Goal: Task Accomplishment & Management: Manage account settings

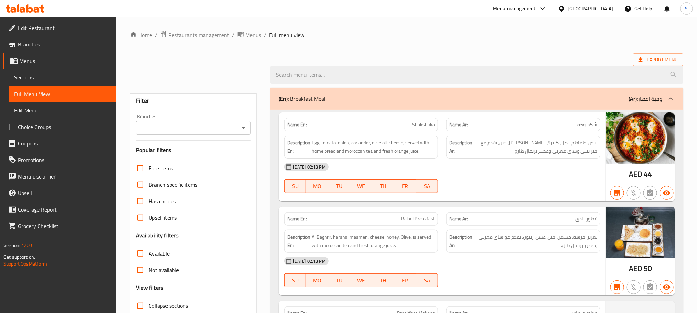
click at [40, 8] on icon at bounding box center [41, 9] width 5 height 8
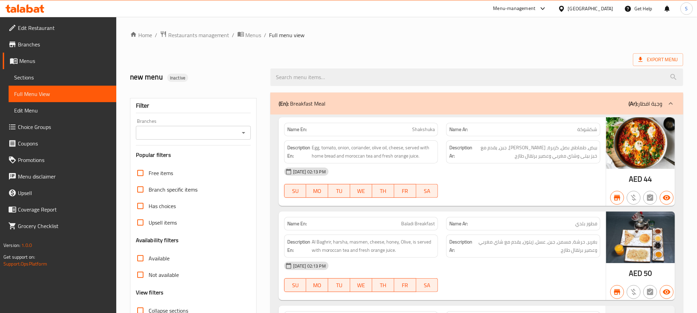
click at [34, 4] on icon at bounding box center [25, 8] width 39 height 8
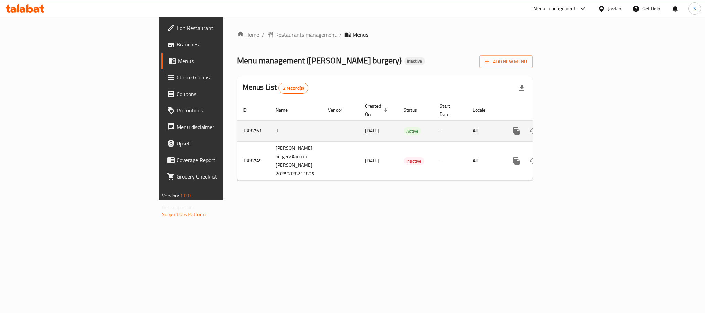
click at [574, 123] on link "enhanced table" at bounding box center [566, 131] width 17 height 17
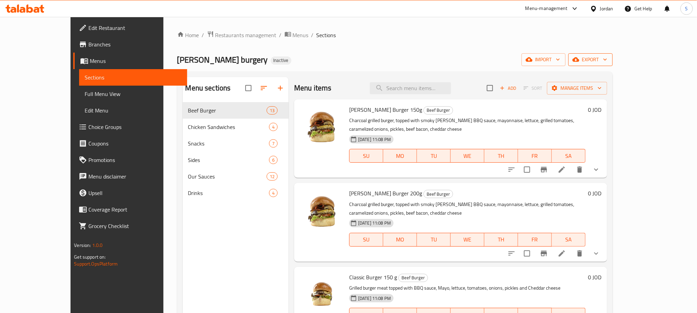
click at [607, 62] on span "export" at bounding box center [590, 59] width 33 height 9
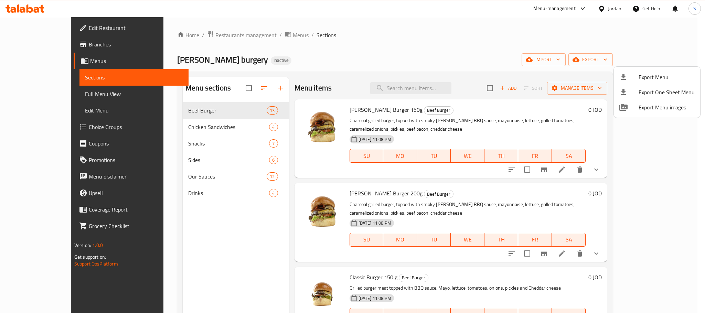
click at [483, 40] on div at bounding box center [352, 156] width 705 height 313
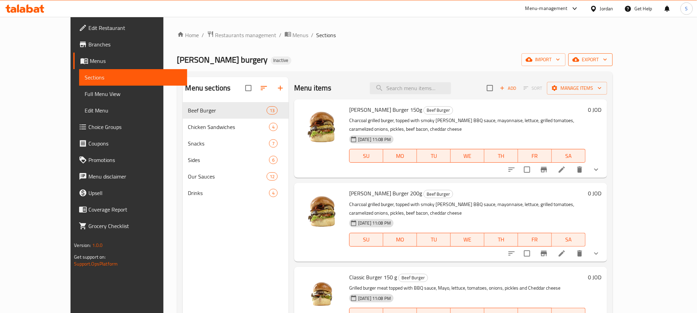
click at [613, 55] on button "export" at bounding box center [590, 59] width 44 height 13
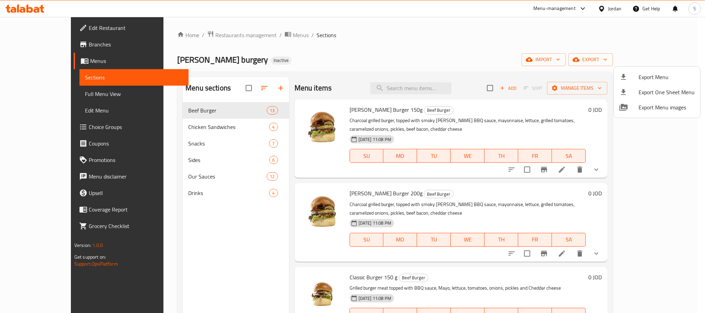
click at [651, 80] on span "Export Menu" at bounding box center [666, 77] width 56 height 8
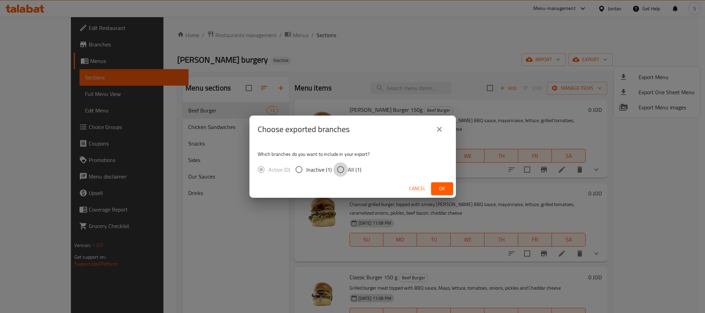
click at [337, 174] on input "All (1)" at bounding box center [340, 169] width 14 height 14
radio input "true"
click at [446, 188] on span "Ok" at bounding box center [442, 188] width 11 height 9
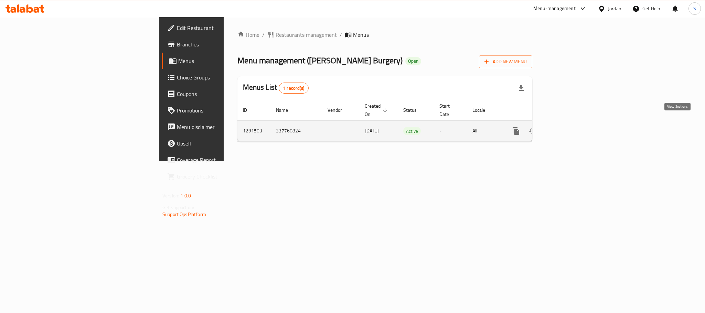
click at [574, 130] on link "enhanced table" at bounding box center [565, 131] width 17 height 17
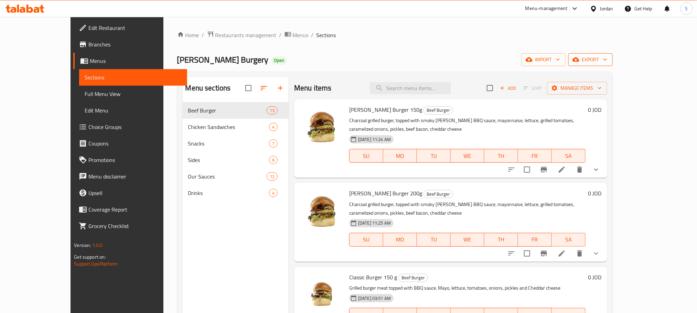
click at [607, 59] on span "export" at bounding box center [590, 59] width 33 height 9
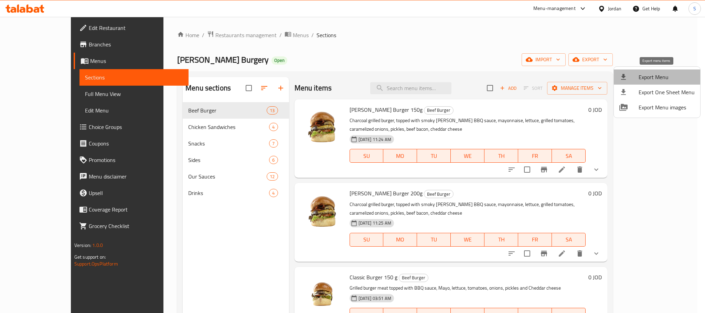
click at [658, 75] on span "Export Menu" at bounding box center [666, 77] width 56 height 8
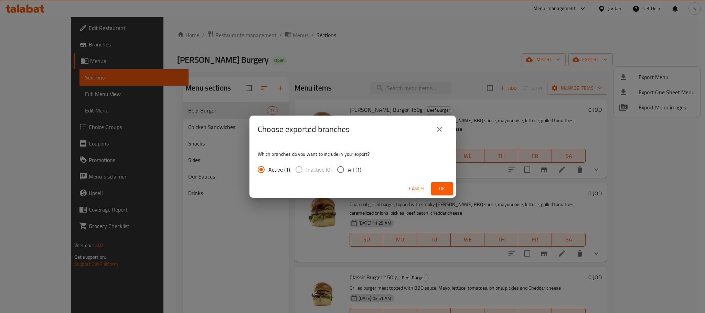
click at [348, 172] on span "All (1)" at bounding box center [354, 169] width 13 height 8
click at [348, 172] on input "All (1)" at bounding box center [340, 169] width 14 height 14
radio input "true"
click at [438, 195] on div "Cancel Ok" at bounding box center [352, 189] width 206 height 18
click at [438, 187] on span "Ok" at bounding box center [442, 188] width 11 height 9
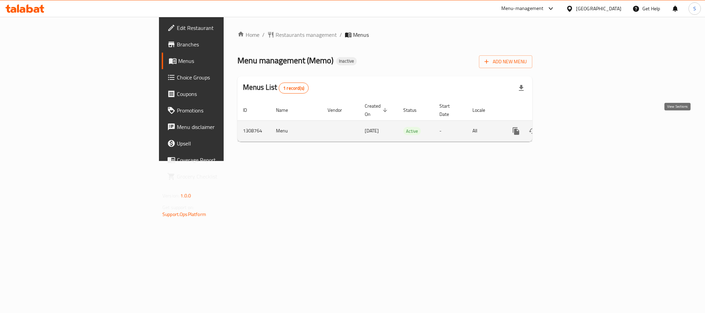
click at [570, 127] on icon "enhanced table" at bounding box center [565, 131] width 8 height 8
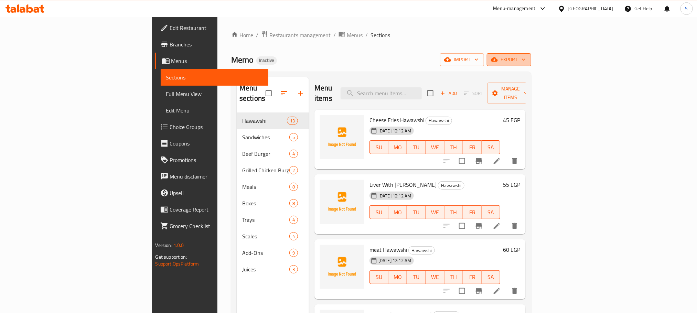
click at [531, 54] on button "export" at bounding box center [509, 59] width 44 height 13
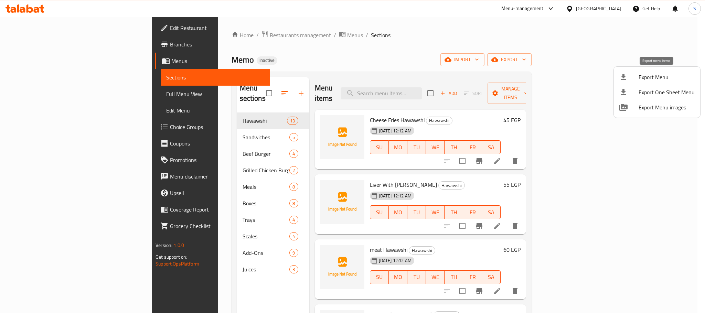
click at [658, 69] on li "Export Menu" at bounding box center [657, 76] width 86 height 15
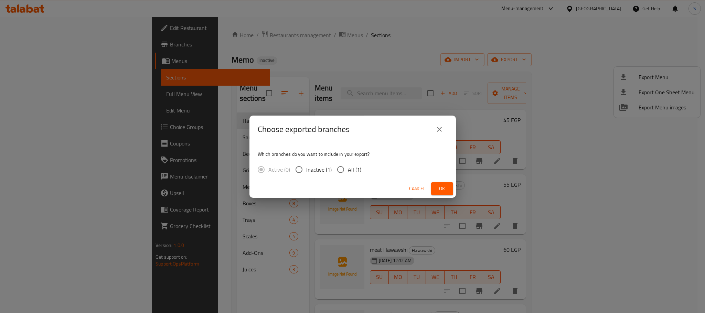
click at [352, 171] on span "All (1)" at bounding box center [354, 169] width 13 height 8
click at [348, 171] on input "All (1)" at bounding box center [340, 169] width 14 height 14
radio input "true"
click at [445, 189] on span "Ok" at bounding box center [442, 188] width 11 height 9
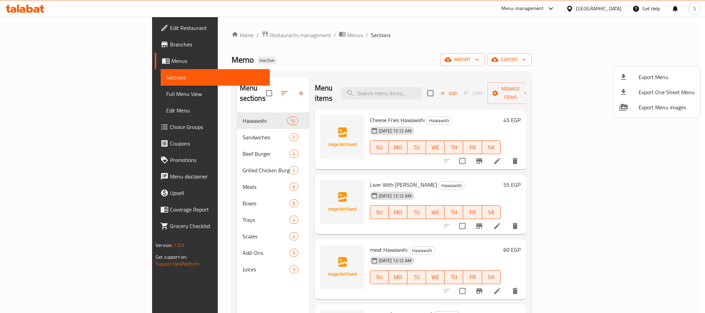
click at [379, 28] on div at bounding box center [352, 156] width 705 height 313
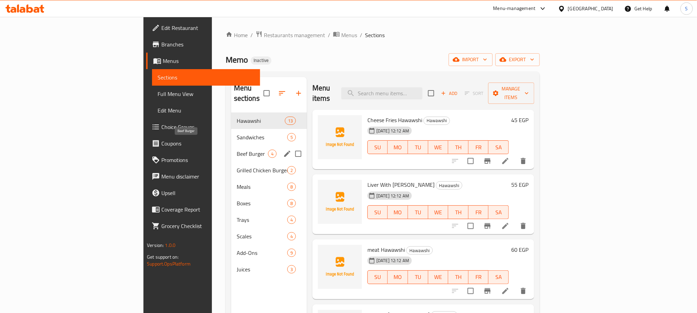
click at [237, 150] on span "Beef Burger" at bounding box center [252, 154] width 31 height 8
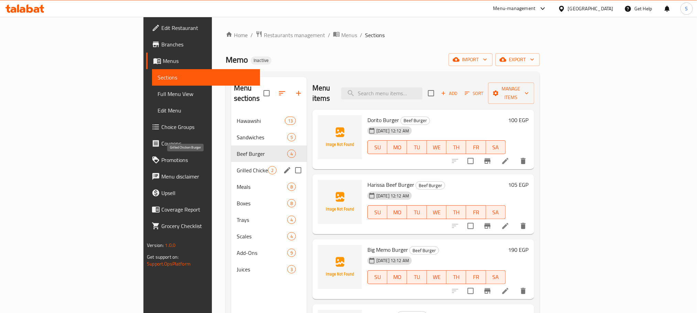
click at [237, 166] on span "Grilled Chicken Burger" at bounding box center [252, 170] width 31 height 8
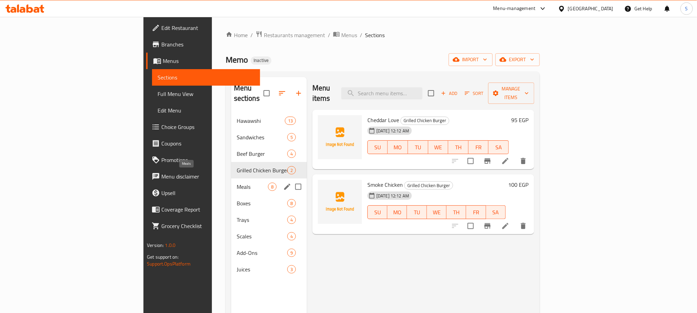
click at [237, 183] on span "Meals" at bounding box center [252, 187] width 31 height 8
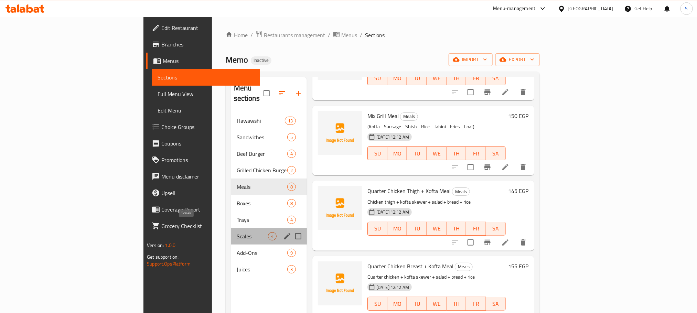
click at [237, 232] on span "Scales" at bounding box center [252, 236] width 31 height 8
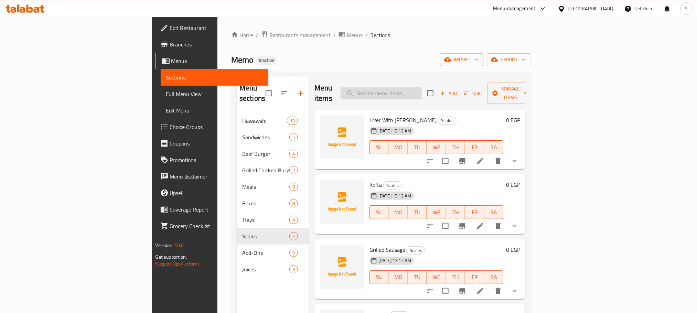
click at [422, 87] on input "search" at bounding box center [381, 93] width 81 height 12
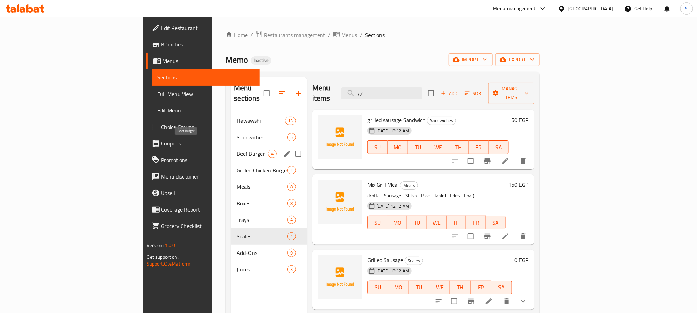
type input "gr"
click at [231, 132] on div "Sandwiches 5" at bounding box center [269, 137] width 76 height 17
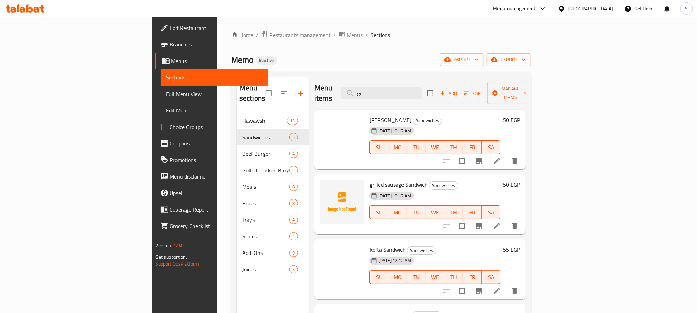
click at [237, 98] on div "Menu sections" at bounding box center [273, 93] width 72 height 33
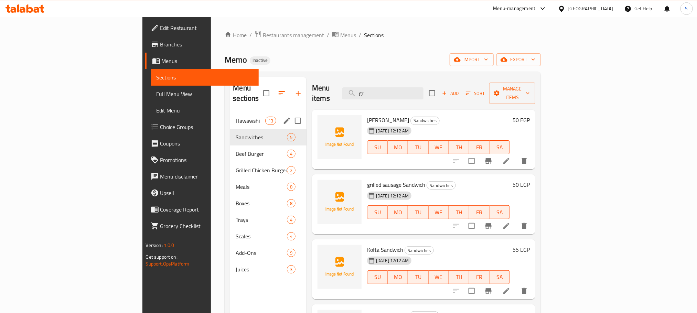
click at [236, 117] on span "Hawawshi" at bounding box center [250, 121] width 29 height 8
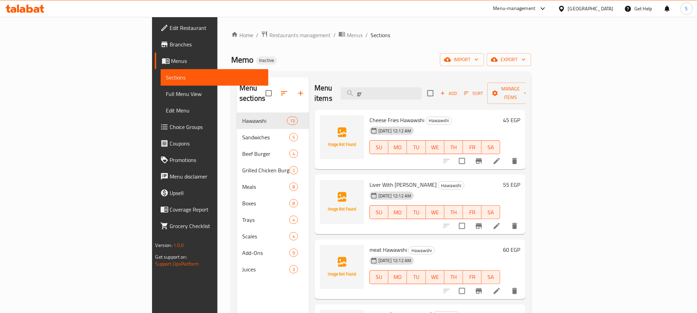
scroll to position [155, 0]
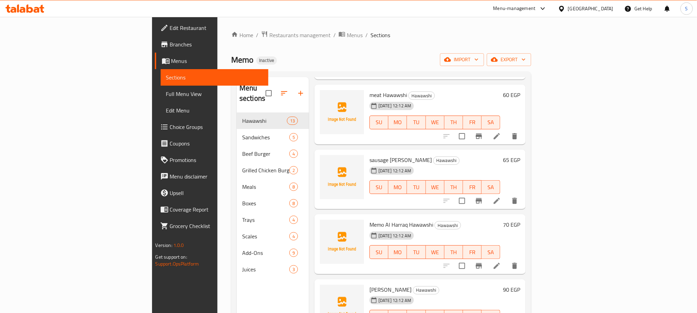
click at [166, 94] on span "Full Menu View" at bounding box center [214, 94] width 97 height 8
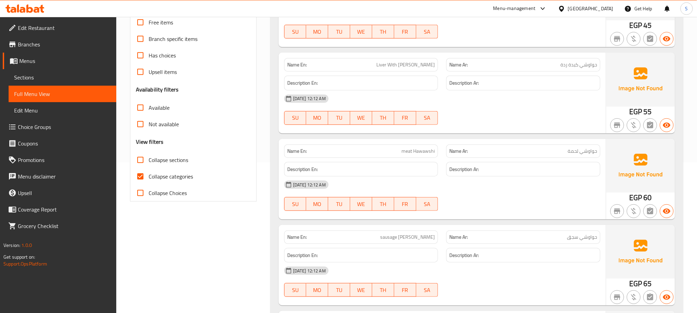
scroll to position [155, 0]
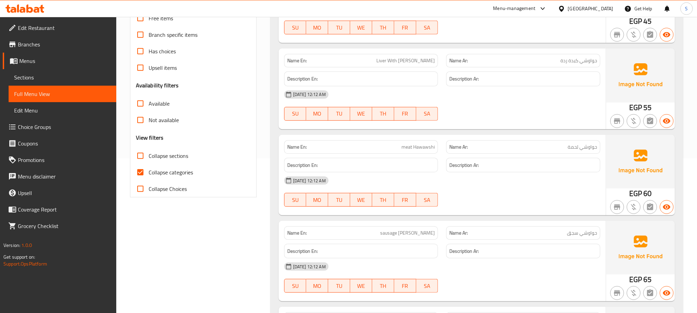
click at [143, 176] on input "Collapse categories" at bounding box center [140, 172] width 17 height 17
checkbox input "false"
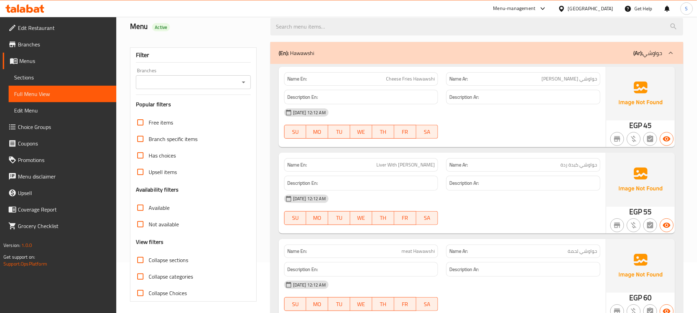
scroll to position [103, 0]
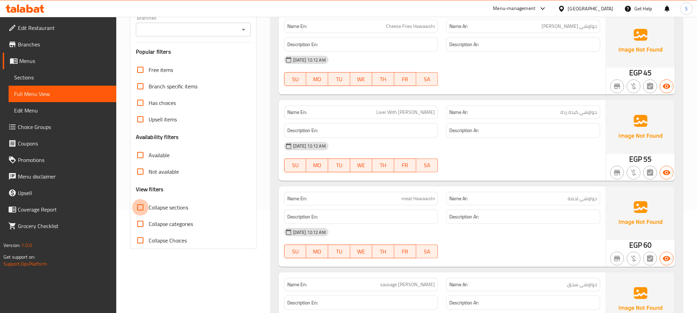
click at [146, 206] on input "Collapse sections" at bounding box center [140, 207] width 17 height 17
checkbox input "true"
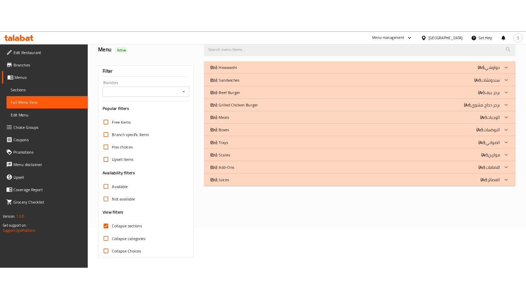
scroll to position [54, 0]
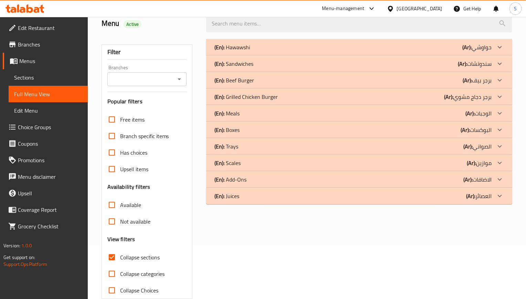
click at [269, 51] on div "(En): Hawawshi (Ar): حواوشي" at bounding box center [352, 47] width 277 height 8
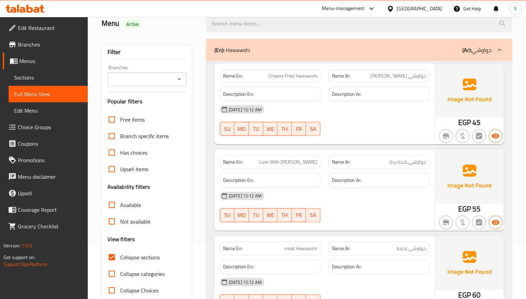
click at [335, 190] on div "29-08-2025 12:12 AM" at bounding box center [324, 195] width 217 height 17
click at [311, 140] on div "SU MO TU WE TH FR SA" at bounding box center [270, 129] width 109 height 22
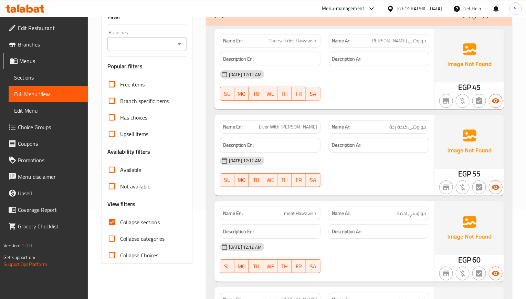
click at [289, 176] on div "Name En: Liver With bran Hawawshi Name Ar: حواوشي كبدة ردة Description En: Desc…" at bounding box center [324, 155] width 220 height 80
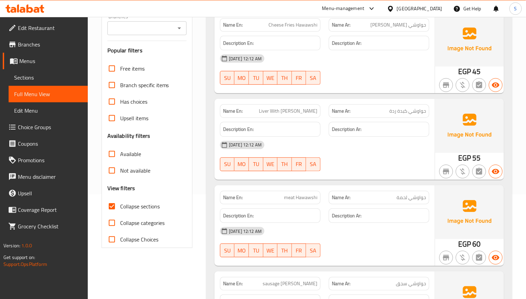
scroll to position [105, 0]
click at [296, 109] on span "Liver With bran Hawawshi" at bounding box center [288, 110] width 58 height 7
click at [293, 110] on span "Liver With bran Hawawshi" at bounding box center [288, 110] width 58 height 7
click at [282, 112] on span "Liver With bran Hawawshi" at bounding box center [288, 110] width 58 height 7
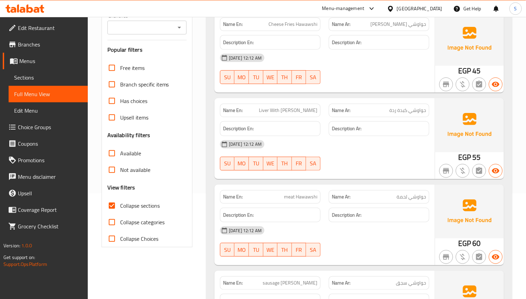
click at [289, 110] on span "Liver With bran Hawawshi" at bounding box center [288, 110] width 58 height 7
copy span "bran"
click at [341, 211] on div "Description Ar:" at bounding box center [379, 214] width 100 height 15
click at [391, 219] on h6 "Description Ar:" at bounding box center [379, 215] width 94 height 9
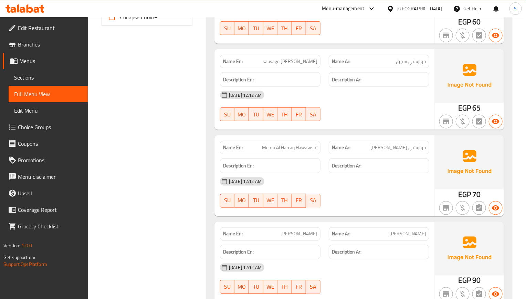
scroll to position [327, 0]
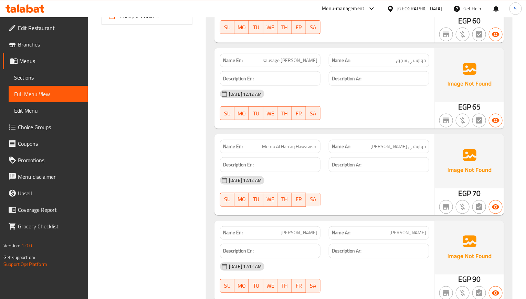
click at [230, 236] on strong "Name En:" at bounding box center [233, 232] width 20 height 7
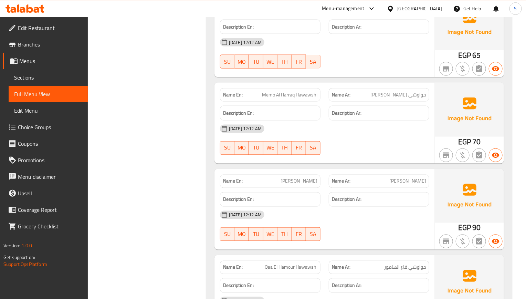
click at [284, 180] on span "Mazazangi Hawawshi" at bounding box center [298, 181] width 37 height 7
copy span "Mazazangi"
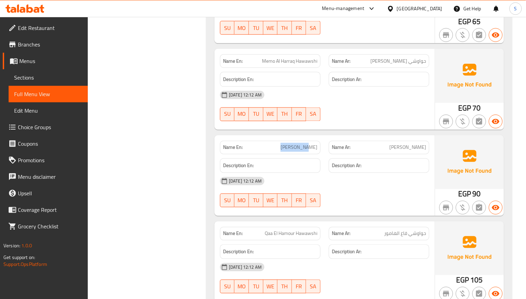
scroll to position [431, 0]
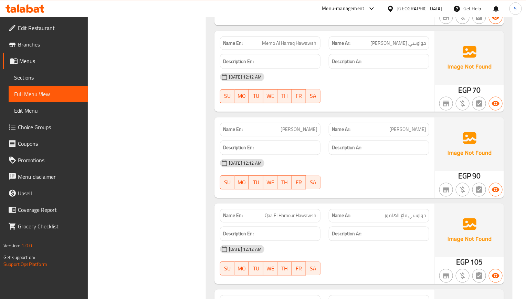
click at [250, 209] on div "Name En: Qaa El Hamour Hawawshi" at bounding box center [270, 216] width 109 height 22
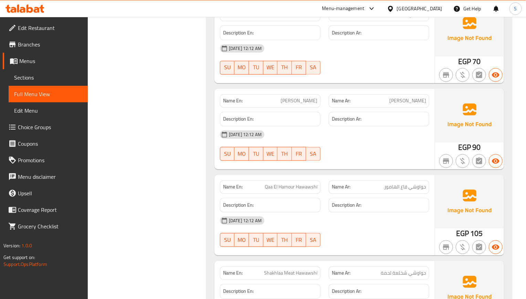
scroll to position [534, 0]
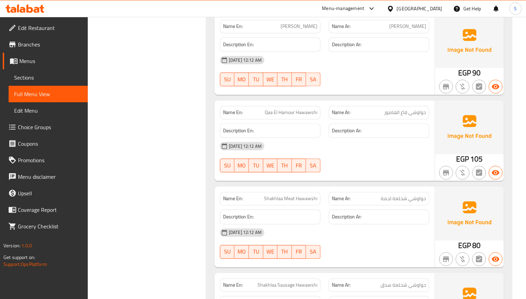
click at [293, 214] on div "Description En:" at bounding box center [270, 216] width 100 height 15
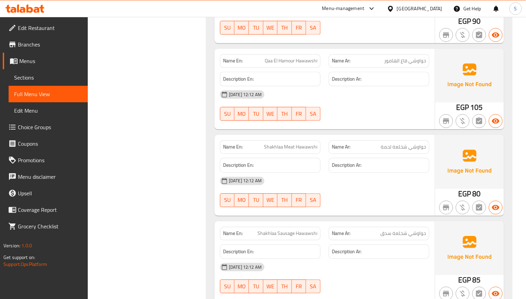
click at [408, 215] on div "Name En: Shakhlaa Meat Hawawshi Name Ar: حواوشي شخلعة لحمة Description En: Desc…" at bounding box center [324, 175] width 220 height 80
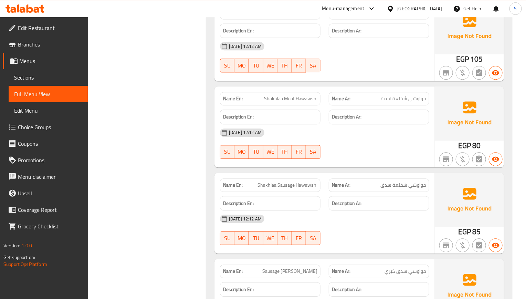
scroll to position [689, 0]
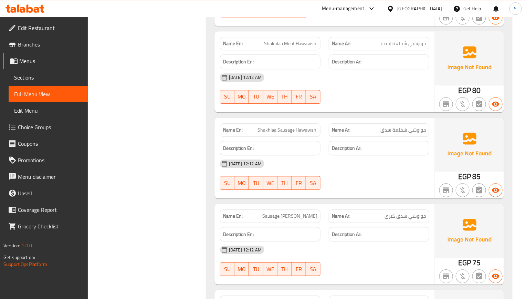
click at [306, 211] on div "Name En: Sausage Kiri Hawawshi" at bounding box center [270, 216] width 109 height 22
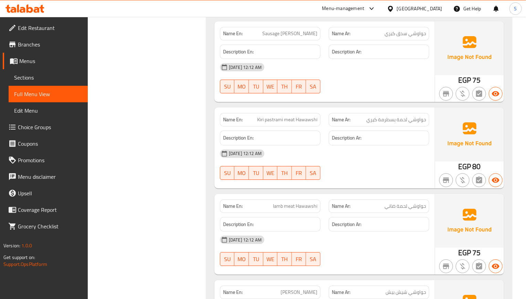
scroll to position [895, 0]
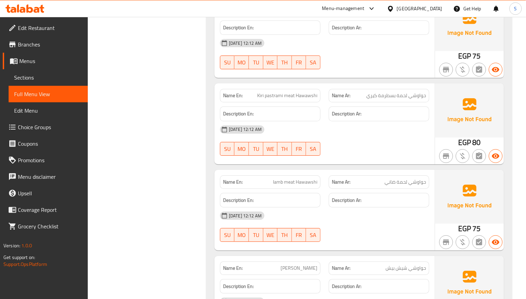
click at [313, 197] on div "Description En:" at bounding box center [270, 200] width 100 height 15
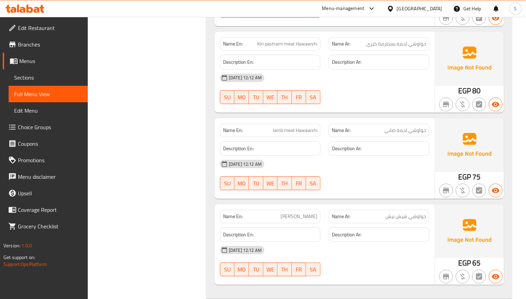
scroll to position [998, 0]
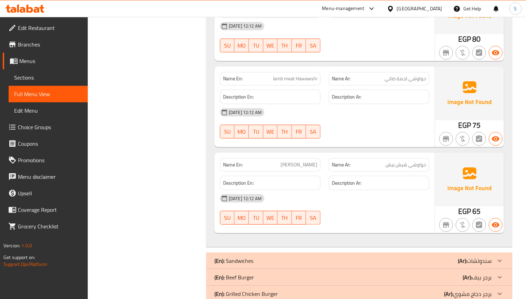
click at [33, 83] on link "Sections" at bounding box center [48, 77] width 79 height 17
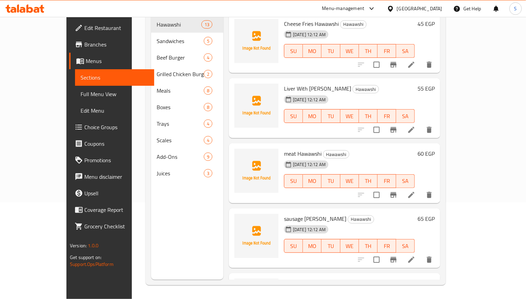
scroll to position [96, 0]
click at [80, 90] on span "Full Menu View" at bounding box center [114, 94] width 68 height 8
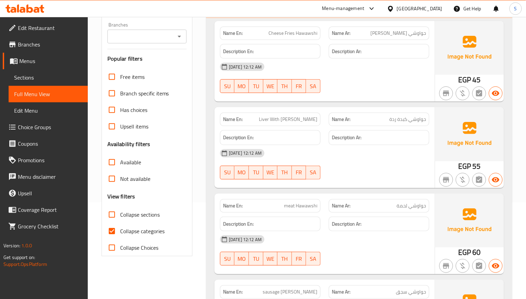
click at [101, 229] on div "Filter Branches Branches Popular filters Free items Branch specific items Has c…" at bounding box center [146, 129] width 91 height 254
click at [109, 229] on input "Collapse categories" at bounding box center [112, 231] width 17 height 17
checkbox input "false"
click at [115, 211] on input "Collapse sections" at bounding box center [112, 214] width 17 height 17
checkbox input "true"
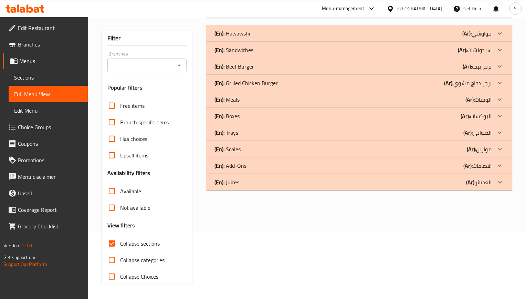
scroll to position [68, 0]
click at [250, 54] on p "(En): Sandwiches" at bounding box center [233, 50] width 39 height 8
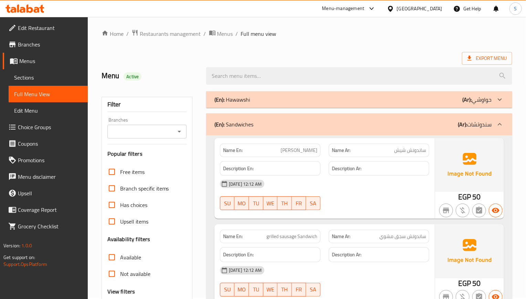
scroll to position [0, 0]
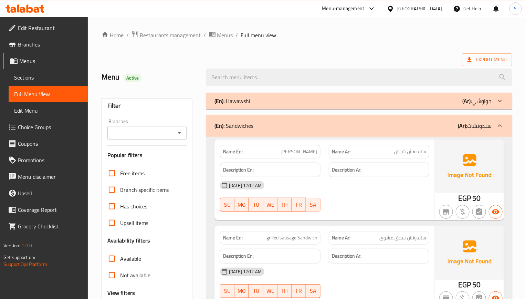
click at [283, 125] on div "(En): Sandwiches (Ar): سندوتشات" at bounding box center [352, 125] width 277 height 8
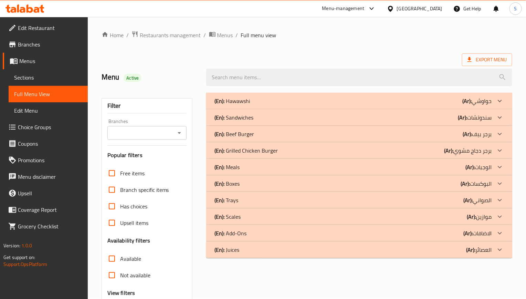
click at [241, 136] on p "(En): Beef Burger" at bounding box center [234, 134] width 40 height 8
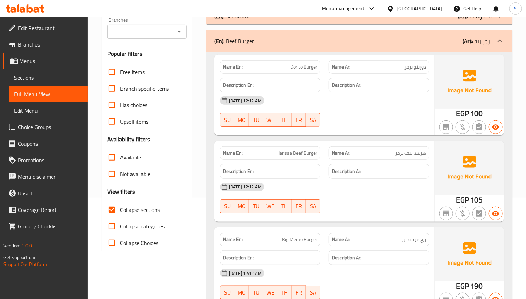
scroll to position [103, 0]
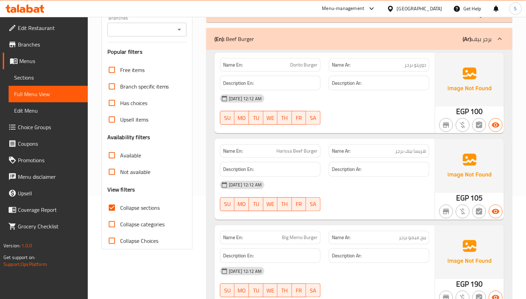
click at [417, 151] on span "هريسا بيف برجر" at bounding box center [410, 150] width 31 height 7
copy span "هريسا"
click at [307, 41] on div "(En): Beef Burger (Ar): برجر بيف" at bounding box center [352, 39] width 277 height 8
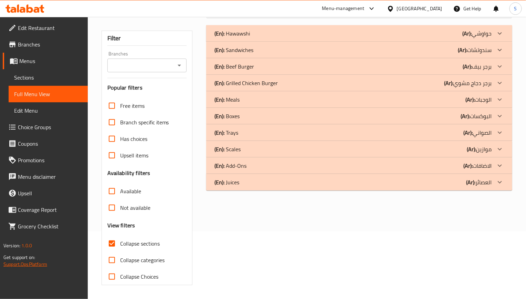
scroll to position [68, 0]
click at [245, 82] on p "(En): Grilled Chicken Burger" at bounding box center [245, 83] width 63 height 8
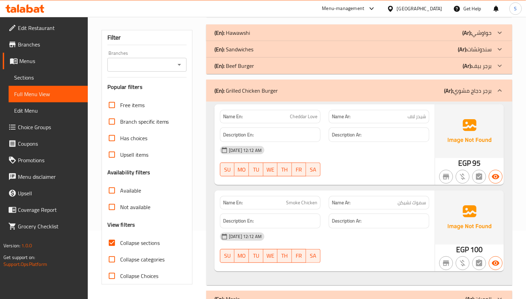
click at [280, 190] on div "Name En: Cheddar Love Name Ar: شيدر لاف Description En: Description Ar: 29-08-2…" at bounding box center [359, 192] width 306 height 183
click at [32, 80] on span "Sections" at bounding box center [48, 77] width 68 height 8
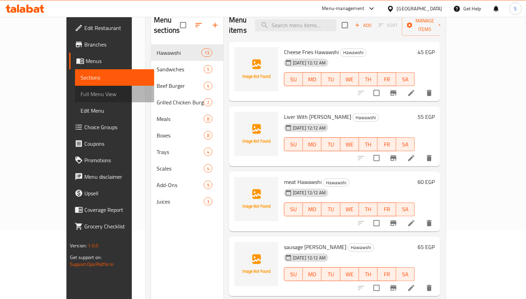
click at [80, 92] on span "Full Menu View" at bounding box center [114, 94] width 68 height 8
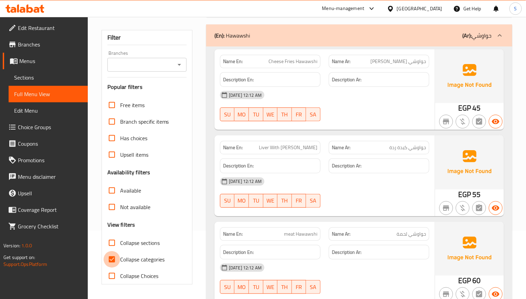
click at [115, 257] on input "Collapse categories" at bounding box center [112, 259] width 17 height 17
checkbox input "false"
click at [112, 244] on input "Collapse sections" at bounding box center [112, 242] width 17 height 17
checkbox input "true"
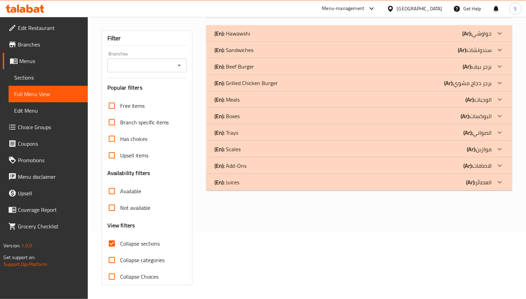
click at [245, 84] on p "(En): Grilled Chicken Burger" at bounding box center [245, 83] width 63 height 8
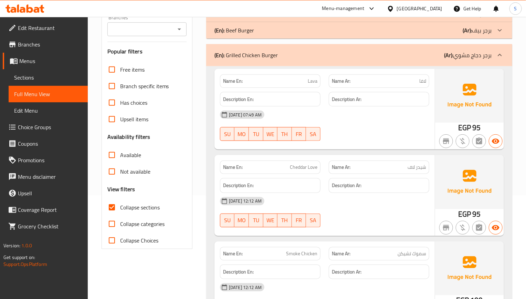
scroll to position [120, 0]
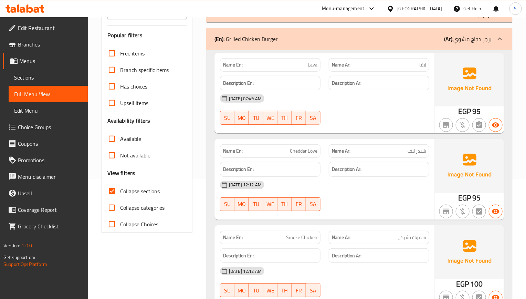
drag, startPoint x: 244, startPoint y: 44, endPoint x: 11, endPoint y: 224, distance: 295.0
click at [244, 43] on p "(En): Grilled Chicken Burger" at bounding box center [245, 39] width 63 height 8
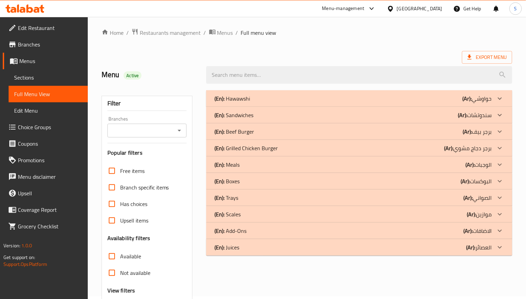
scroll to position [0, 0]
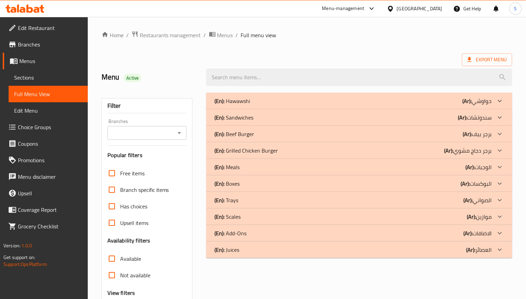
drag, startPoint x: 237, startPoint y: 161, endPoint x: 271, endPoint y: 163, distance: 34.1
click at [237, 161] on div "(En): Meals (Ar): الوجبات" at bounding box center [359, 167] width 306 height 17
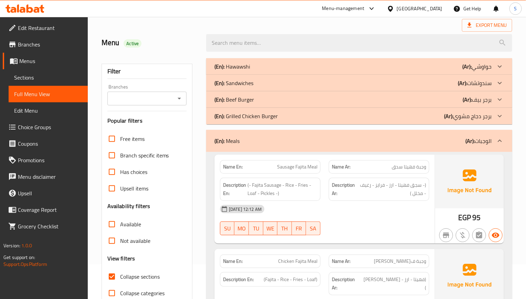
scroll to position [52, 0]
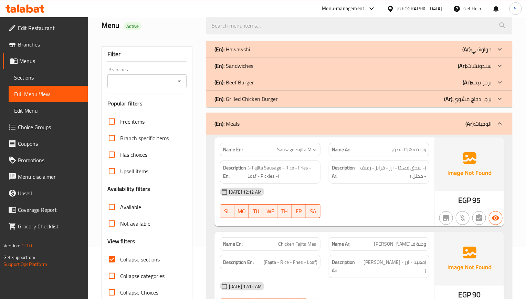
drag, startPoint x: 426, startPoint y: 213, endPoint x: 426, endPoint y: 227, distance: 14.4
click at [426, 213] on div "29-08-2025 12:12 AM SU MO TU WE TH FR SA" at bounding box center [324, 202] width 217 height 39
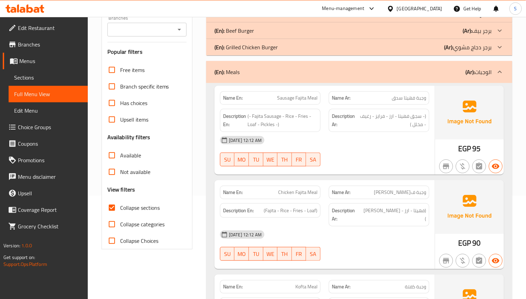
scroll to position [155, 0]
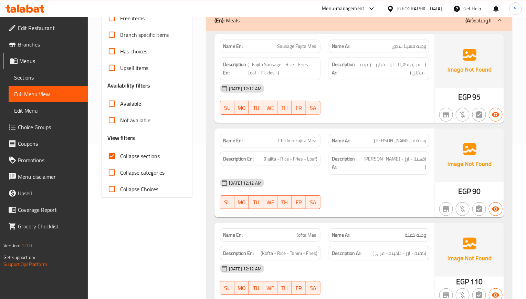
click at [179, 184] on div "Collapse Choices" at bounding box center [146, 189] width 79 height 17
drag, startPoint x: 391, startPoint y: 259, endPoint x: 383, endPoint y: 238, distance: 22.6
click at [391, 260] on div "[DATE] 12:12 AM" at bounding box center [324, 268] width 217 height 17
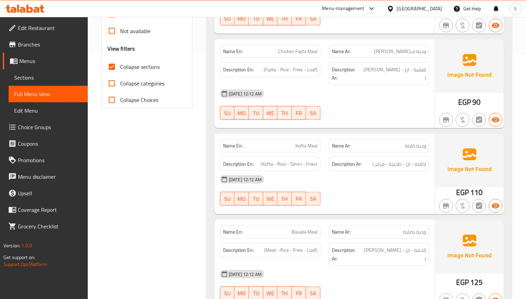
scroll to position [258, 0]
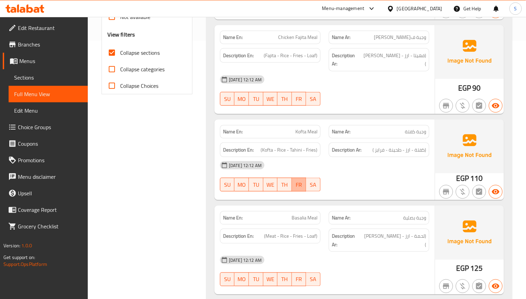
click at [296, 185] on button "FR" at bounding box center [299, 185] width 14 height 14
type button "5"
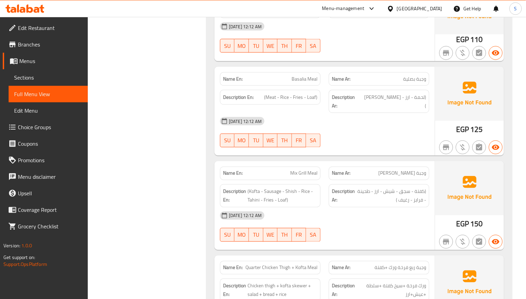
scroll to position [413, 0]
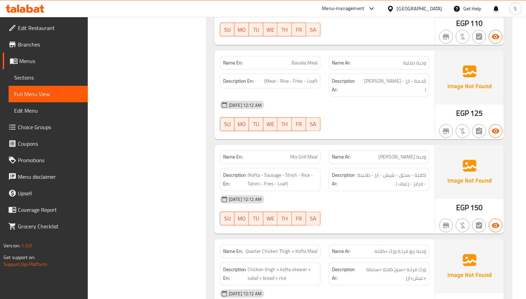
click at [404, 194] on div "29-08-2025 12:12 AM SU MO TU WE TH FR SA" at bounding box center [324, 210] width 217 height 39
click at [249, 171] on span "(Kofta - Sausage - Shish - Rice - Tahini - Fries - Loaf)" at bounding box center [282, 179] width 70 height 17
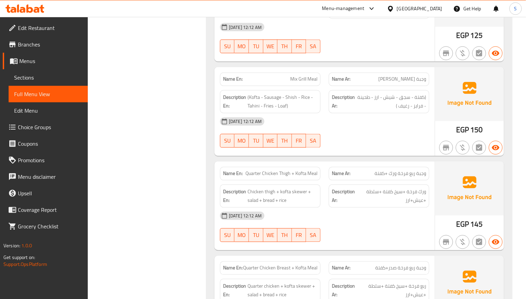
scroll to position [516, 0]
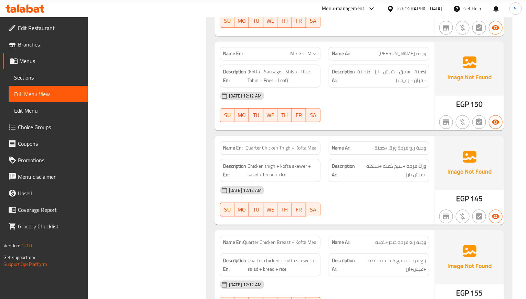
drag, startPoint x: 413, startPoint y: 183, endPoint x: 392, endPoint y: 168, distance: 25.5
click at [413, 183] on div "[DATE] 12:12 AM" at bounding box center [324, 190] width 217 height 17
click at [294, 239] on span "Quarter Chicken Breast + Kofta Meal" at bounding box center [280, 242] width 74 height 7
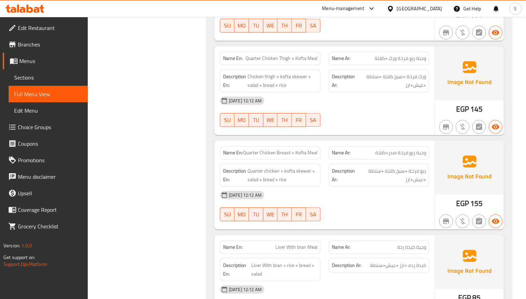
scroll to position [619, 0]
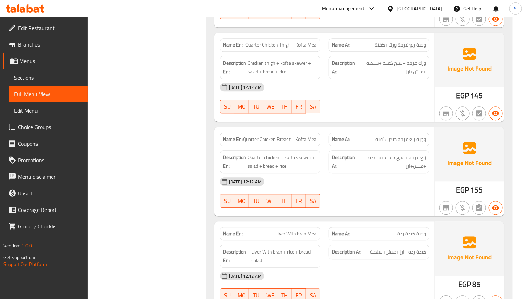
click at [337, 180] on div "29-08-2025 12:12 AM SU MO TU WE TH FR SA" at bounding box center [324, 192] width 217 height 39
click at [382, 223] on div "Name Ar: وجبة كبدة ردة" at bounding box center [378, 234] width 109 height 22
click at [395, 181] on div "29-08-2025 12:12 AM SU MO TU WE TH FR SA" at bounding box center [324, 192] width 217 height 39
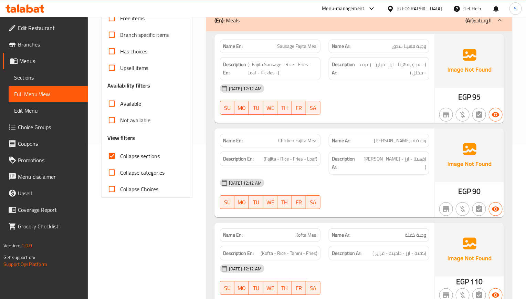
scroll to position [0, 0]
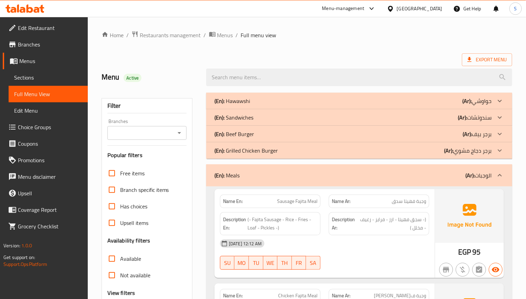
drag, startPoint x: 246, startPoint y: 176, endPoint x: 6, endPoint y: 234, distance: 246.6
click at [246, 176] on div "(En): Meals (Ar): الوجبات" at bounding box center [352, 175] width 277 height 8
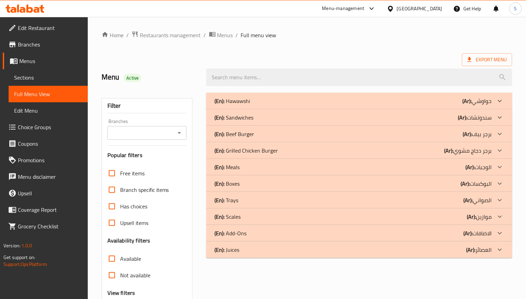
drag, startPoint x: 245, startPoint y: 186, endPoint x: 499, endPoint y: 13, distance: 307.7
click at [245, 186] on div "(En): Boxes (Ar): البوكسات" at bounding box center [352, 183] width 277 height 8
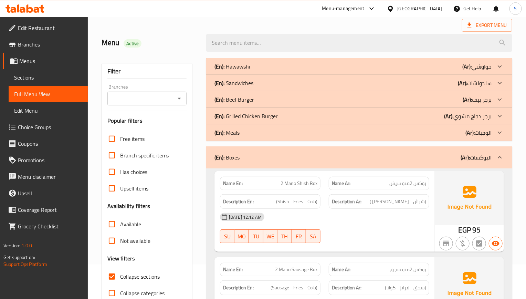
scroll to position [52, 0]
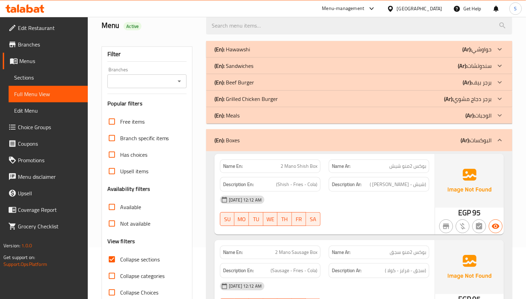
click at [411, 159] on div "Name Ar: بوكس 2منو شيش" at bounding box center [378, 166] width 109 height 22
copy span "بوكس 2منو شيش"
click at [313, 208] on div "[DATE] 12:12 AM" at bounding box center [324, 199] width 217 height 17
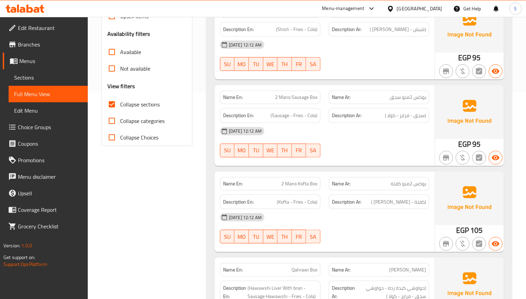
scroll to position [258, 0]
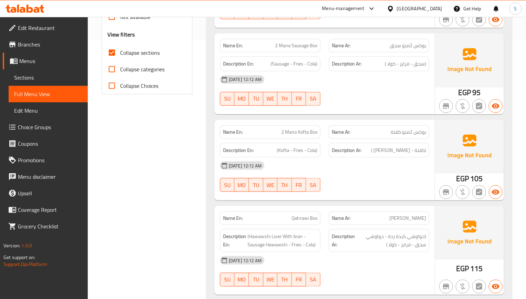
drag, startPoint x: 361, startPoint y: 221, endPoint x: 361, endPoint y: 225, distance: 4.1
click at [361, 221] on p "Name Ar: بوكس قهراوي" at bounding box center [379, 217] width 94 height 7
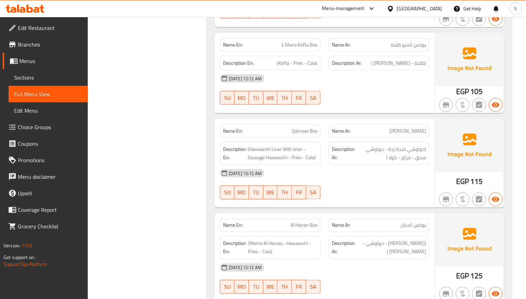
scroll to position [361, 0]
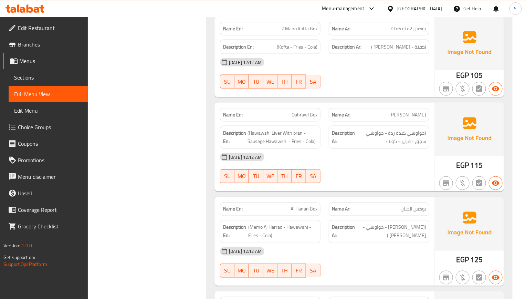
click at [395, 220] on div "Description Ar: (ميمو الحراق - حواوشي - فرايز - كولا )" at bounding box center [378, 231] width 109 height 31
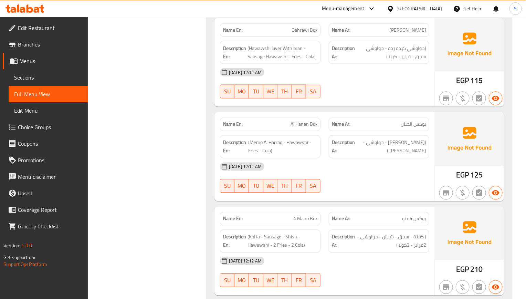
scroll to position [464, 0]
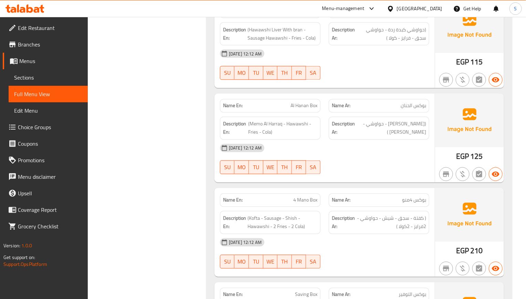
click at [275, 197] on div "Name En: 4 Mano Box" at bounding box center [270, 199] width 100 height 13
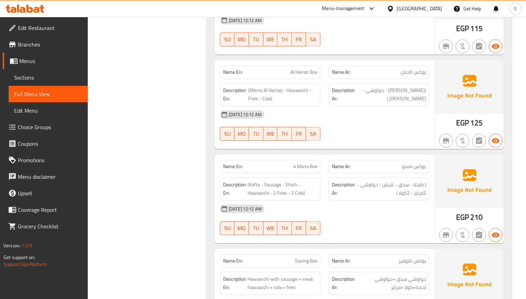
scroll to position [516, 0]
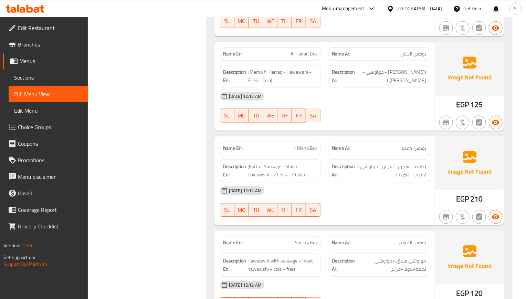
click at [209, 227] on div "Name En: 2 Mano Shish Box Name Ar: بوكس 2منو شيش Description En: (Shish - Fries…" at bounding box center [359, 53] width 306 height 732
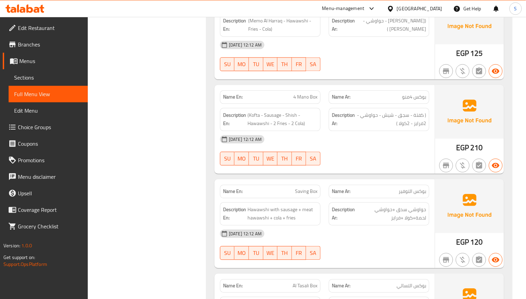
scroll to position [619, 0]
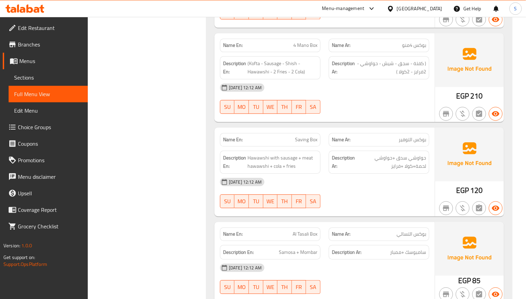
click at [462, 190] on span "EGP" at bounding box center [462, 189] width 13 height 13
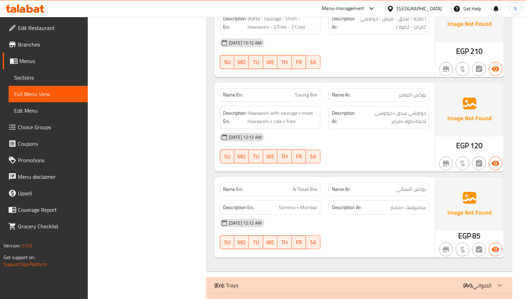
scroll to position [722, 0]
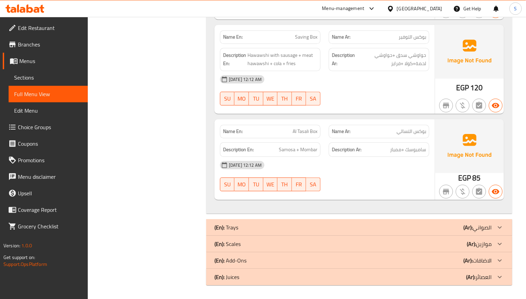
drag, startPoint x: 180, startPoint y: 184, endPoint x: 144, endPoint y: 141, distance: 55.5
click at [31, 82] on span "Sections" at bounding box center [48, 77] width 68 height 8
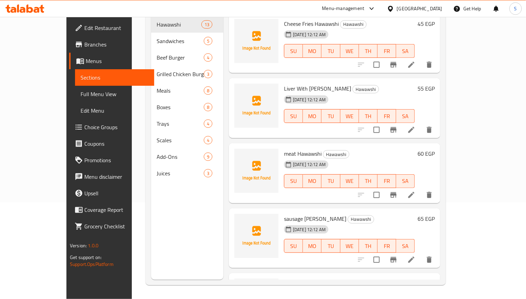
scroll to position [96, 0]
click at [80, 96] on span "Full Menu View" at bounding box center [114, 94] width 68 height 8
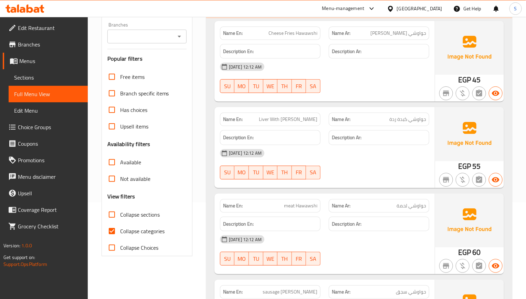
click at [114, 228] on input "Collapse categories" at bounding box center [112, 231] width 17 height 17
checkbox input "false"
click at [114, 216] on input "Collapse sections" at bounding box center [112, 214] width 17 height 17
checkbox input "true"
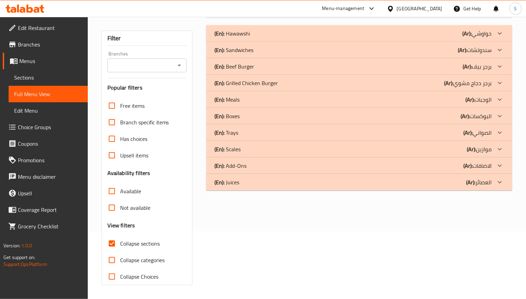
scroll to position [68, 0]
click at [239, 136] on div "(En): Trays (Ar): الصواني" at bounding box center [359, 132] width 306 height 17
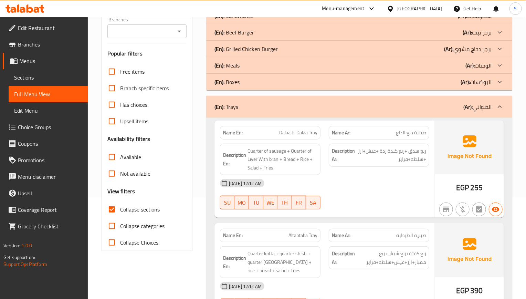
scroll to position [120, 0]
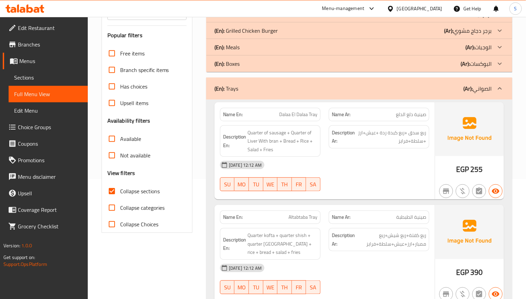
click at [252, 175] on div "SU MO TU WE TH FR SA" at bounding box center [270, 184] width 109 height 22
click at [239, 191] on button "MO" at bounding box center [241, 184] width 14 height 14
type button "1"
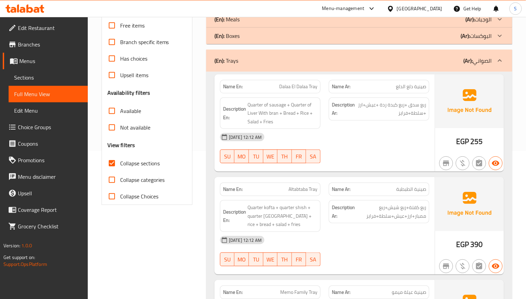
scroll to position [171, 0]
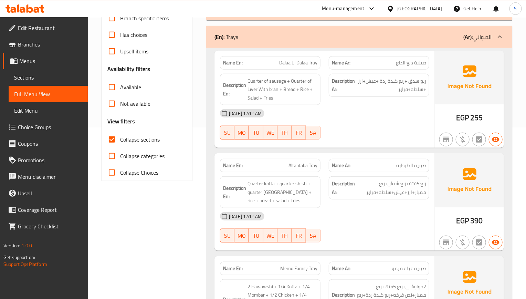
click at [449, 213] on div "EGP 390" at bounding box center [469, 201] width 69 height 97
click at [290, 185] on span "Quarter kofta + quarter shish + quarter [GEOGRAPHIC_DATA] + rice + bread + sala…" at bounding box center [282, 191] width 70 height 25
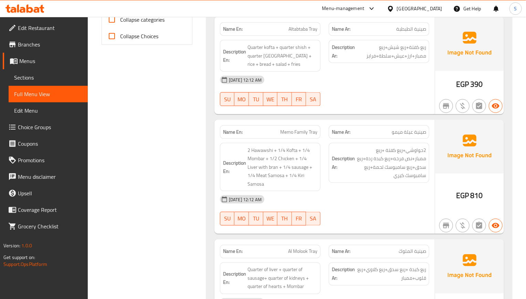
scroll to position [326, 0]
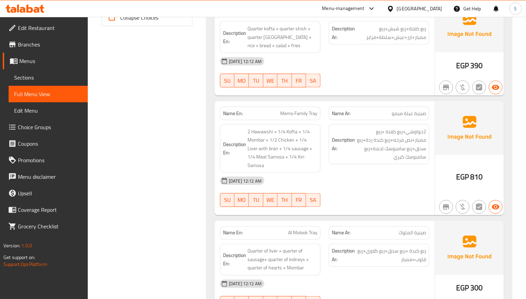
click at [197, 207] on div "Filter Branches Branches Popular filters Free items Branch specific items Has c…" at bounding box center [149, 76] width 105 height 628
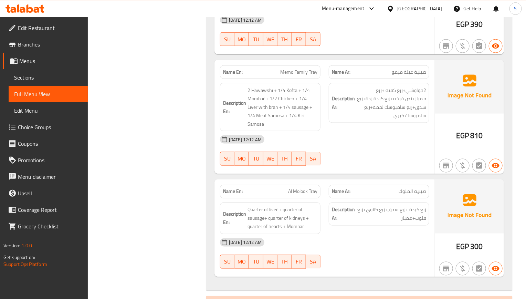
scroll to position [378, 0]
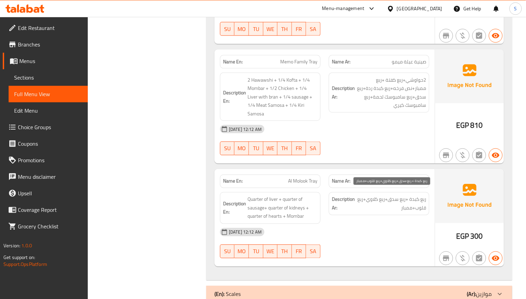
click at [374, 205] on span "ربع كبدة +ربع سدق+ربع كلاوي+ربع قلوب+ممبار" at bounding box center [391, 203] width 70 height 17
click at [367, 195] on span "ربع كبدة +ربع سدق+ربع كلاوي+ربع قلوب+ممبار" at bounding box center [391, 203] width 70 height 17
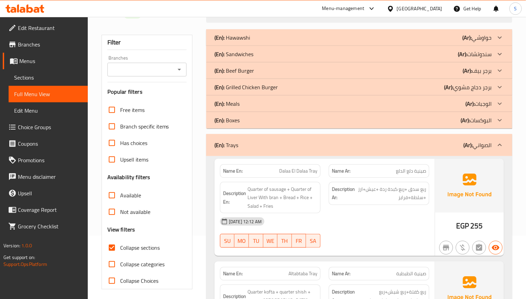
scroll to position [0, 0]
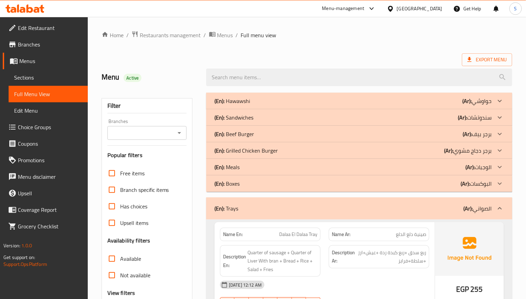
click at [324, 204] on div "(En): Trays (Ar): الصواني" at bounding box center [352, 208] width 277 height 8
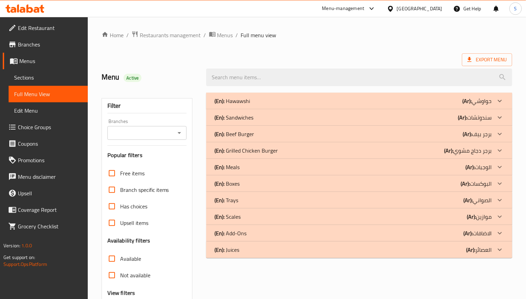
click at [264, 220] on div "(En): Scales (Ar): موازين" at bounding box center [352, 216] width 277 height 8
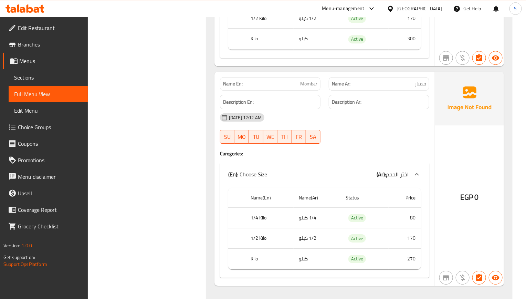
scroll to position [877, 0]
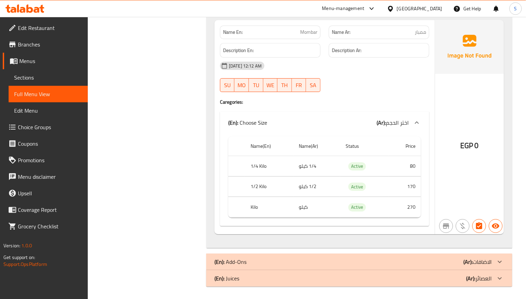
drag, startPoint x: 262, startPoint y: 267, endPoint x: 29, endPoint y: 209, distance: 240.5
click at [262, 266] on div "(En): Add-Ons (Ar): الاضافات" at bounding box center [352, 261] width 277 height 8
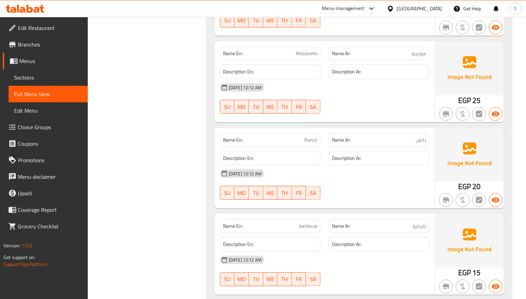
scroll to position [1342, 0]
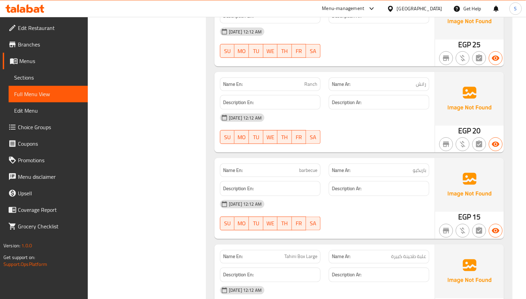
click at [311, 174] on span "barbecue" at bounding box center [308, 169] width 18 height 7
copy span "barbecue"
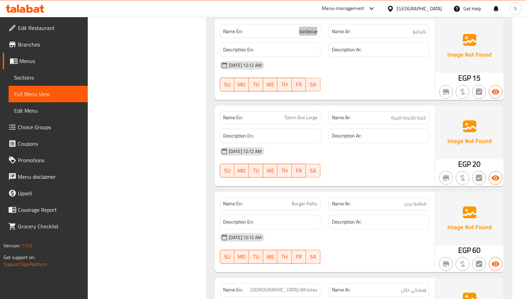
scroll to position [1496, 0]
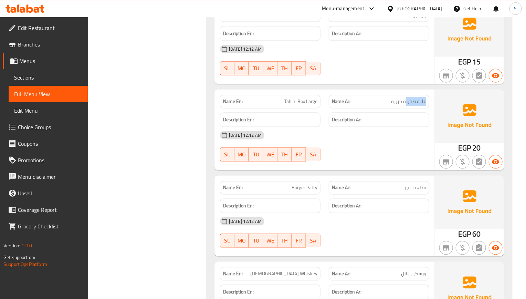
drag, startPoint x: 430, startPoint y: 108, endPoint x: 406, endPoint y: 108, distance: 24.1
click at [406, 108] on div "Name Ar: علبة طحينة كبيرة" at bounding box center [378, 102] width 109 height 22
copy span "علبة طحين"
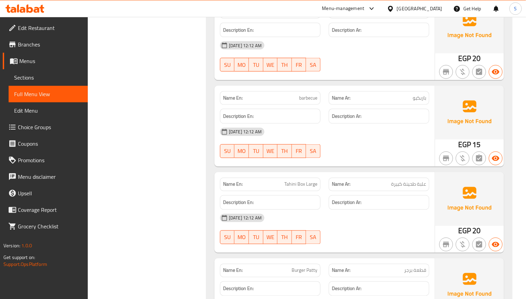
scroll to position [1445, 0]
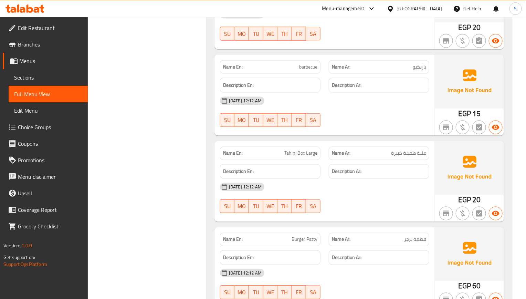
click at [404, 156] on span "علبة طحينة كبيرة" at bounding box center [408, 153] width 35 height 7
copy span "علبة طحينة كبيرة"
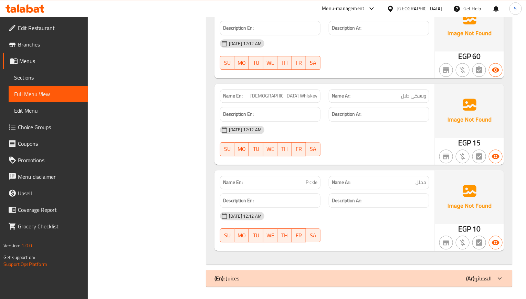
scroll to position [1684, 0]
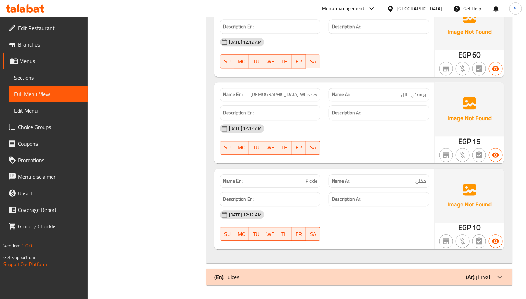
click at [233, 278] on p "(En): Juices" at bounding box center [226, 276] width 25 height 8
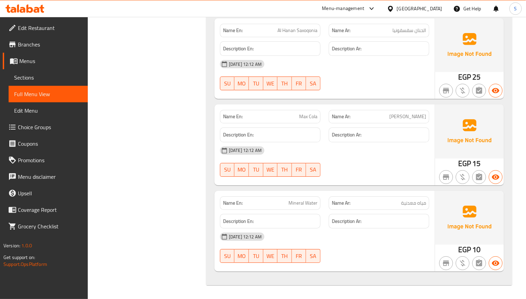
scroll to position [1960, 0]
drag, startPoint x: 165, startPoint y: 103, endPoint x: 147, endPoint y: 99, distance: 19.2
click at [34, 77] on span "Sections" at bounding box center [48, 77] width 68 height 8
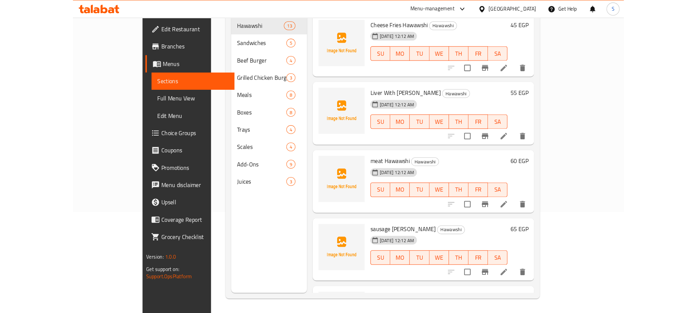
scroll to position [96, 0]
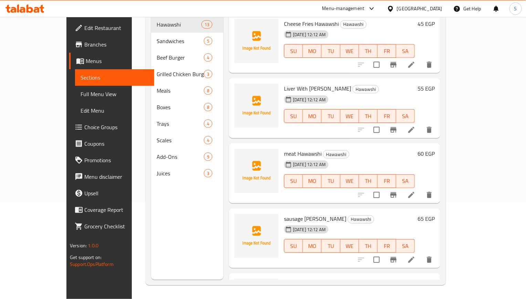
click at [75, 98] on link "Full Menu View" at bounding box center [114, 94] width 79 height 17
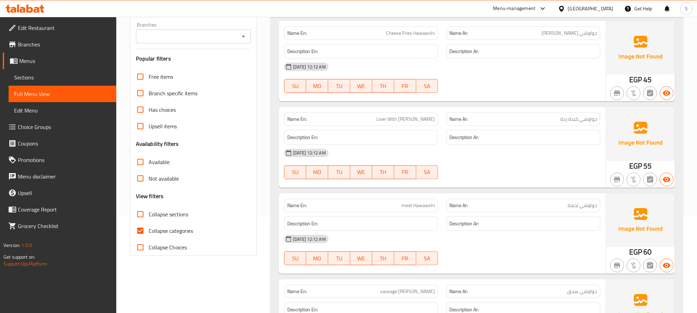
click at [33, 82] on span "Sections" at bounding box center [62, 77] width 97 height 8
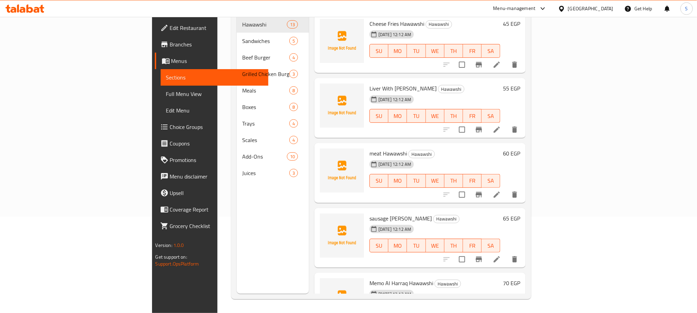
click at [166, 97] on span "Full Menu View" at bounding box center [214, 94] width 97 height 8
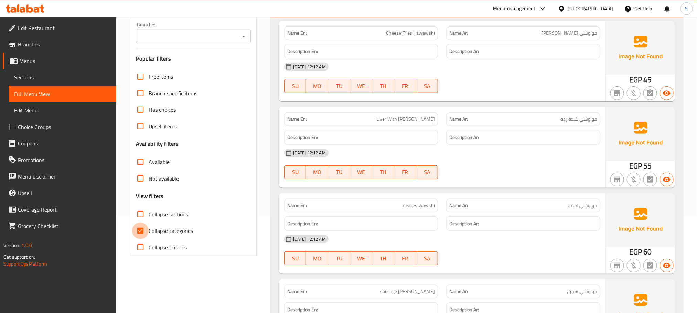
click at [142, 232] on input "Collapse categories" at bounding box center [140, 231] width 17 height 17
checkbox input "false"
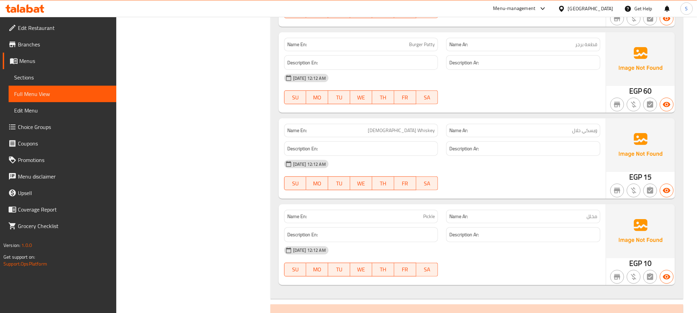
scroll to position [5696, 0]
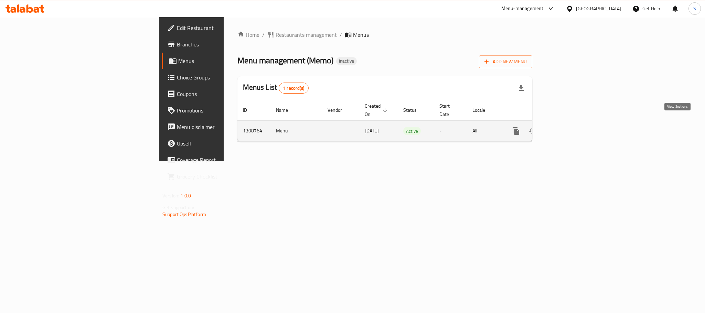
click at [574, 126] on link "enhanced table" at bounding box center [565, 131] width 17 height 17
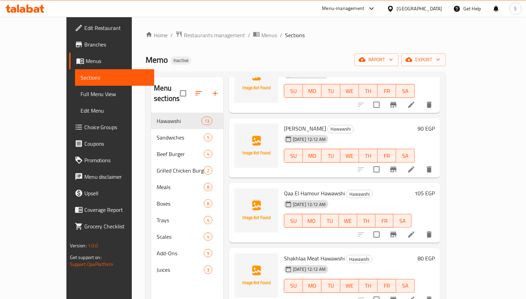
scroll to position [258, 0]
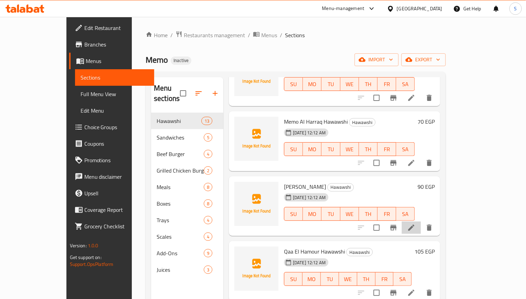
click at [421, 221] on li at bounding box center [410, 227] width 19 height 12
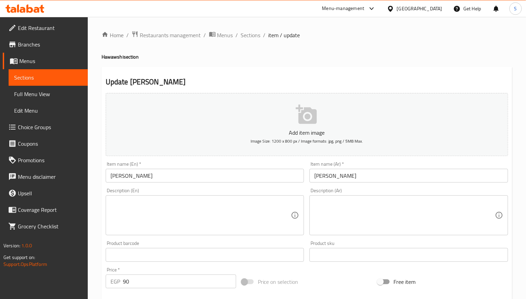
click at [124, 181] on input "[PERSON_NAME]" at bounding box center [205, 176] width 198 height 14
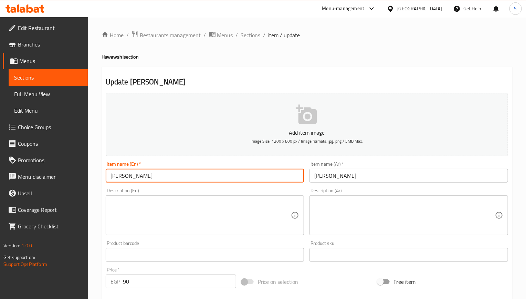
click at [124, 181] on input "[PERSON_NAME]" at bounding box center [205, 176] width 198 height 14
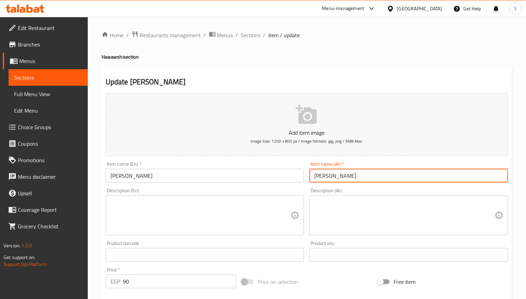
click at [324, 179] on input "[PERSON_NAME]" at bounding box center [408, 176] width 198 height 14
click at [324, 179] on input "حواوشي مزاجانجي" at bounding box center [408, 176] width 198 height 14
click at [131, 172] on input "Mazazangi Hawawshi" at bounding box center [205, 176] width 198 height 14
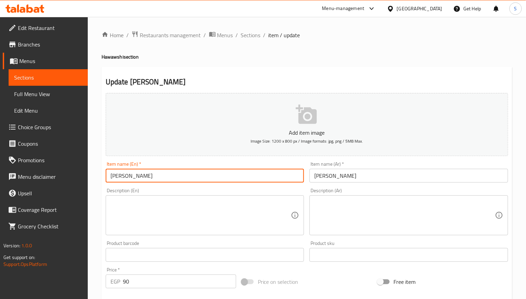
click at [131, 172] on input "Mazazangi Hawawshi" at bounding box center [205, 176] width 198 height 14
paste input "zag"
type input "Mzagangi Hawawshi"
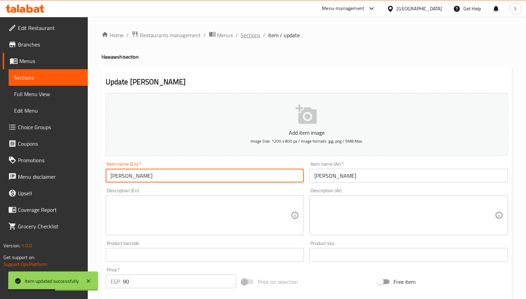
click at [250, 37] on span "Sections" at bounding box center [251, 35] width 20 height 8
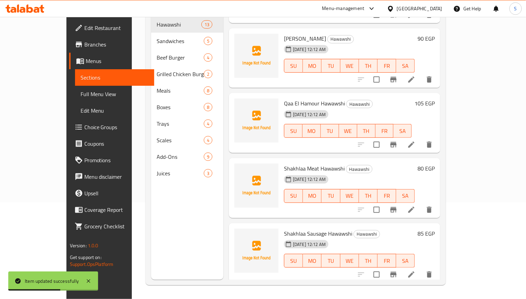
scroll to position [561, 0]
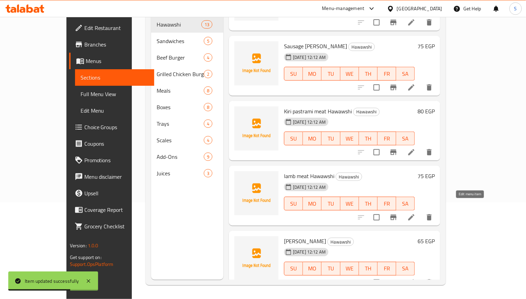
click at [415, 213] on icon at bounding box center [411, 217] width 8 height 8
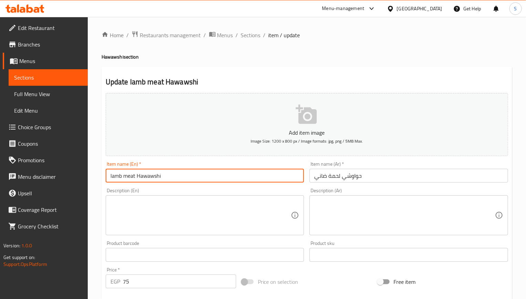
drag, startPoint x: 136, startPoint y: 174, endPoint x: 62, endPoint y: 176, distance: 73.3
click at [62, 176] on div "Edit Restaurant Branches Menus Sections Full Menu View Edit Menu Choice Groups …" at bounding box center [263, 251] width 526 height 469
paste input "Mutton M"
type input "Mutton Meat Hawawshi"
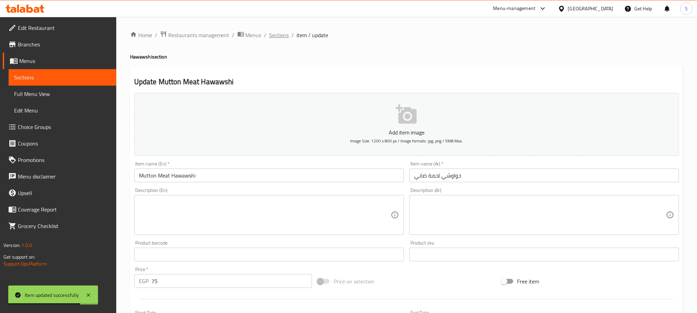
click at [282, 32] on span "Sections" at bounding box center [279, 35] width 20 height 8
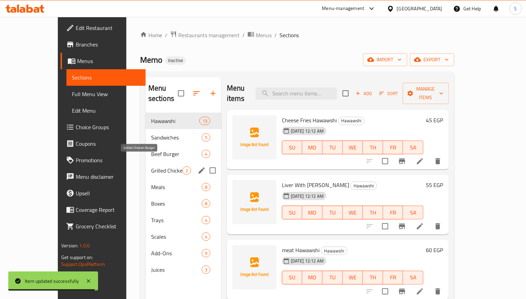
click at [151, 166] on span "Grilled Chicken Burger" at bounding box center [166, 170] width 31 height 8
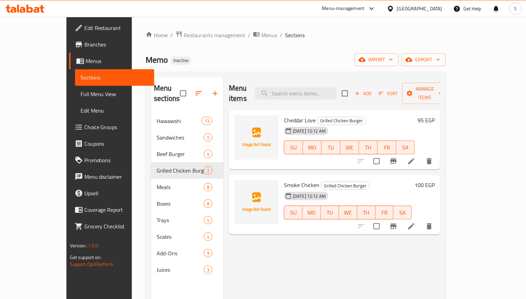
click at [258, 62] on div "Memo Inactive import export" at bounding box center [296, 59] width 300 height 13
click at [372, 92] on span "Add" at bounding box center [363, 93] width 19 height 8
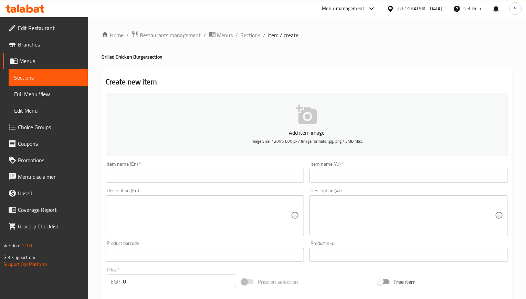
click at [356, 180] on input "text" at bounding box center [408, 176] width 198 height 14
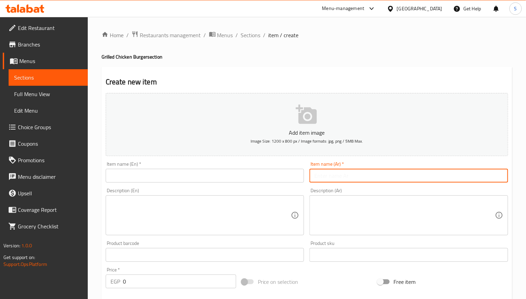
paste input "لافا"
type input "لافا"
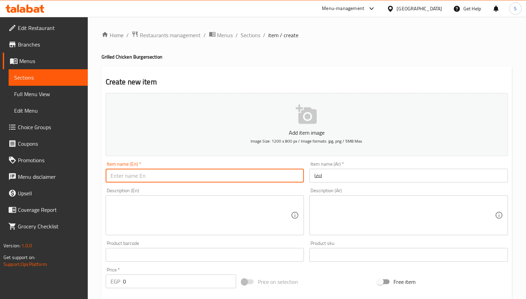
click at [217, 171] on input "text" at bounding box center [205, 176] width 198 height 14
paste input "Lava"
type input "Lava"
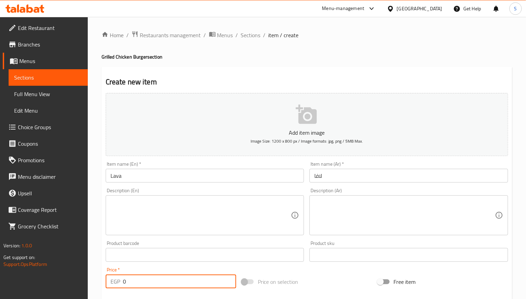
paste input "95"
drag, startPoint x: 148, startPoint y: 273, endPoint x: 117, endPoint y: 278, distance: 31.6
click at [117, 278] on div "Price   * EGP 0 Price *" at bounding box center [171, 277] width 130 height 21
type input "95"
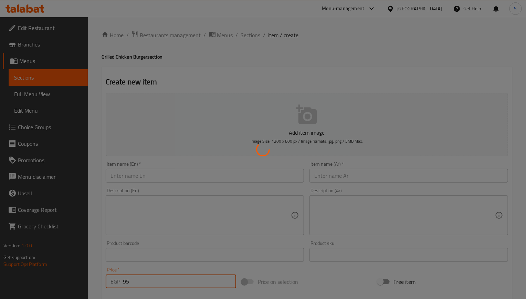
type input "0"
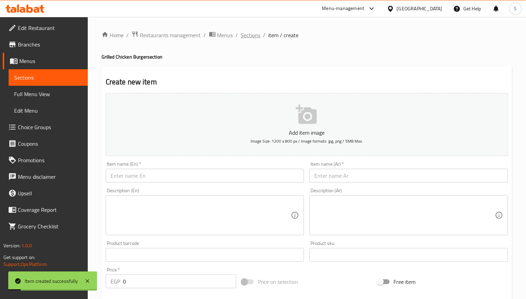
click at [242, 31] on span "Sections" at bounding box center [251, 35] width 20 height 8
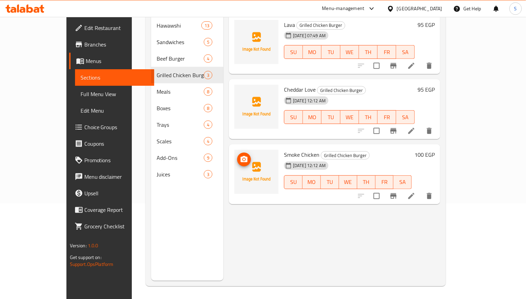
scroll to position [96, 0]
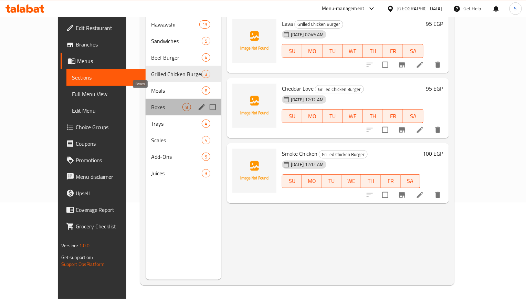
click at [151, 103] on span "Boxes" at bounding box center [166, 107] width 31 height 8
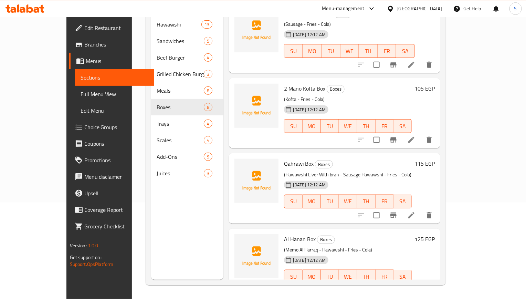
scroll to position [103, 0]
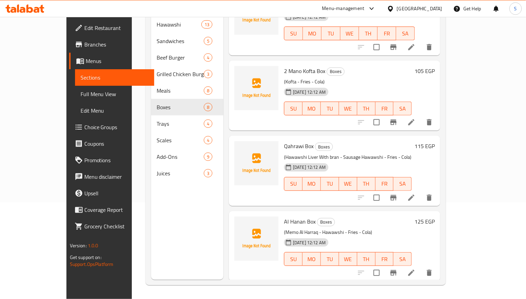
click at [421, 191] on li at bounding box center [410, 197] width 19 height 12
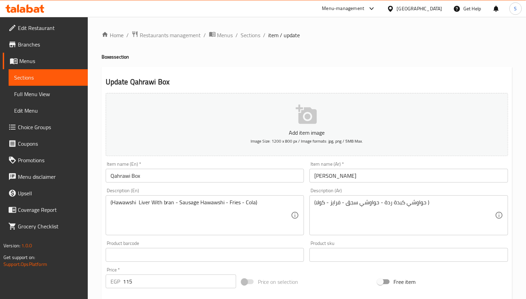
click at [132, 203] on textarea "(Hawawshi Liver With bran - Sausage Hawawshi - Fries - Cola)" at bounding box center [200, 215] width 181 height 33
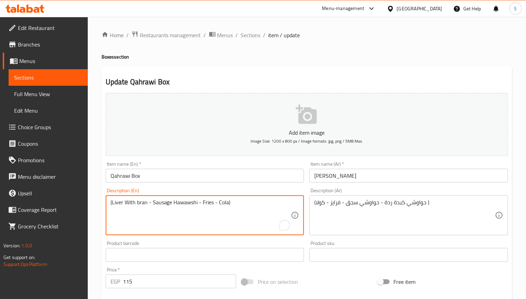
click at [148, 206] on textarea "(Liver With bran - Sausage Hawawshi - Fries - Cola)" at bounding box center [200, 215] width 181 height 33
paste textarea "Hawawshi"
type textarea "(Liver With bran Hawawshi - Sausage Hawawshi - Fries - Cola)"
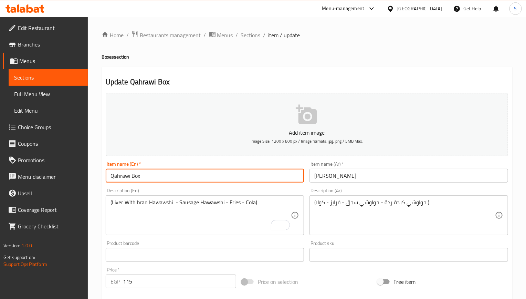
click at [220, 182] on input "Qahrawi Box" at bounding box center [205, 176] width 198 height 14
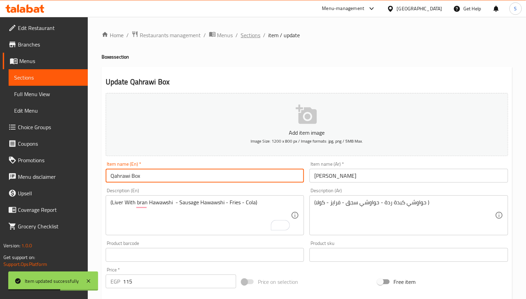
click at [242, 38] on span "Sections" at bounding box center [251, 35] width 20 height 8
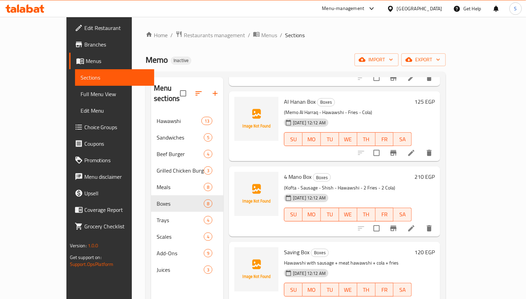
scroll to position [96, 0]
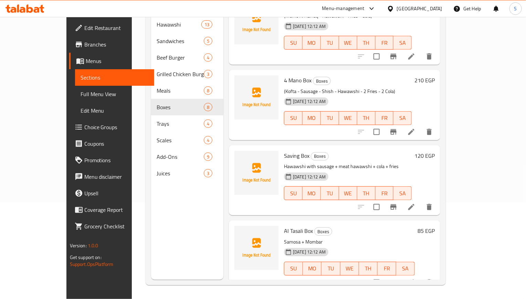
click at [415, 203] on icon at bounding box center [411, 207] width 8 height 8
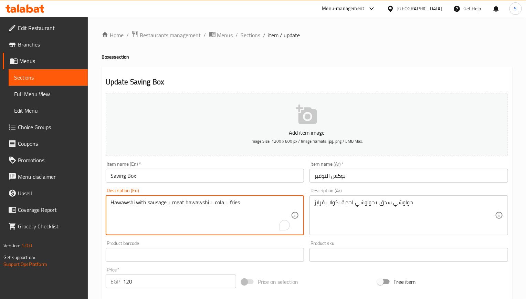
click at [120, 201] on textarea "Hawawshi with sausage + meat hawawshi + cola + fries" at bounding box center [200, 215] width 181 height 33
drag, startPoint x: 121, startPoint y: 206, endPoint x: 114, endPoint y: 208, distance: 7.2
click at [88, 203] on div "Edit Restaurant Branches Menus Sections Full Menu View Edit Menu Choice Groups …" at bounding box center [263, 251] width 526 height 469
click at [111, 205] on textarea "sausage + meat hawawshi + cola + fries" at bounding box center [200, 215] width 181 height 33
click at [130, 204] on textarea "sausage + meat hawawshi + cola + fries" at bounding box center [200, 215] width 181 height 33
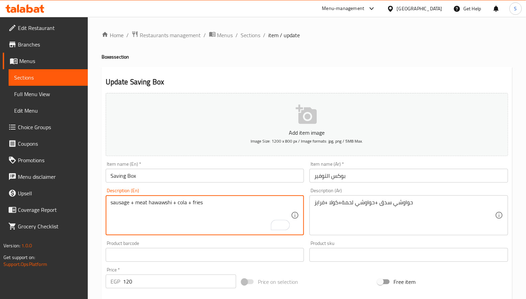
paste textarea "Hawawshi"
type textarea "sausage Hawawshi + meat hawawshi + cola + fries"
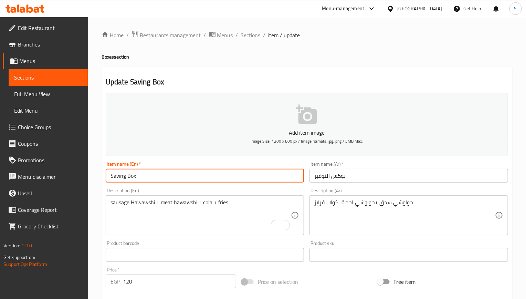
click at [194, 178] on input "Saving Box" at bounding box center [205, 176] width 198 height 14
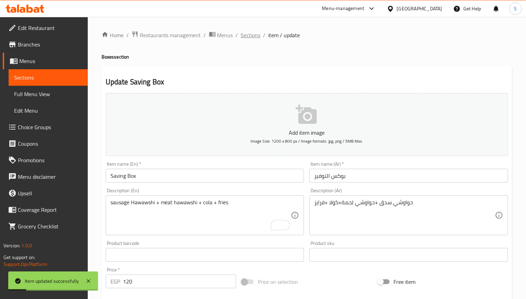
click at [244, 36] on span "Sections" at bounding box center [251, 35] width 20 height 8
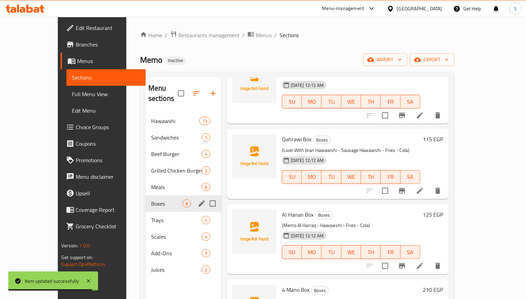
click at [151, 216] on span "Trays" at bounding box center [176, 220] width 51 height 8
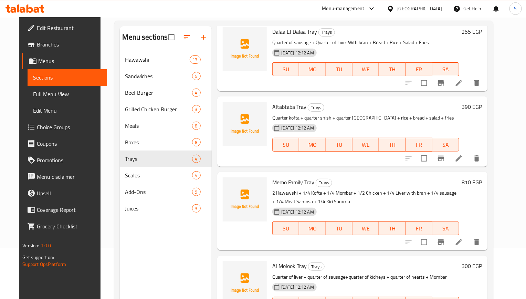
scroll to position [52, 0]
click at [468, 236] on li at bounding box center [458, 241] width 19 height 12
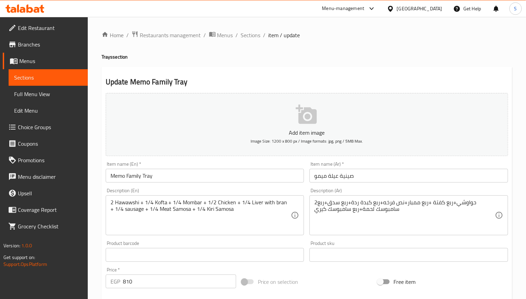
drag, startPoint x: 250, startPoint y: 35, endPoint x: 245, endPoint y: 22, distance: 14.7
click at [250, 35] on span "Sections" at bounding box center [251, 35] width 20 height 8
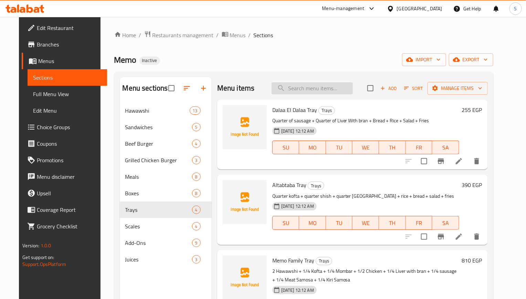
click at [311, 85] on input "search" at bounding box center [311, 88] width 81 height 12
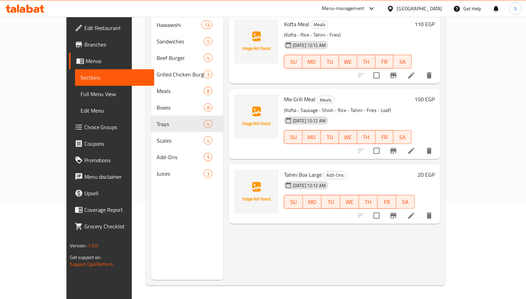
scroll to position [96, 0]
type input "tahi"
click at [294, 169] on span "Tahini Box Large" at bounding box center [303, 174] width 38 height 10
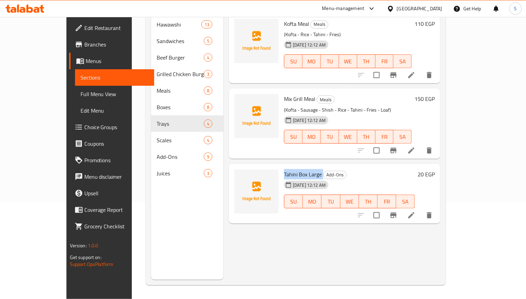
copy h6 "Tahini Box Large"
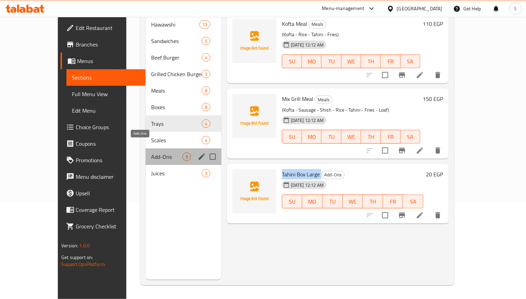
click at [152, 152] on span "Add-Ons" at bounding box center [166, 156] width 31 height 8
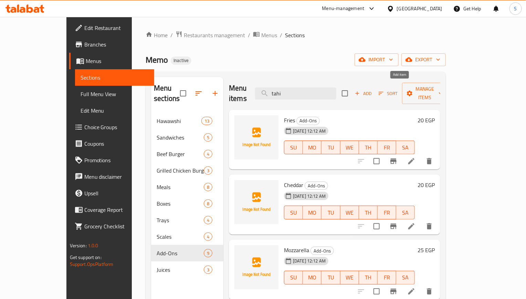
click at [360, 90] on icon "button" at bounding box center [357, 93] width 6 height 6
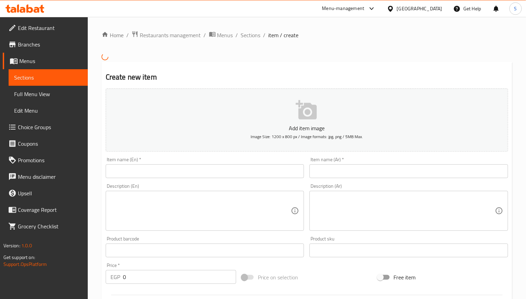
click at [188, 176] on input "text" at bounding box center [205, 171] width 198 height 14
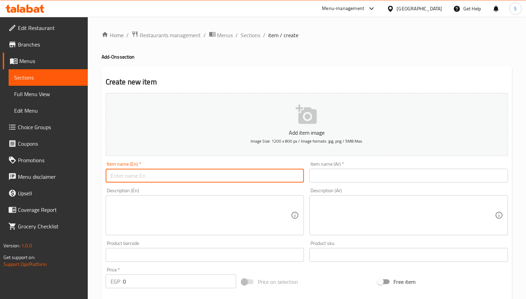
paste input "Tahini Box Large"
click at [150, 176] on input "Tahini Box Large" at bounding box center [205, 176] width 198 height 14
type input "Tahini Box Small"
click at [338, 184] on div "Item name (Ar)   * Item name (Ar) *" at bounding box center [409, 172] width 204 height 26
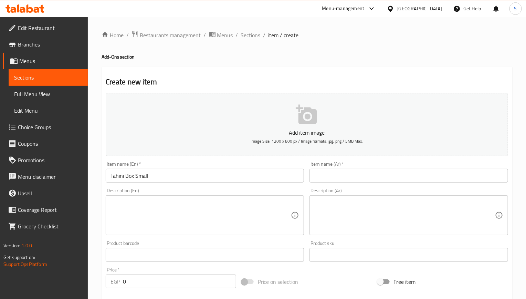
click at [338, 181] on input "text" at bounding box center [408, 176] width 198 height 14
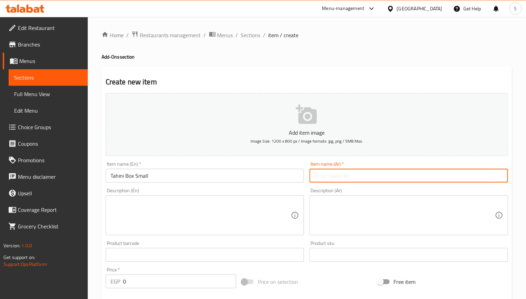
paste input "علبة طحينة كبيرة"
click at [322, 179] on input "علبة طحينة كبيرة" at bounding box center [408, 176] width 198 height 14
type input "علبة طحينة صغير"
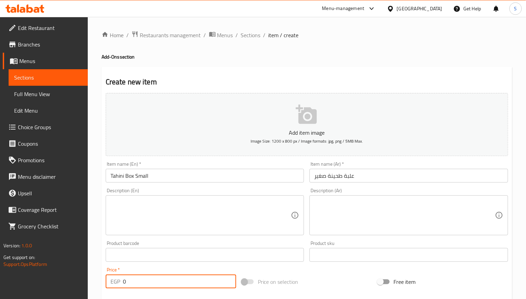
drag, startPoint x: 141, startPoint y: 282, endPoint x: 72, endPoint y: 279, distance: 69.9
click at [72, 279] on div "Edit Restaurant Branches Menus Sections Full Menu View Edit Menu Choice Groups …" at bounding box center [263, 251] width 526 height 469
type input "15"
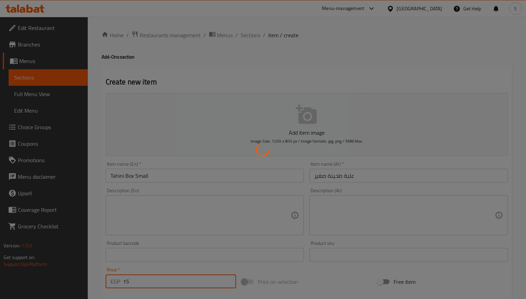
type input "0"
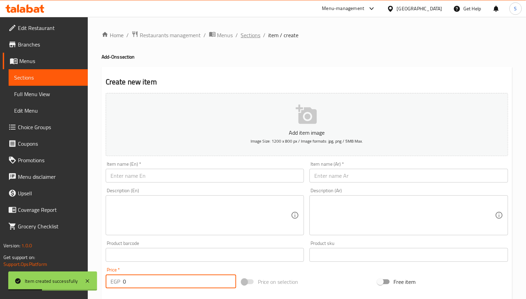
click at [245, 39] on span "Sections" at bounding box center [251, 35] width 20 height 8
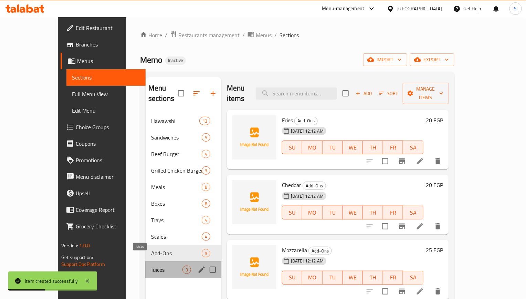
click at [151, 265] on span "Juices" at bounding box center [166, 269] width 31 height 8
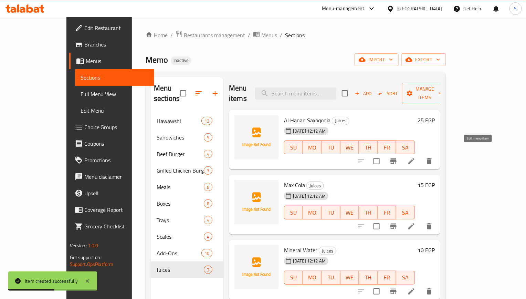
click at [415, 157] on icon at bounding box center [411, 161] width 8 height 8
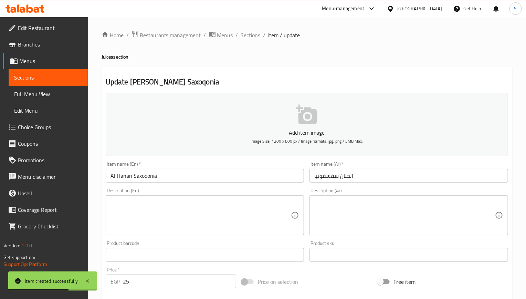
click at [213, 182] on input "Al Hanan Saxoqonia" at bounding box center [205, 176] width 198 height 14
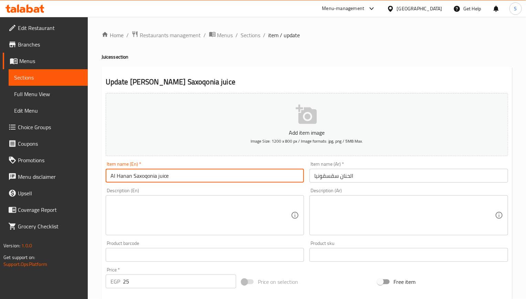
type input "Al Hanan Saxoqonia juice"
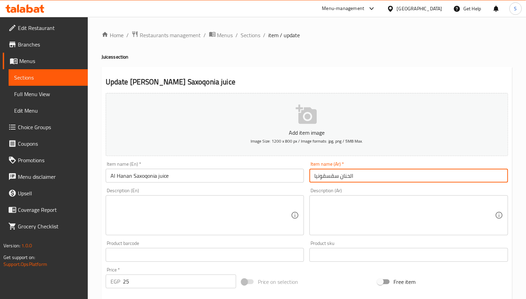
click at [312, 177] on input "الحنان سقسقونيا" at bounding box center [408, 176] width 198 height 14
type input "عصير الحنان سقسقونيا"
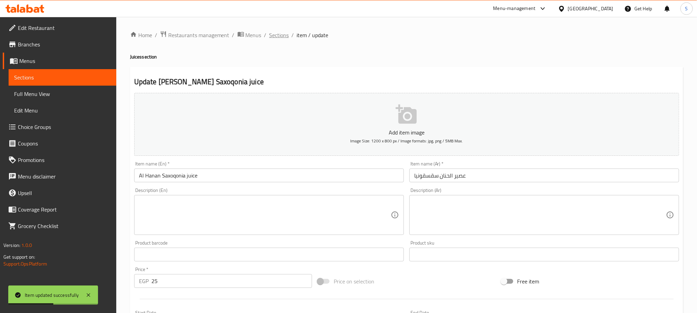
click at [280, 34] on span "Sections" at bounding box center [279, 35] width 20 height 8
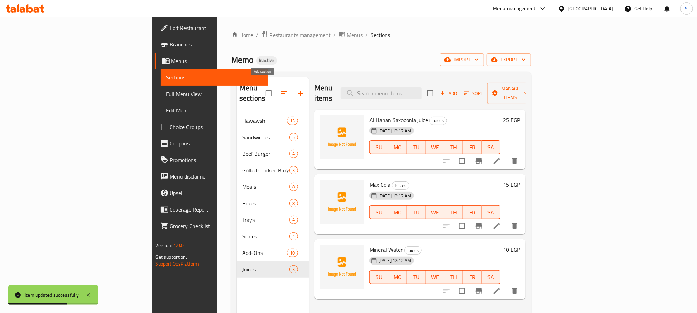
click at [292, 94] on button "button" at bounding box center [300, 93] width 17 height 17
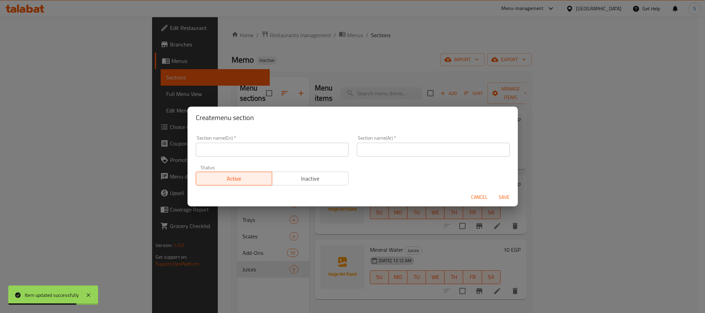
click at [273, 150] on input "text" at bounding box center [272, 150] width 153 height 14
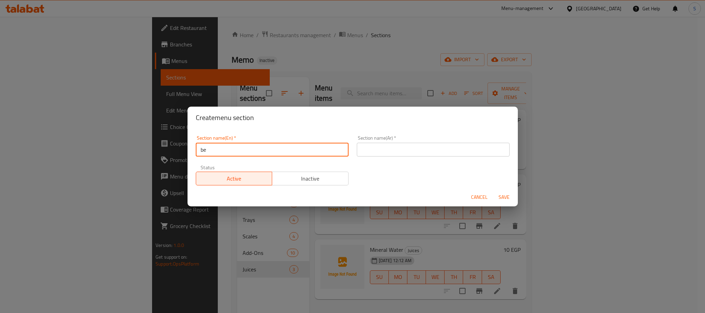
type input "beverages"
click at [364, 152] on input "text" at bounding box center [433, 150] width 153 height 14
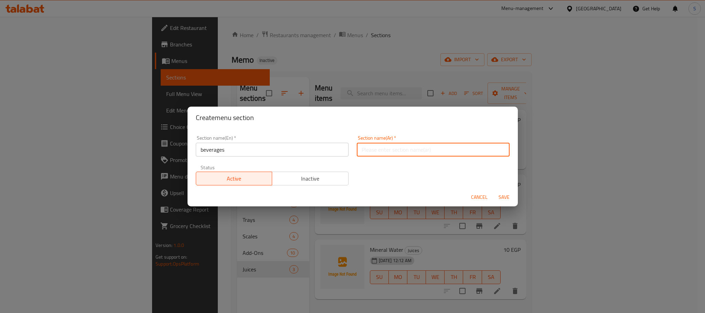
type input "المشروبات"
click at [500, 193] on span "Save" at bounding box center [504, 197] width 17 height 9
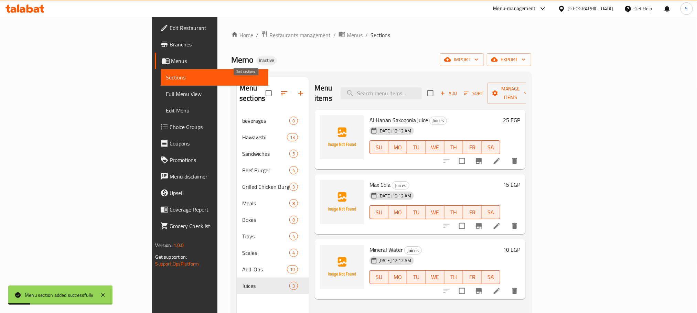
click at [276, 86] on button "button" at bounding box center [284, 93] width 17 height 17
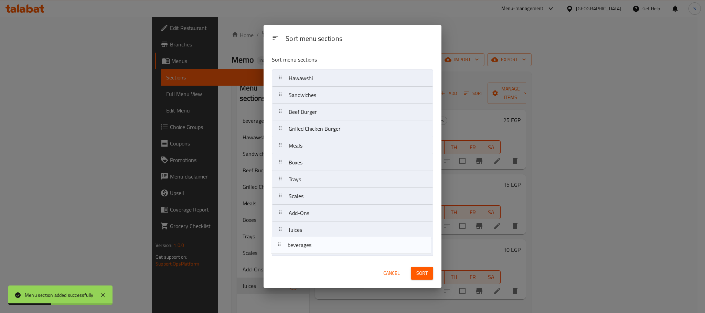
drag, startPoint x: 322, startPoint y: 78, endPoint x: 321, endPoint y: 249, distance: 171.0
click at [321, 249] on nav "beverages Hawawshi Sandwiches Beef Burger Grilled Chicken Burger Meals Boxes Tr…" at bounding box center [352, 162] width 161 height 186
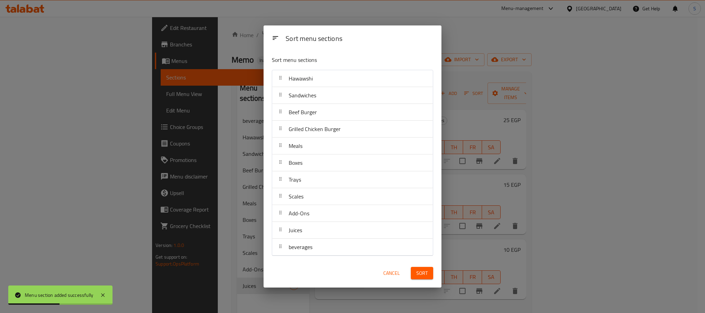
click at [423, 276] on span "Sort" at bounding box center [421, 273] width 11 height 9
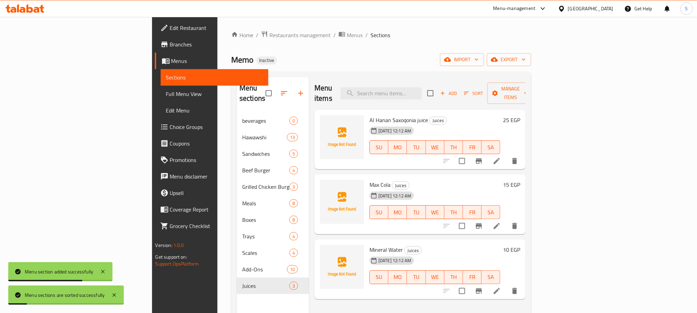
click at [367, 177] on div "Max Cola Juices 29-08-2025 12:12 AM SU MO TU WE TH FR SA" at bounding box center [435, 204] width 136 height 54
copy h6 "Max Cola"
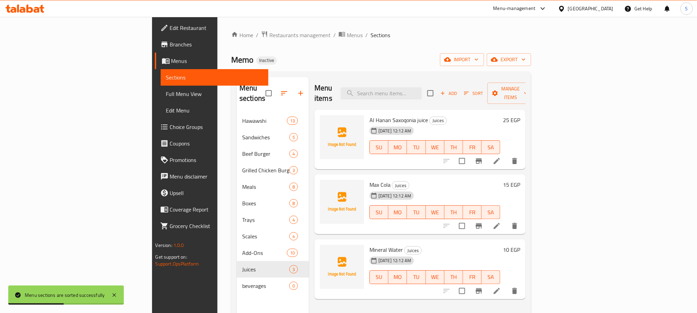
click at [369, 245] on span "Mineral Water" at bounding box center [385, 250] width 33 height 10
copy h6 "Mineral Water"
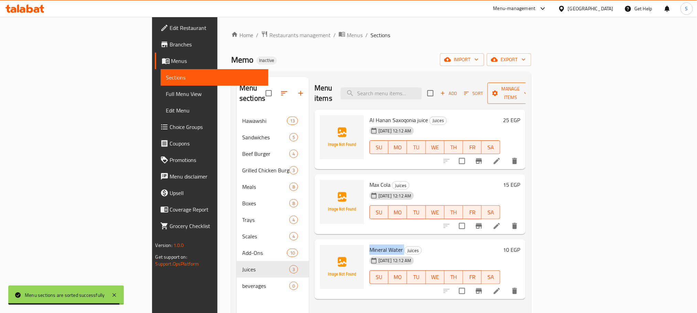
click at [528, 89] on span "Manage items" at bounding box center [510, 93] width 35 height 17
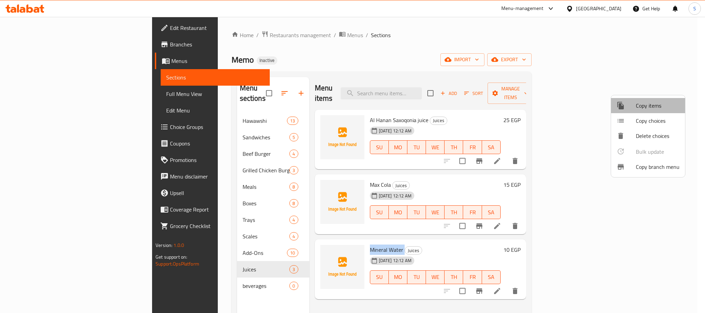
click at [648, 105] on span "Copy items" at bounding box center [658, 105] width 44 height 8
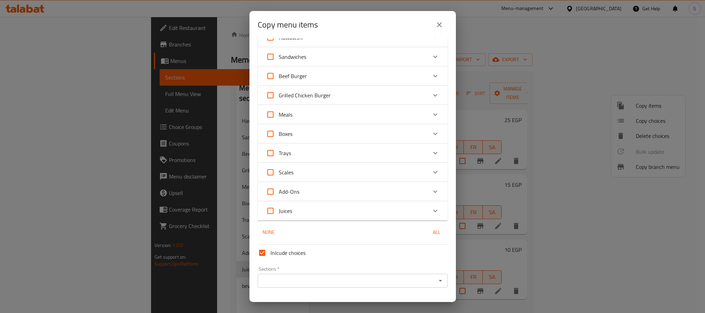
scroll to position [50, 0]
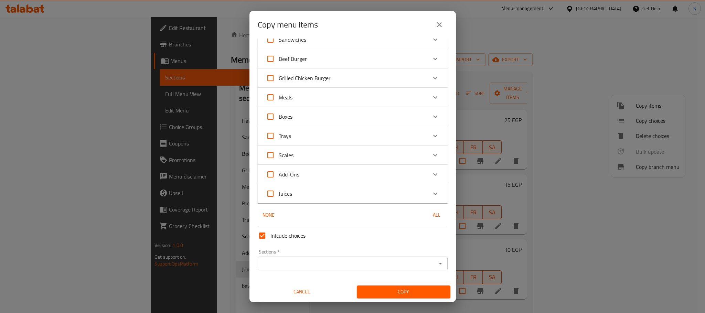
click at [431, 192] on icon "Expand" at bounding box center [435, 194] width 8 height 8
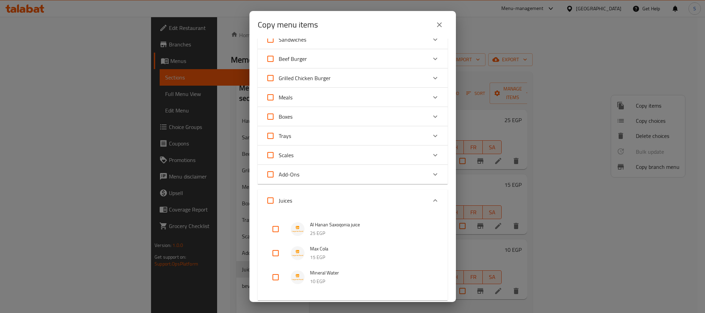
click at [270, 254] on input "checkbox" at bounding box center [275, 253] width 17 height 17
checkbox input "true"
drag, startPoint x: 275, startPoint y: 270, endPoint x: 276, endPoint y: 276, distance: 5.9
click at [275, 271] on input "checkbox" at bounding box center [275, 277] width 17 height 17
checkbox input "true"
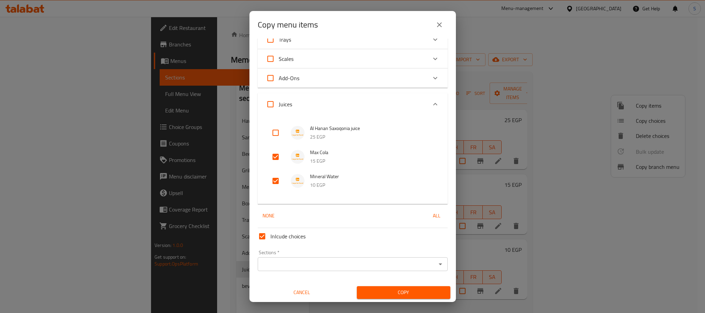
scroll to position [147, 0]
click at [297, 261] on input "Sections   *" at bounding box center [347, 264] width 174 height 10
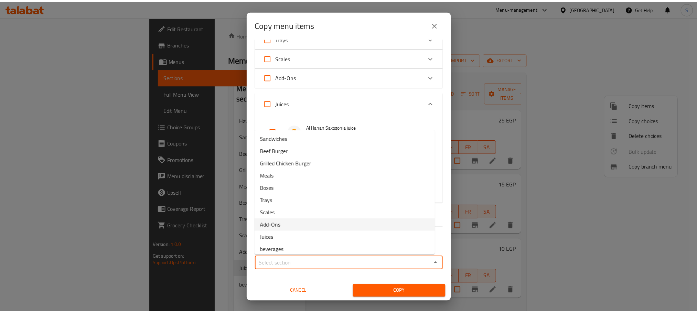
scroll to position [17, 0]
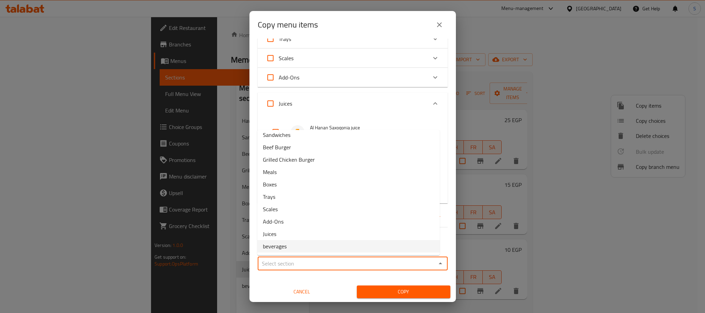
click at [296, 245] on li "beverages" at bounding box center [348, 246] width 182 height 12
type input "beverages"
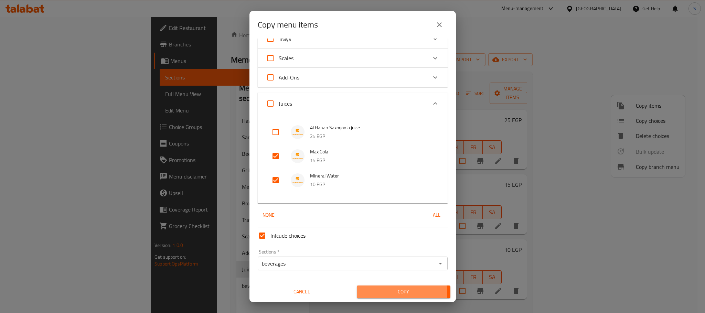
click at [391, 293] on span "Copy" at bounding box center [403, 292] width 83 height 9
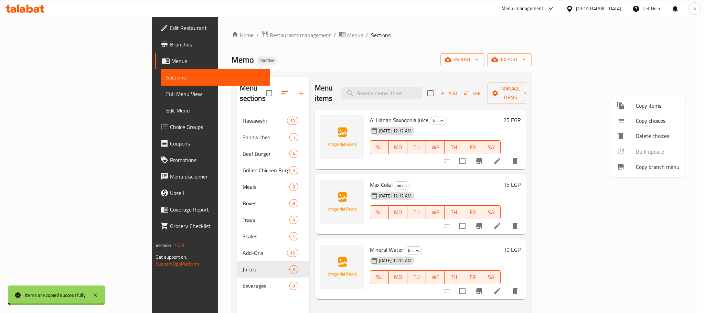
click at [543, 35] on div at bounding box center [352, 156] width 705 height 313
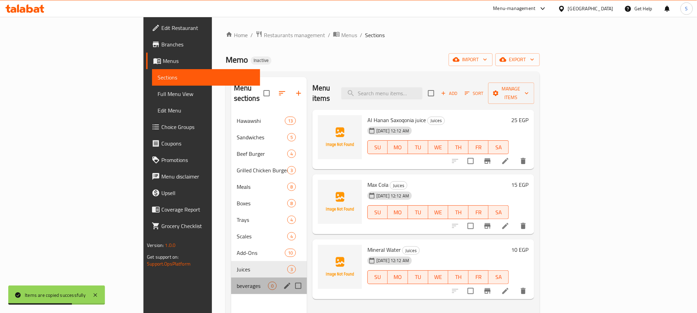
click at [231, 278] on div "beverages 0" at bounding box center [269, 286] width 76 height 17
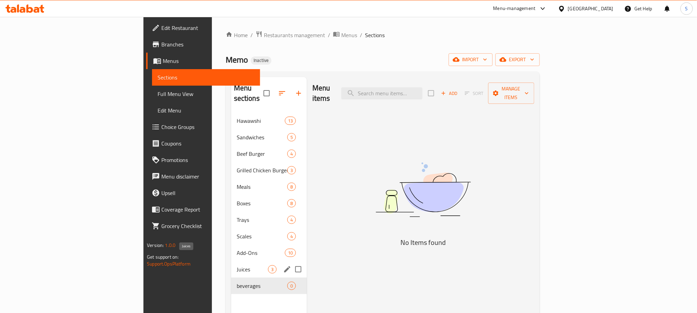
click at [237, 265] on span "Juices" at bounding box center [252, 269] width 31 height 8
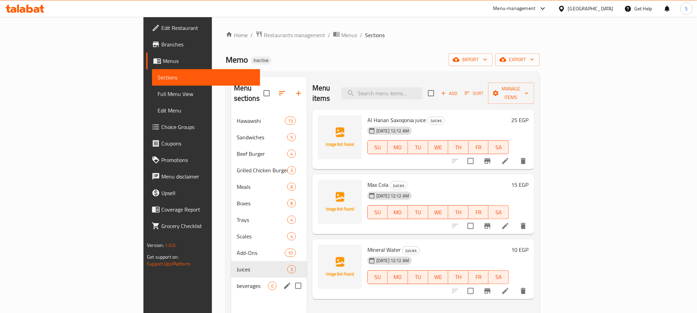
click at [231, 282] on div "beverages 0" at bounding box center [269, 286] width 76 height 17
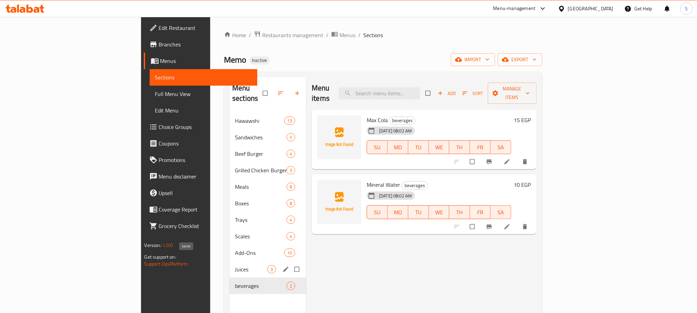
click at [235, 265] on span "Juices" at bounding box center [251, 269] width 32 height 8
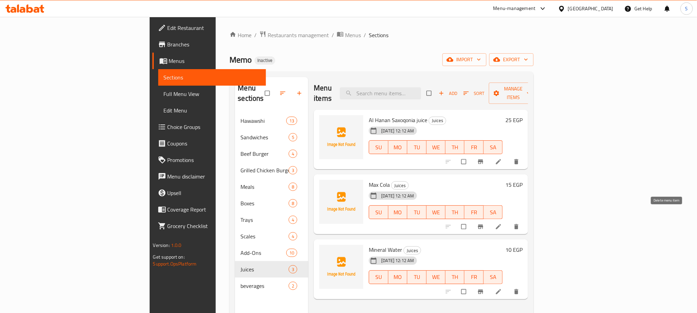
click at [520, 223] on icon "delete" at bounding box center [516, 226] width 7 height 7
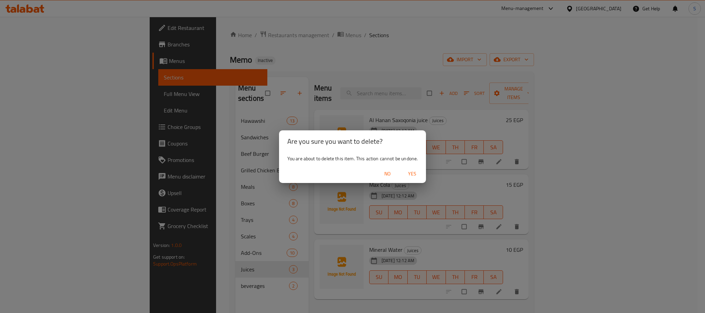
click at [417, 169] on button "Yes" at bounding box center [412, 174] width 22 height 13
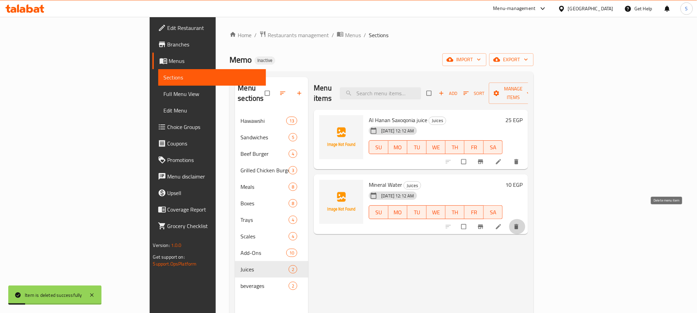
click at [519, 224] on icon "delete" at bounding box center [517, 226] width 4 height 5
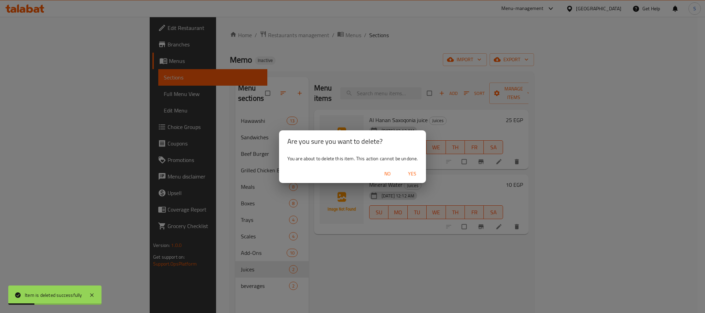
click at [419, 168] on button "Yes" at bounding box center [412, 174] width 22 height 13
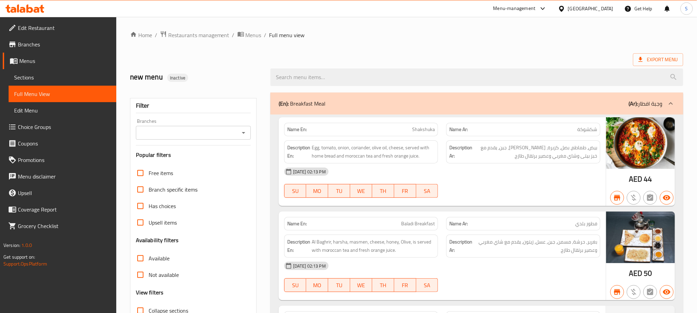
click at [582, 1] on div "[GEOGRAPHIC_DATA]" at bounding box center [585, 8] width 66 height 17
click at [581, 7] on div "United Arab Emirates" at bounding box center [590, 9] width 45 height 8
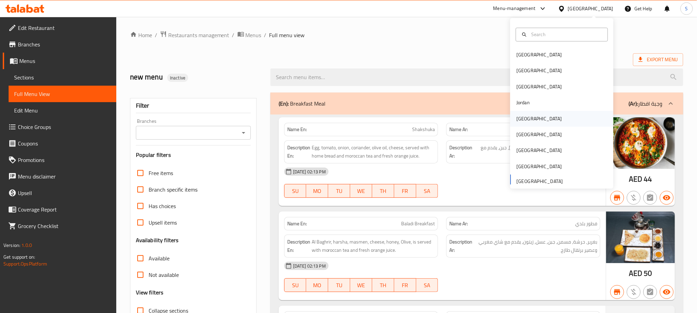
click at [530, 119] on div "[GEOGRAPHIC_DATA]" at bounding box center [561, 119] width 103 height 16
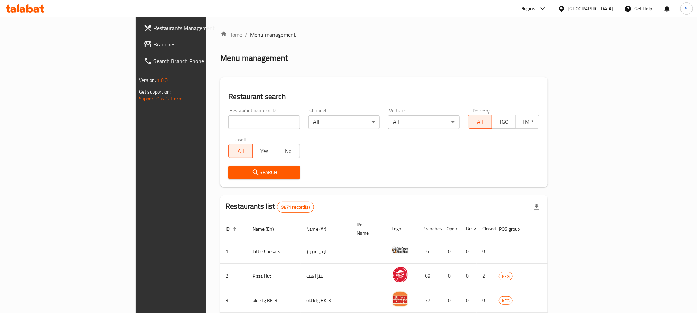
click at [228, 116] on input "search" at bounding box center [264, 122] width 72 height 14
paste input "705037"
type input "705037"
click button "Search" at bounding box center [264, 172] width 72 height 13
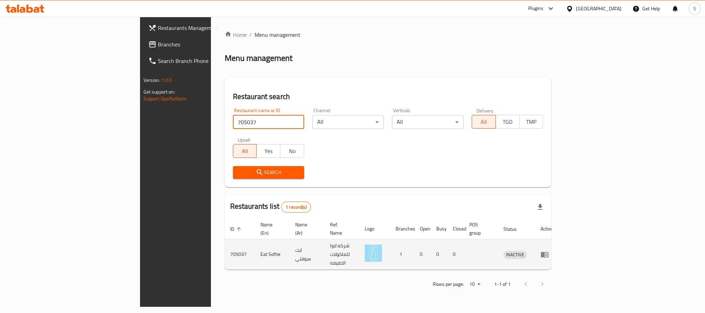
click at [549, 250] on icon "enhanced table" at bounding box center [544, 254] width 8 height 8
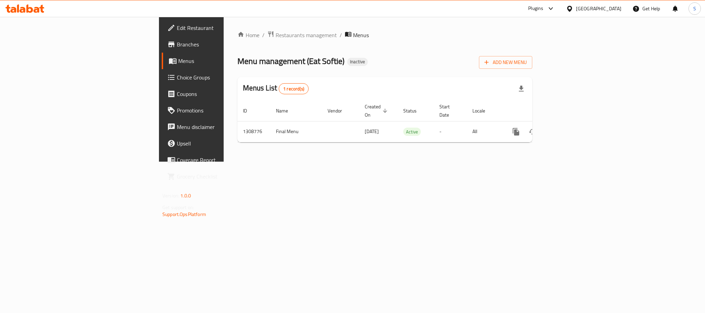
click at [177, 24] on span "Edit Restaurant" at bounding box center [224, 28] width 94 height 8
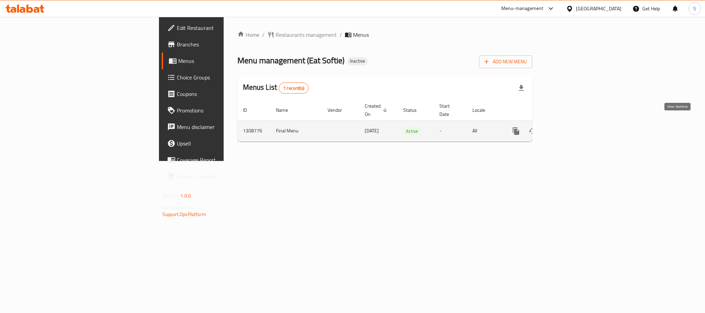
click at [569, 128] on icon "enhanced table" at bounding box center [565, 131] width 6 height 6
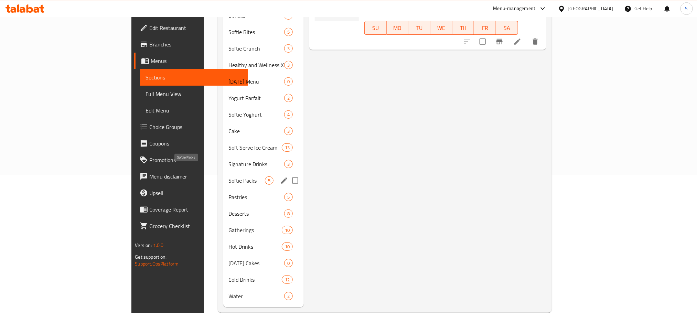
scroll to position [141, 0]
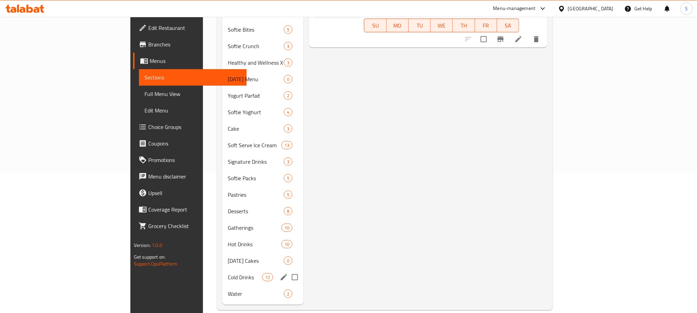
click at [222, 272] on div "Cold Drinks 12" at bounding box center [262, 277] width 81 height 17
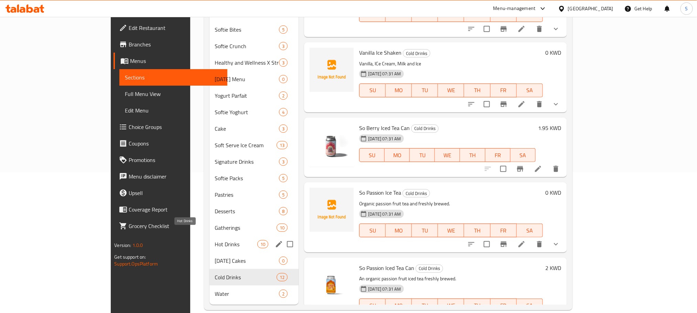
click at [215, 240] on span "Hot Drinks" at bounding box center [236, 244] width 42 height 8
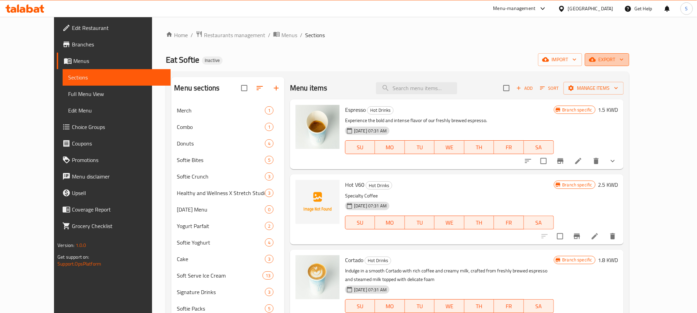
click at [624, 62] on span "export" at bounding box center [606, 59] width 33 height 9
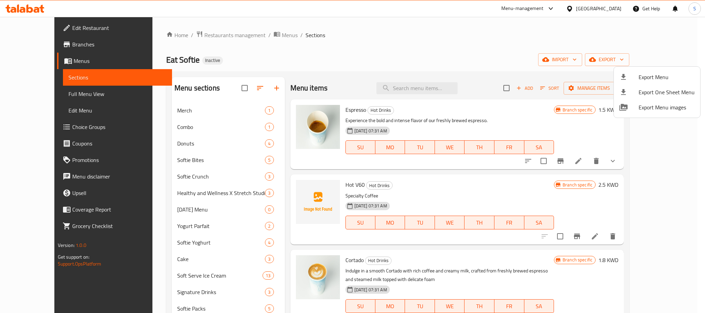
drag, startPoint x: 398, startPoint y: 43, endPoint x: 470, endPoint y: 41, distance: 72.3
click at [398, 43] on div at bounding box center [352, 156] width 705 height 313
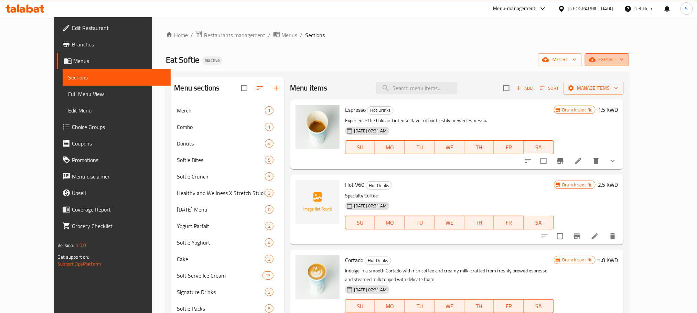
click at [624, 59] on span "export" at bounding box center [606, 59] width 33 height 9
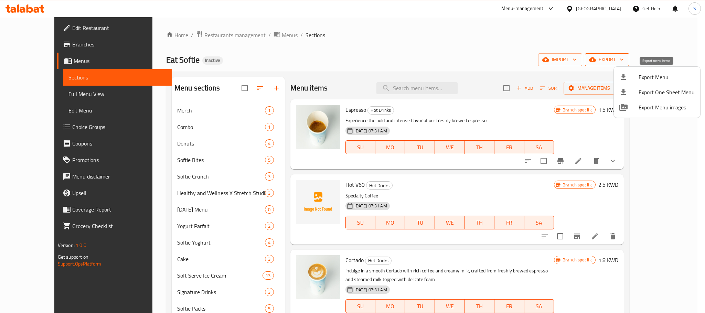
click at [630, 78] on div at bounding box center [628, 77] width 19 height 8
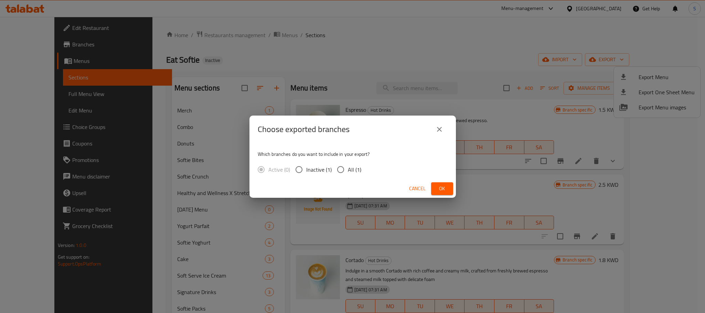
click at [358, 168] on span "All (1)" at bounding box center [354, 169] width 13 height 8
click at [348, 168] on input "All (1)" at bounding box center [340, 169] width 14 height 14
radio input "true"
click at [439, 183] on button "Ok" at bounding box center [442, 188] width 22 height 13
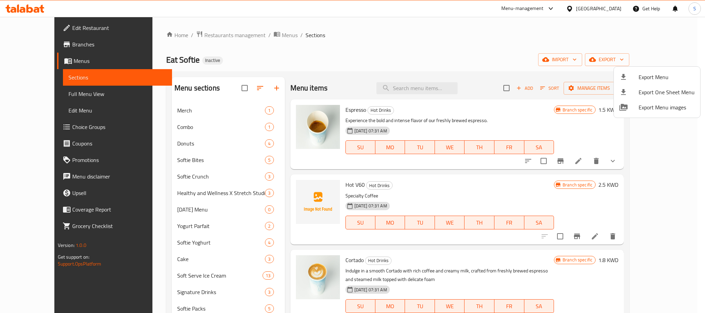
click at [384, 47] on div at bounding box center [352, 156] width 705 height 313
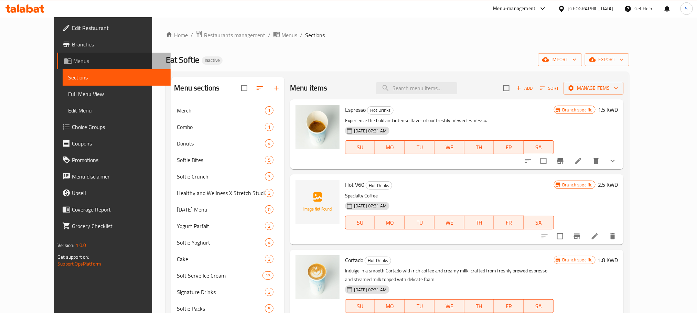
click at [73, 62] on span "Menus" at bounding box center [119, 61] width 92 height 8
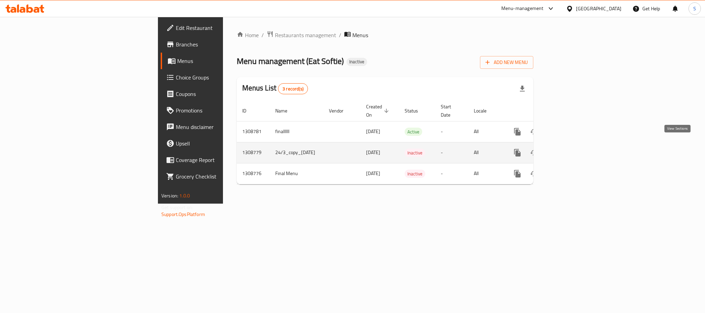
click at [571, 149] on icon "enhanced table" at bounding box center [567, 153] width 8 height 8
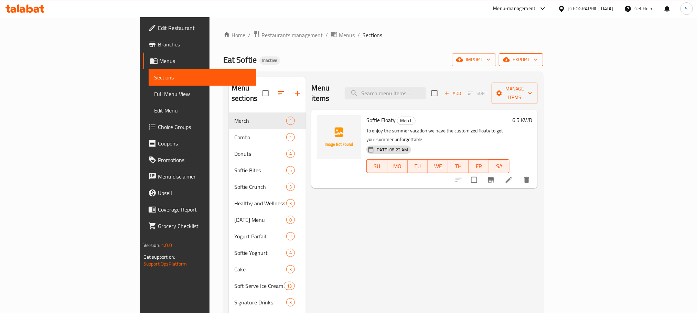
click at [538, 63] on span "export" at bounding box center [520, 59] width 33 height 9
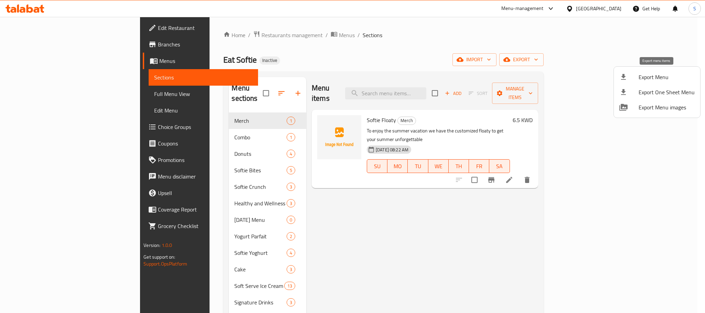
click at [653, 75] on span "Export Menu" at bounding box center [666, 77] width 56 height 8
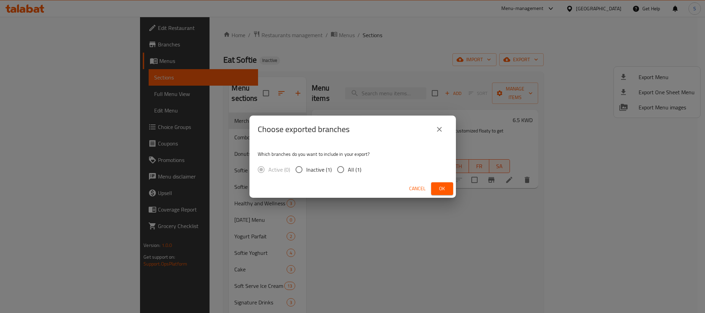
click at [346, 168] on input "All (1)" at bounding box center [340, 169] width 14 height 14
radio input "true"
click at [441, 188] on span "Ok" at bounding box center [442, 188] width 11 height 9
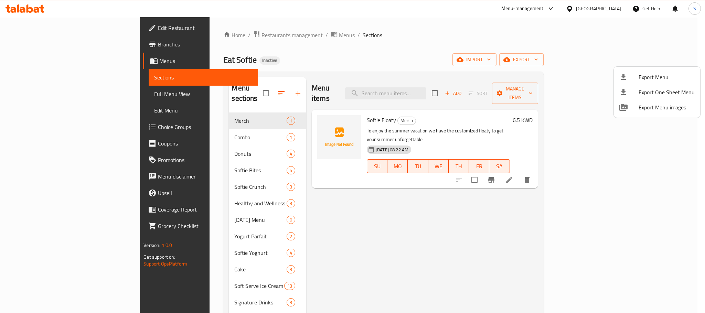
click at [49, 90] on div at bounding box center [352, 156] width 705 height 313
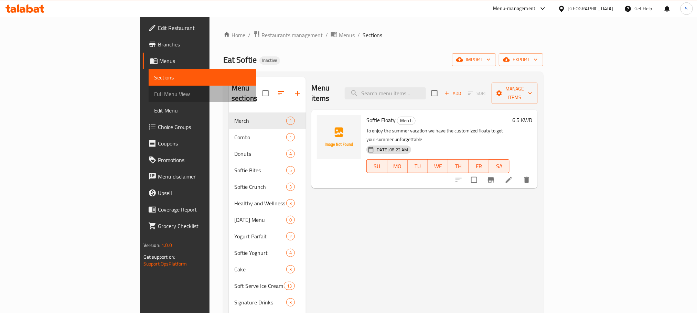
click at [149, 100] on link "Full Menu View" at bounding box center [203, 94] width 108 height 17
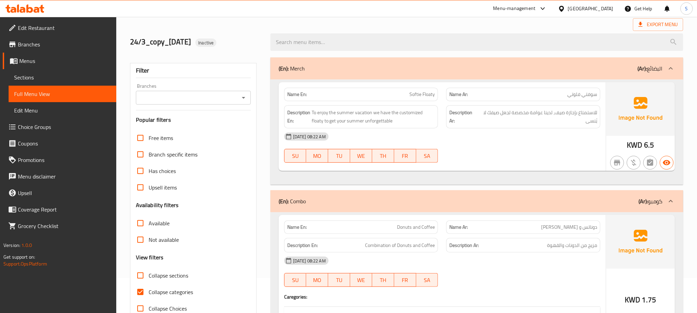
scroll to position [52, 0]
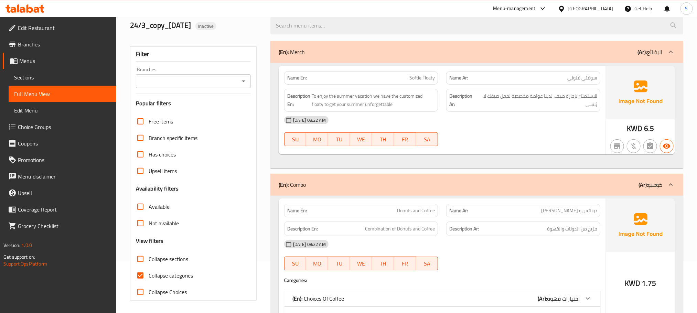
click at [51, 61] on span "Menus" at bounding box center [65, 61] width 92 height 8
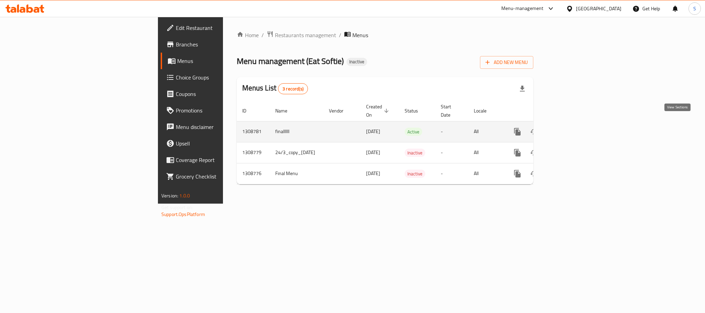
click at [571, 128] on icon "enhanced table" at bounding box center [567, 132] width 8 height 8
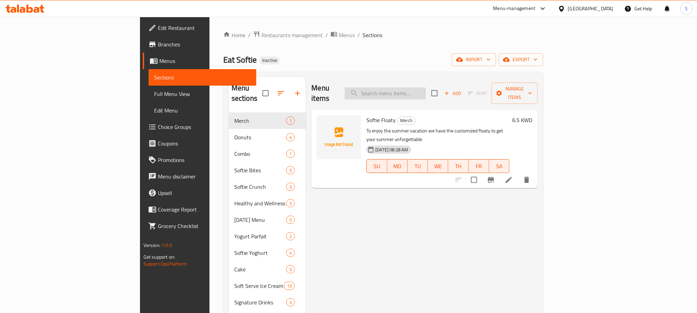
click at [426, 87] on input "search" at bounding box center [385, 93] width 81 height 12
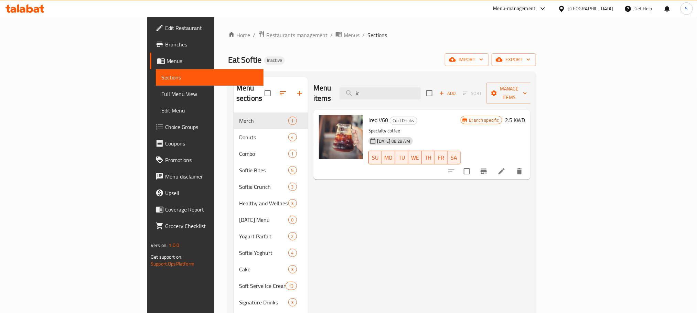
type input "i"
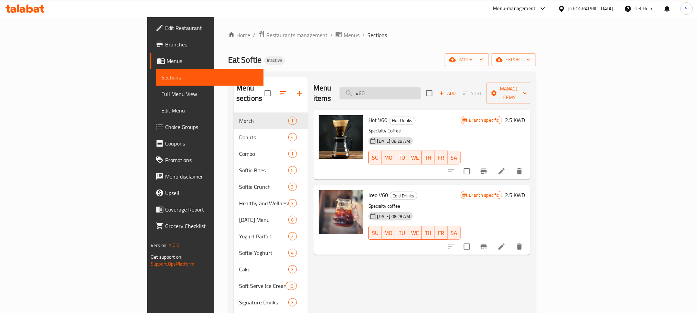
click at [421, 87] on input "v60" at bounding box center [380, 93] width 81 height 12
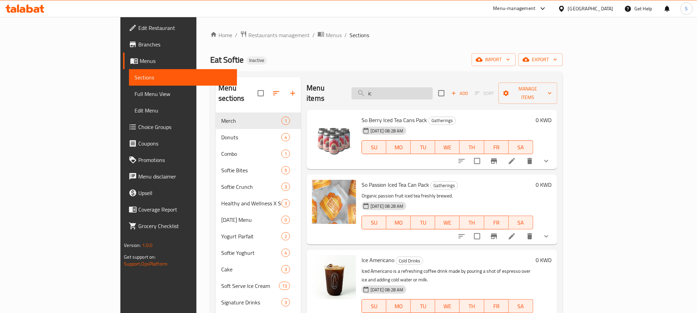
type input "i"
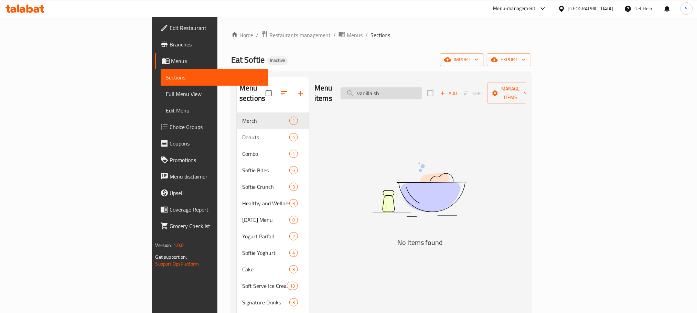
click at [422, 92] on input "vanilla sh" at bounding box center [381, 93] width 81 height 12
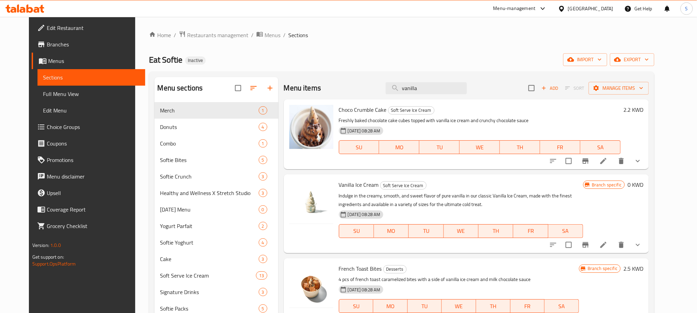
scroll to position [141, 0]
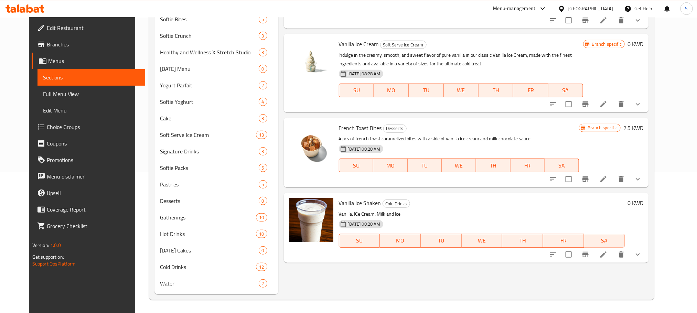
type input "vanilla"
click at [47, 91] on span "Full Menu View" at bounding box center [91, 94] width 97 height 8
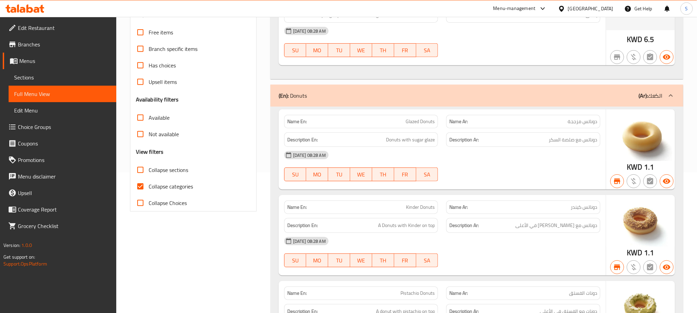
click at [144, 186] on input "Collapse categories" at bounding box center [140, 186] width 17 height 17
checkbox input "false"
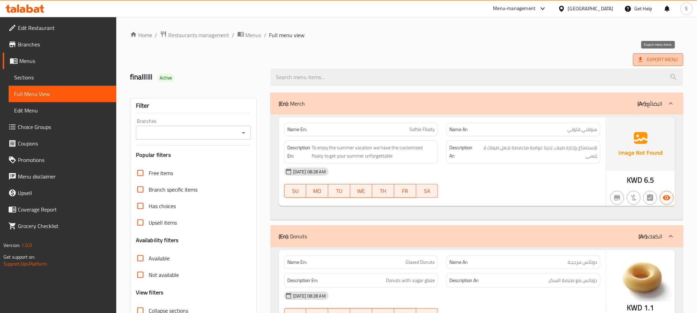
click at [656, 59] on span "Export Menu" at bounding box center [657, 59] width 39 height 9
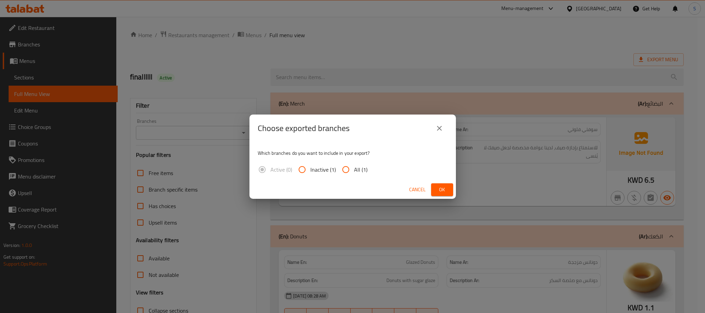
click at [357, 165] on span "All (1)" at bounding box center [360, 169] width 13 height 8
click at [354, 164] on input "All (1)" at bounding box center [345, 169] width 17 height 17
radio input "true"
click at [444, 191] on span "Ok" at bounding box center [442, 189] width 11 height 9
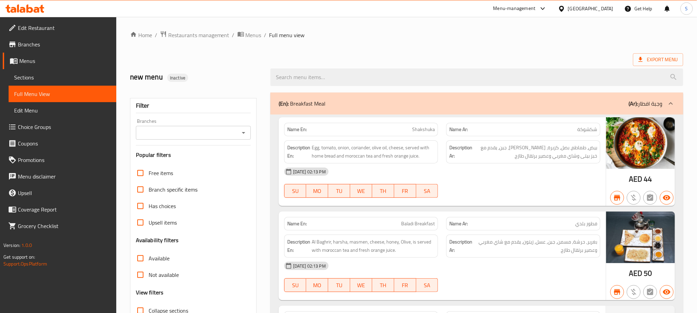
click at [464, 11] on div "[GEOGRAPHIC_DATA]" at bounding box center [590, 9] width 45 height 8
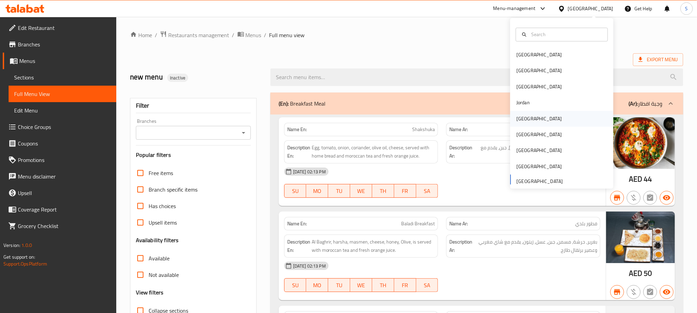
click at [464, 116] on div "[GEOGRAPHIC_DATA]" at bounding box center [538, 119] width 45 height 8
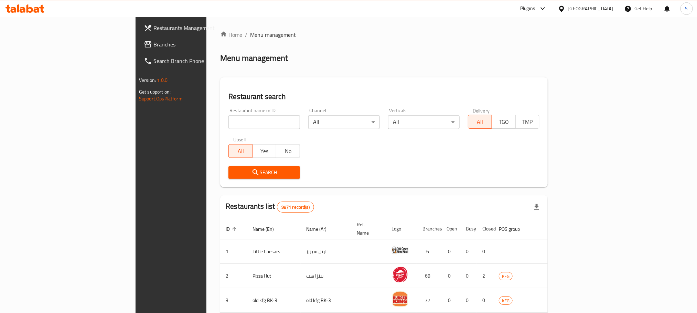
click at [153, 48] on span "Branches" at bounding box center [199, 44] width 93 height 8
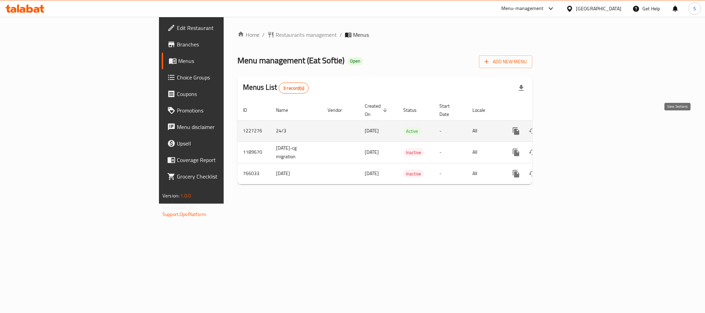
click at [574, 125] on link "enhanced table" at bounding box center [565, 131] width 17 height 17
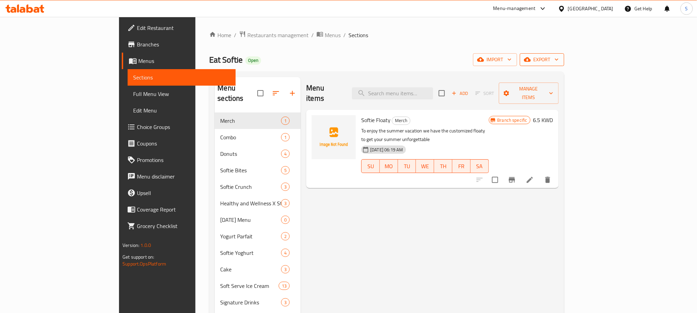
click at [564, 57] on button "export" at bounding box center [542, 59] width 44 height 13
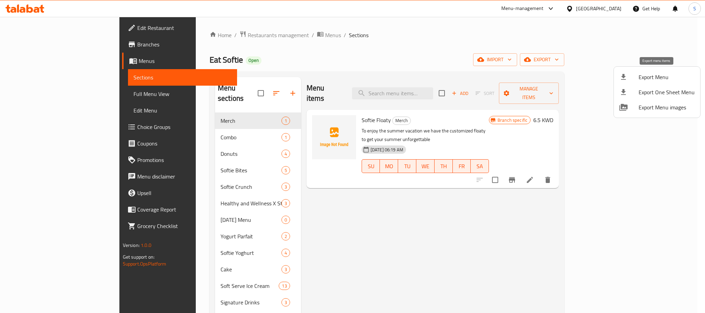
click at [647, 77] on span "Export Menu" at bounding box center [666, 77] width 56 height 8
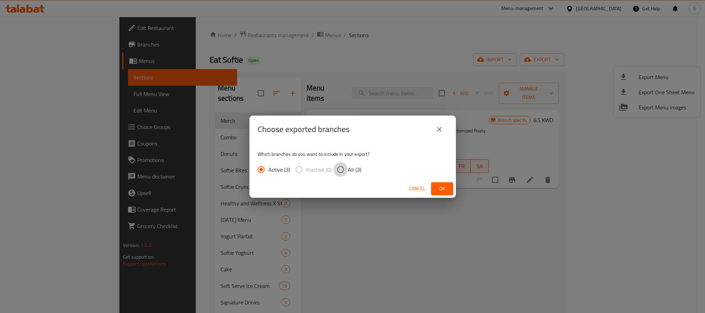
click at [345, 170] on input "All (3)" at bounding box center [340, 169] width 14 height 14
radio input "true"
click at [433, 187] on button "Ok" at bounding box center [442, 188] width 22 height 13
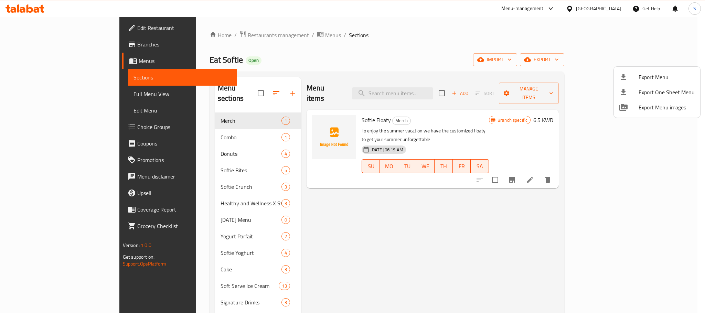
click at [563, 51] on div at bounding box center [352, 156] width 705 height 313
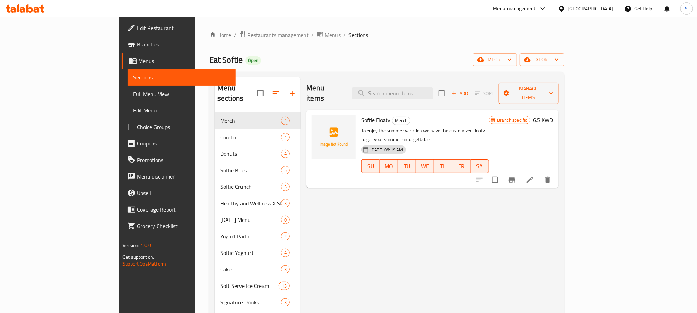
click at [553, 89] on span "Manage items" at bounding box center [528, 93] width 49 height 17
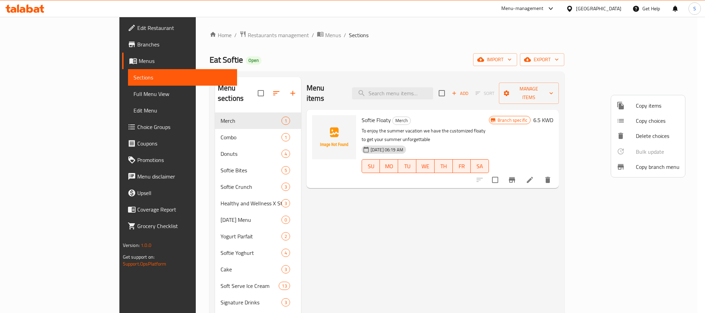
click at [442, 57] on div at bounding box center [352, 156] width 705 height 313
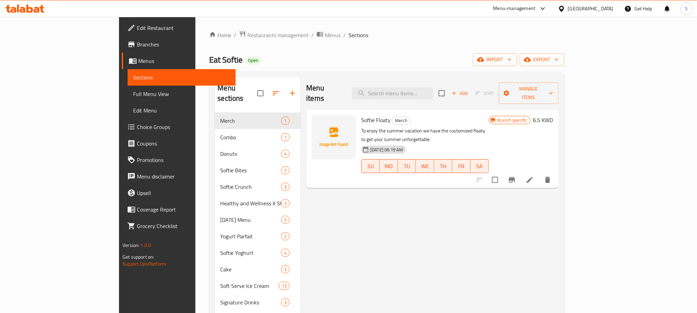
click at [138, 61] on span "Menus" at bounding box center [184, 61] width 92 height 8
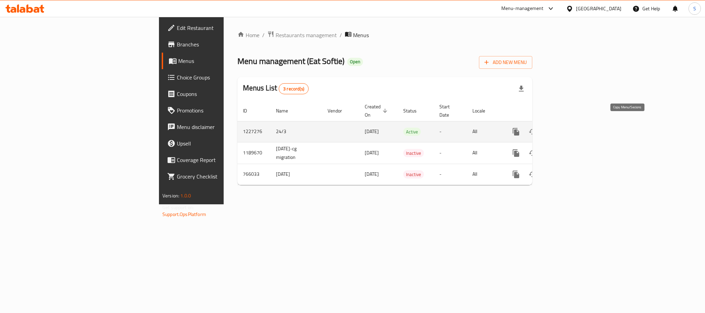
click at [519, 128] on icon "more" at bounding box center [516, 132] width 7 height 8
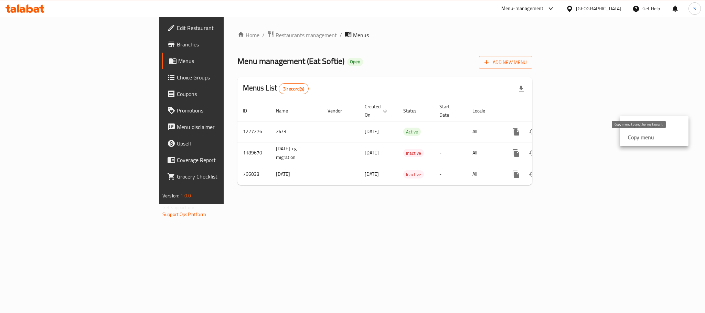
click at [629, 135] on strong "Copy menu" at bounding box center [641, 137] width 26 height 8
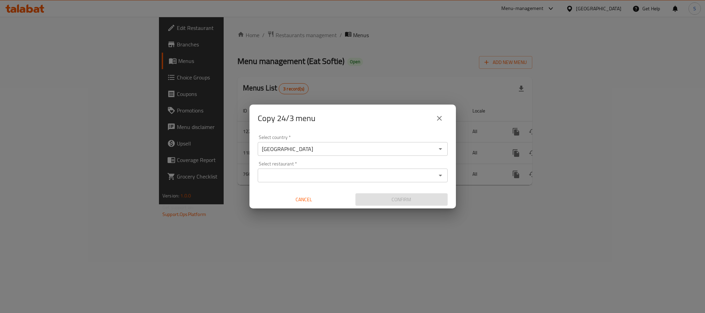
click at [356, 179] on input "Select restaurant   *" at bounding box center [347, 176] width 174 height 10
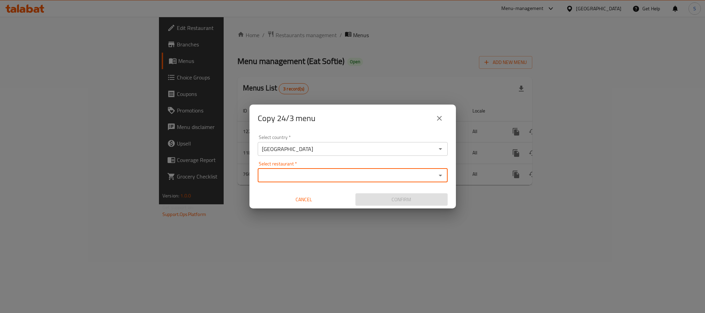
click at [330, 176] on input "Select restaurant   *" at bounding box center [347, 176] width 174 height 10
paste input "Eat Softie"
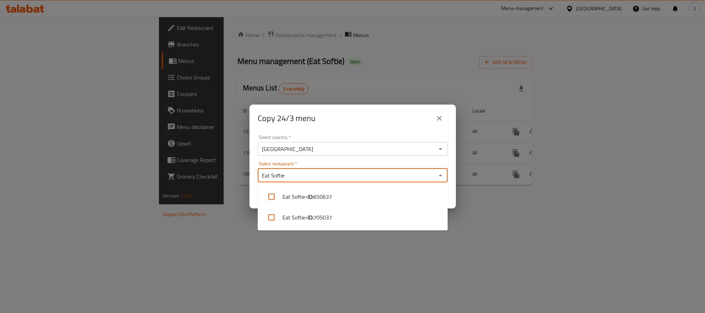
type input "Eat Softie"
click at [293, 180] on input "Select restaurant   *" at bounding box center [347, 176] width 174 height 10
paste input "Eat Softie"
type input "Eat Softie"
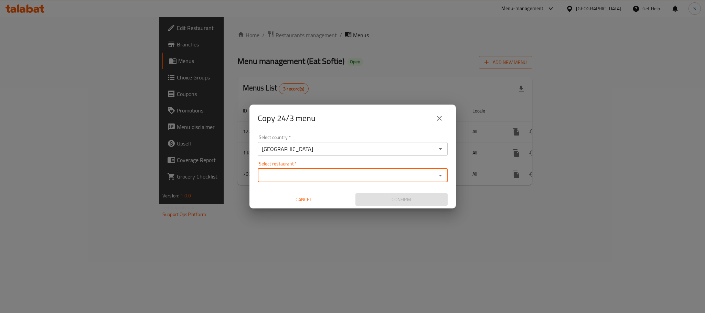
paste input "Eat Softie"
type input "Eat Softie"
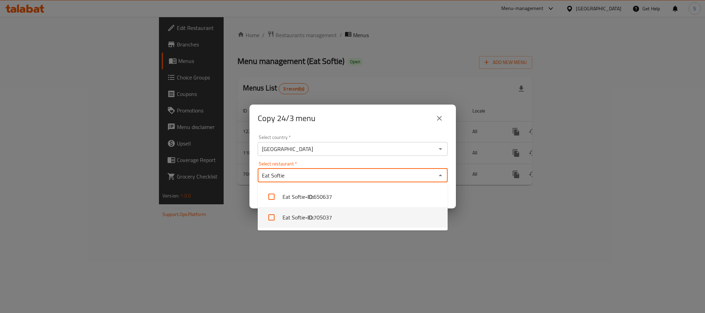
click at [350, 215] on li "Eat Softie - ID: 705037" at bounding box center [353, 217] width 190 height 21
checkbox input "true"
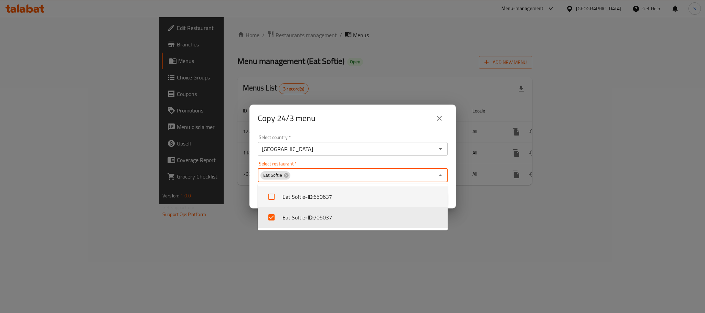
click at [370, 118] on div "Copy 24/3 menu" at bounding box center [353, 118] width 190 height 17
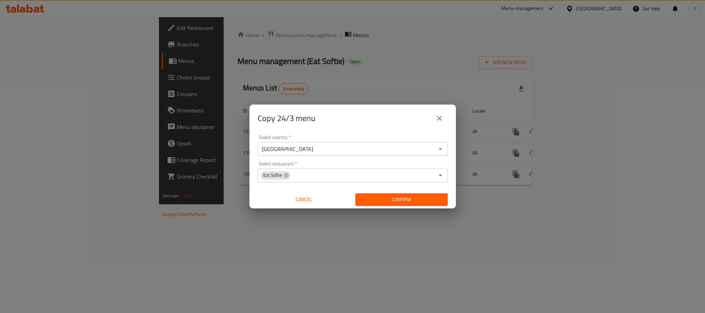
click at [425, 202] on span "Confirm" at bounding box center [401, 199] width 81 height 9
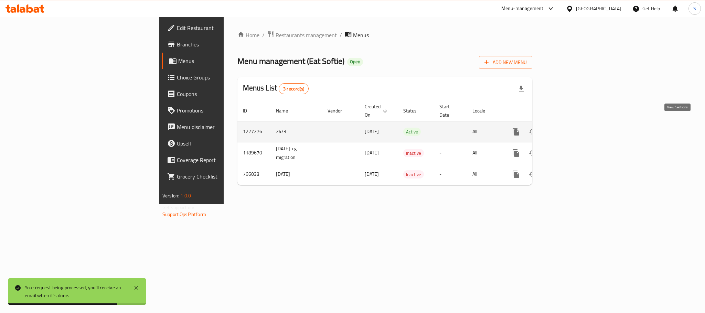
click at [574, 123] on link "enhanced table" at bounding box center [565, 131] width 17 height 17
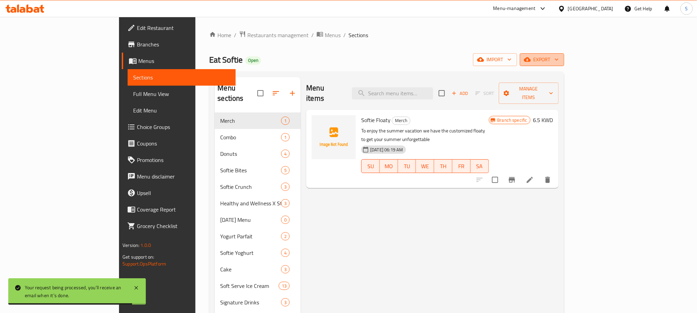
click at [564, 54] on button "export" at bounding box center [542, 59] width 44 height 13
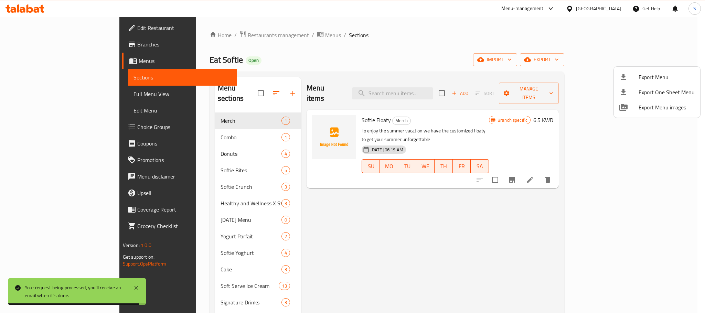
click at [653, 78] on span "Export Menu" at bounding box center [666, 77] width 56 height 8
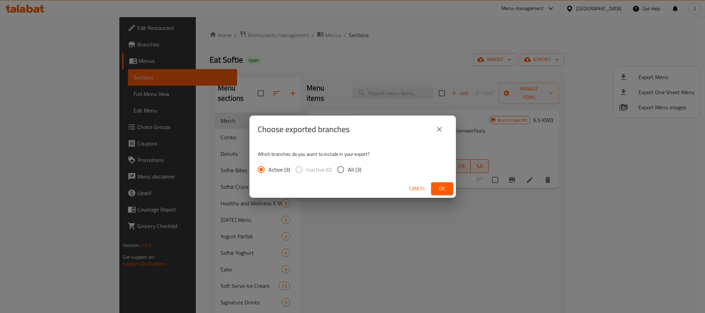
click at [331, 166] on div "Active (3) Inactive (0) All (3)" at bounding box center [312, 169] width 109 height 14
click at [346, 169] on input "All (3)" at bounding box center [340, 169] width 14 height 14
radio input "true"
click at [447, 190] on span "Ok" at bounding box center [442, 188] width 11 height 9
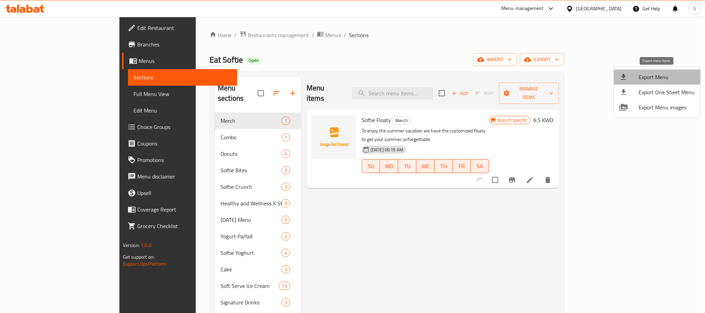
click at [680, 71] on li "Export Menu" at bounding box center [657, 76] width 86 height 15
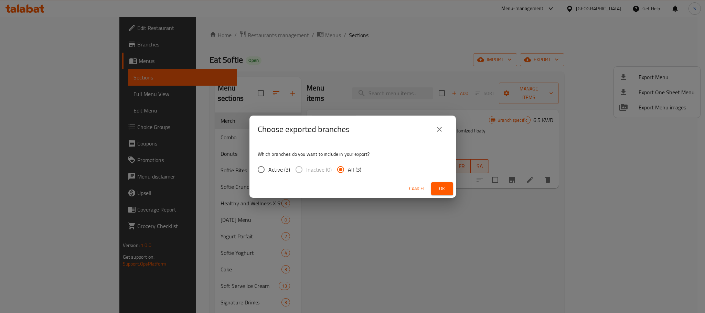
click at [438, 190] on span "Ok" at bounding box center [442, 188] width 11 height 9
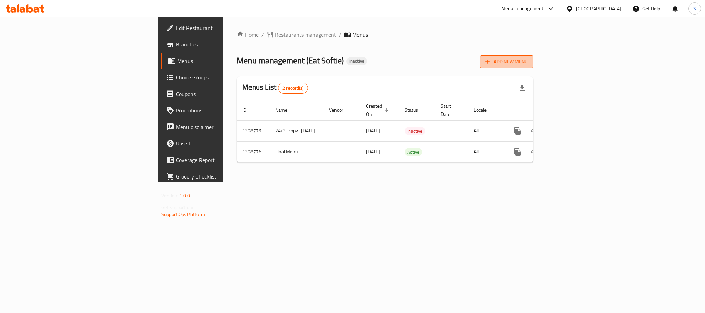
click at [528, 61] on span "Add New Menu" at bounding box center [506, 61] width 42 height 9
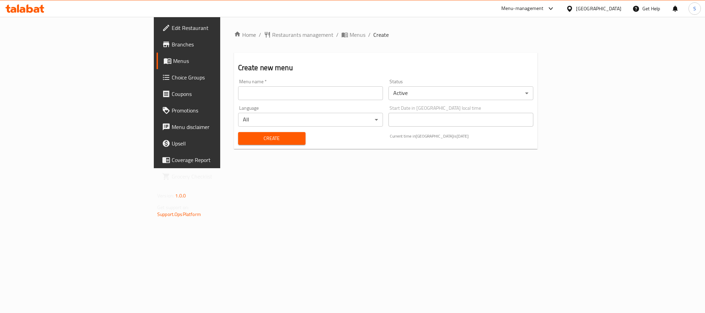
click at [346, 86] on div "Menu name   * Menu name *" at bounding box center [310, 89] width 145 height 21
click at [345, 95] on input "text" at bounding box center [310, 93] width 145 height 14
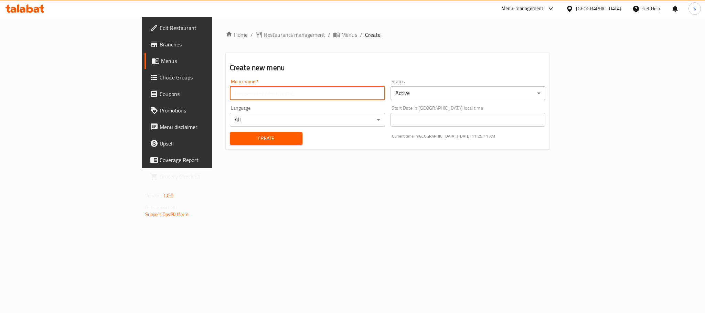
type input "finallllll"
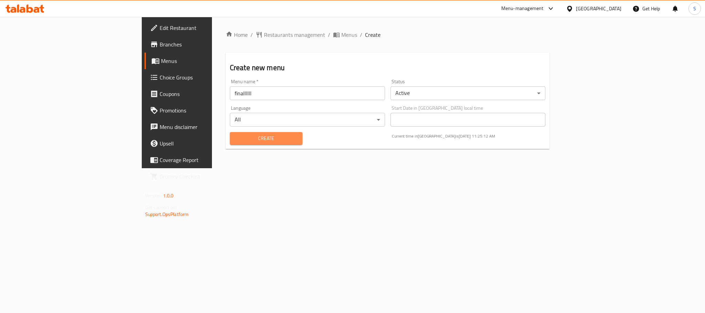
click at [235, 136] on span "Create" at bounding box center [266, 138] width 62 height 9
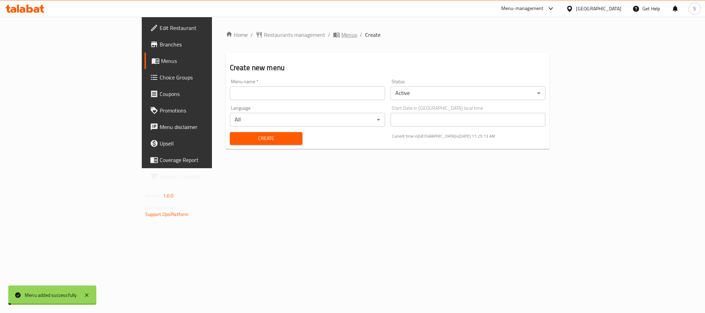
click at [333, 37] on icon "breadcrumb" at bounding box center [336, 34] width 7 height 7
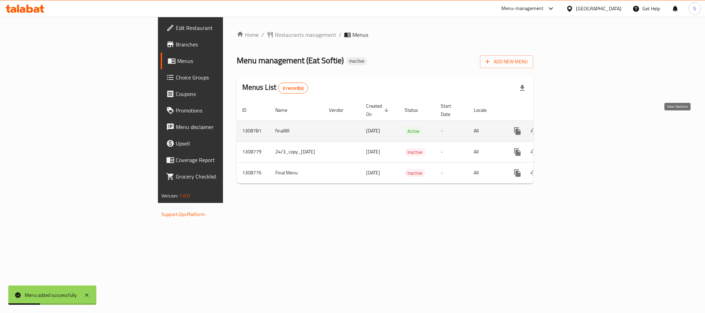
click at [575, 123] on link "enhanced table" at bounding box center [567, 131] width 17 height 17
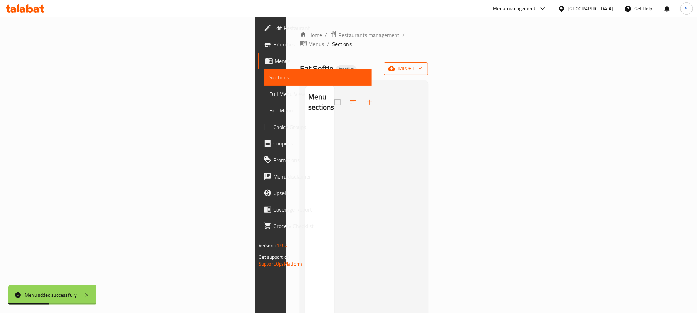
click at [422, 64] on span "import" at bounding box center [405, 68] width 33 height 9
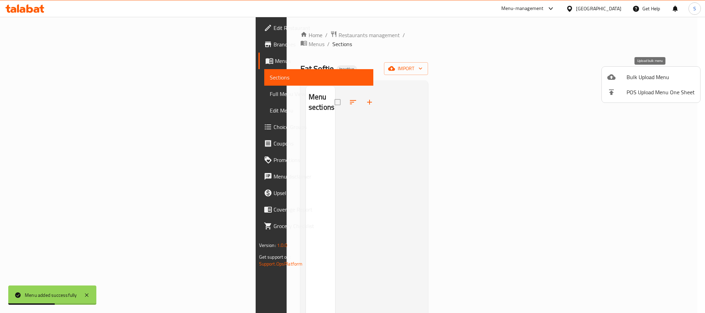
click at [625, 76] on div at bounding box center [616, 77] width 19 height 8
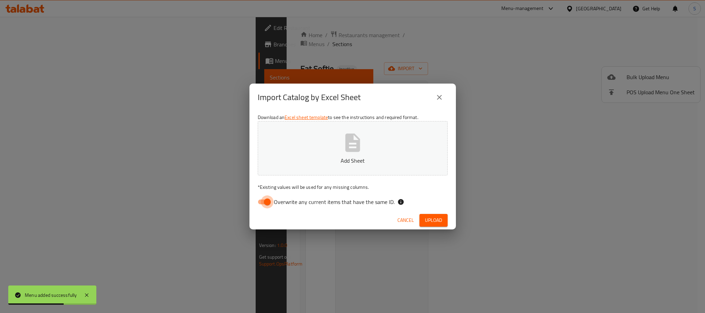
click at [269, 205] on input "Overwrite any current items that have the same ID." at bounding box center [267, 201] width 39 height 13
checkbox input "false"
click at [319, 159] on p "Add Sheet" at bounding box center [352, 161] width 169 height 8
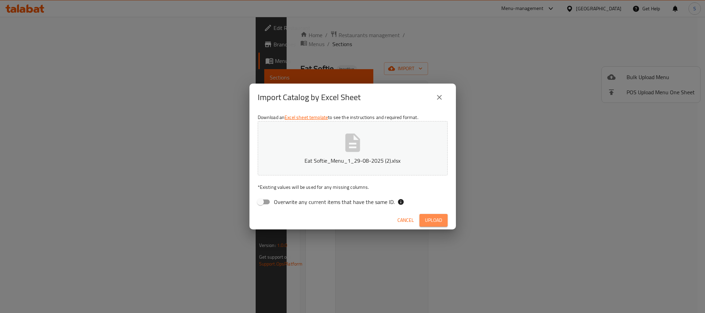
click at [438, 218] on span "Upload" at bounding box center [433, 220] width 17 height 9
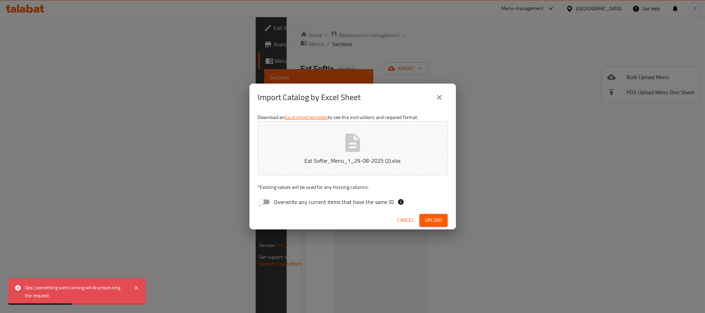
click at [407, 219] on span "Cancel" at bounding box center [405, 220] width 17 height 9
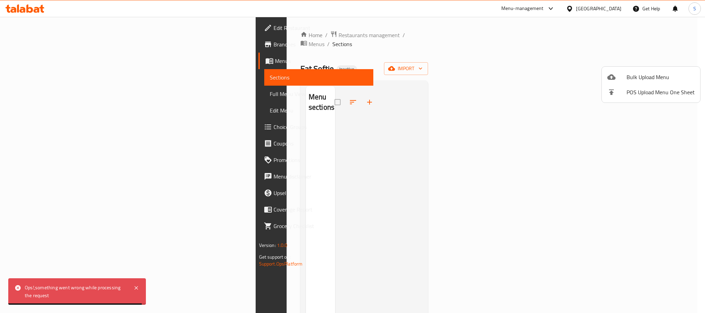
click at [514, 47] on div at bounding box center [352, 156] width 705 height 313
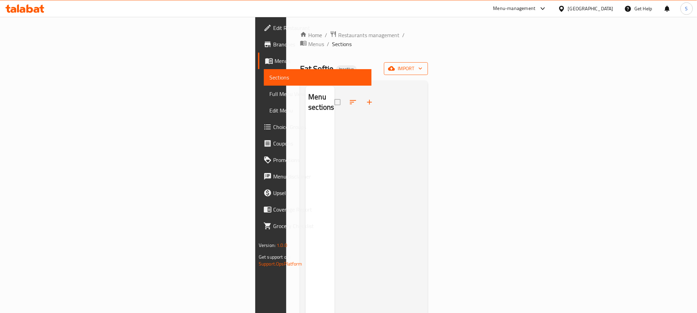
click at [422, 64] on span "import" at bounding box center [405, 68] width 33 height 9
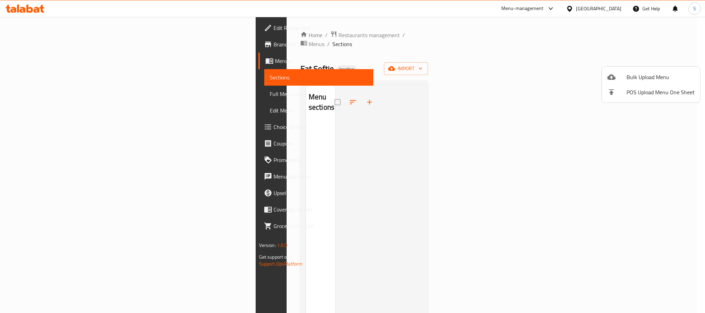
click at [653, 71] on li "Bulk Upload Menu" at bounding box center [651, 76] width 98 height 15
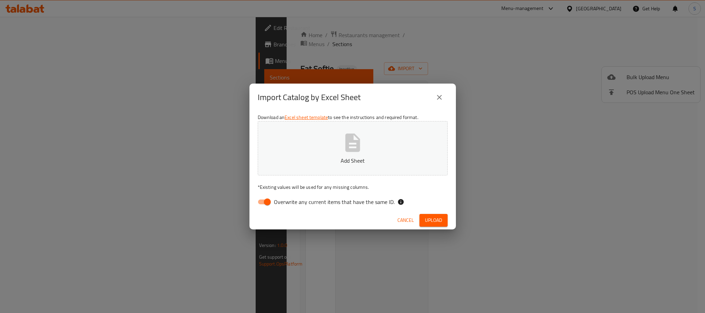
click at [269, 202] on input "Overwrite any current items that have the same ID." at bounding box center [267, 201] width 39 height 13
checkbox input "false"
click at [293, 168] on button "Add Sheet" at bounding box center [353, 148] width 190 height 54
click at [434, 223] on span "Upload" at bounding box center [433, 220] width 17 height 9
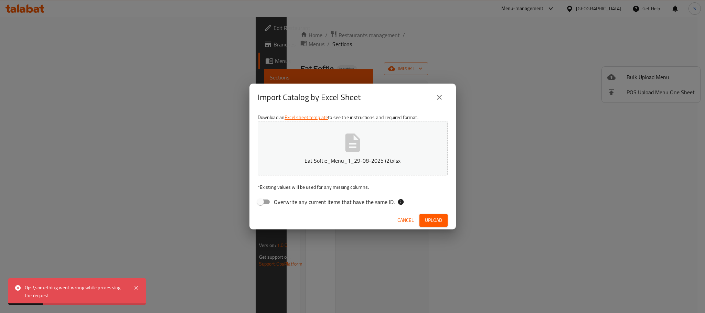
click at [409, 221] on span "Cancel" at bounding box center [405, 220] width 17 height 9
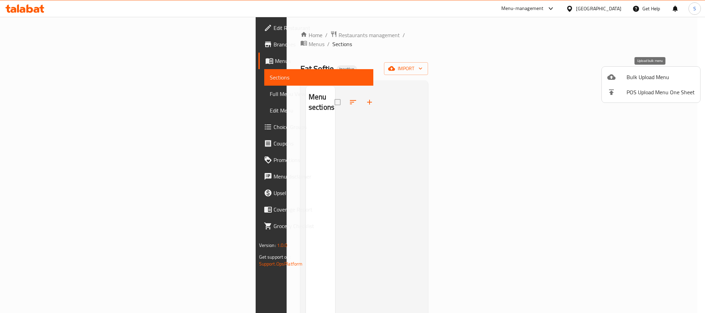
click at [653, 78] on span "Bulk Upload Menu" at bounding box center [660, 77] width 68 height 8
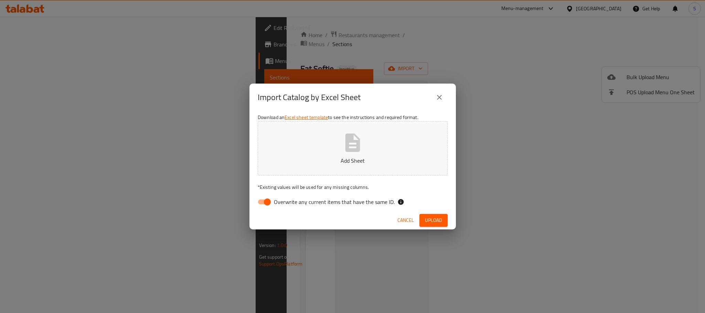
click at [264, 203] on input "Overwrite any current items that have the same ID." at bounding box center [267, 201] width 39 height 13
checkbox input "false"
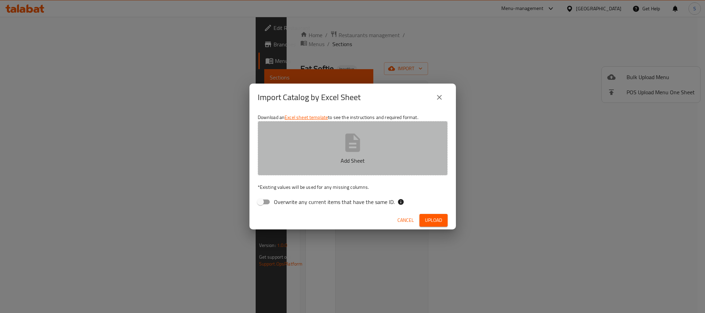
click at [336, 155] on button "Add Sheet" at bounding box center [353, 148] width 190 height 54
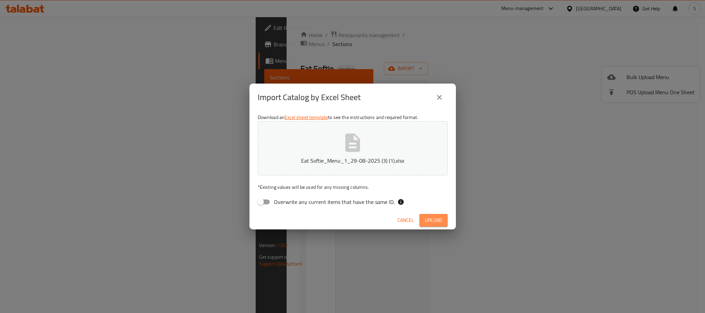
click at [429, 218] on span "Upload" at bounding box center [433, 220] width 17 height 9
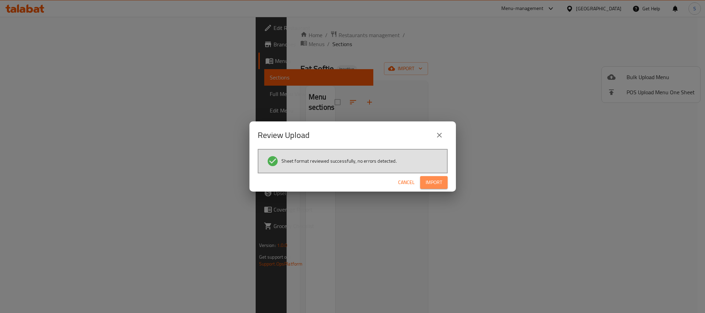
click at [434, 186] on span "Import" at bounding box center [434, 182] width 17 height 9
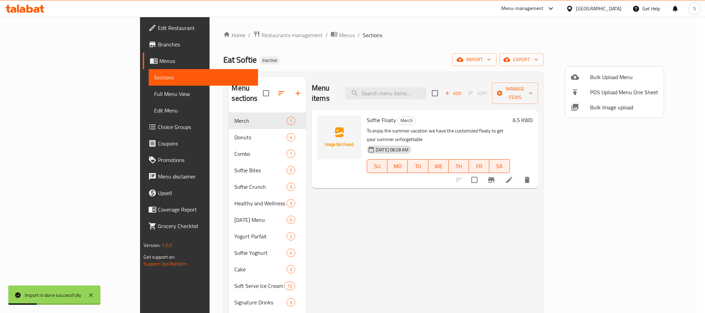
click at [344, 47] on div at bounding box center [352, 156] width 705 height 313
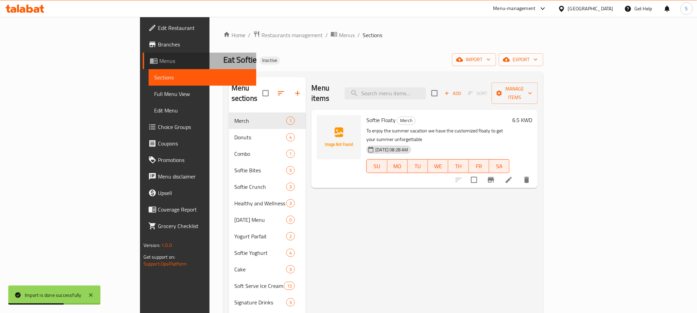
click at [159, 61] on span "Menus" at bounding box center [205, 61] width 92 height 8
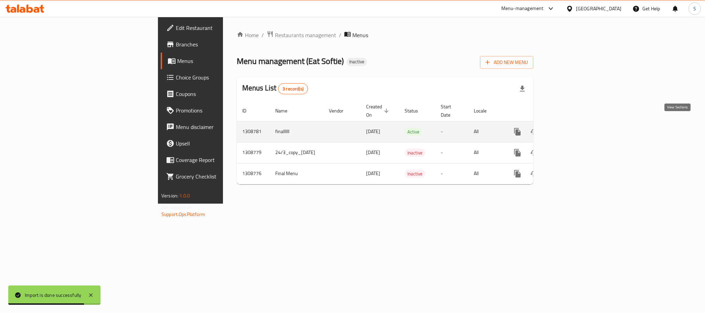
click at [571, 128] on icon "enhanced table" at bounding box center [567, 132] width 8 height 8
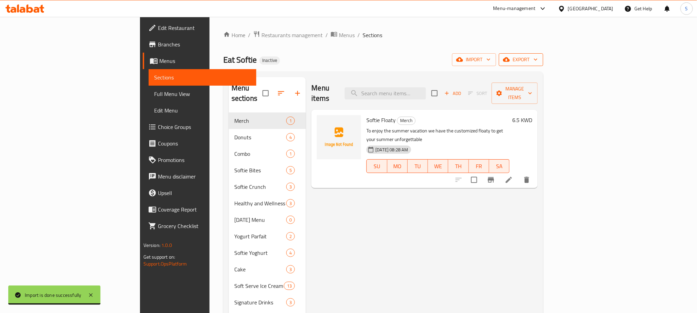
click at [538, 61] on span "export" at bounding box center [520, 59] width 33 height 9
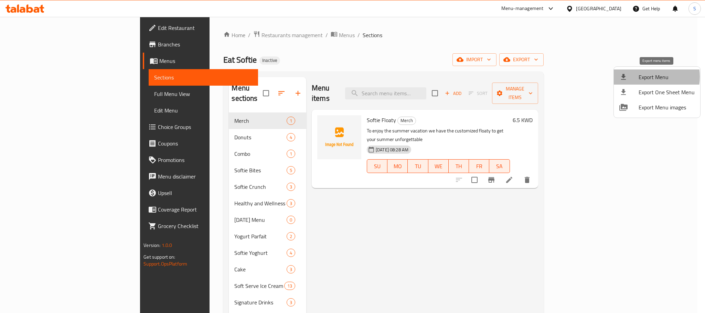
click at [643, 77] on span "Export Menu" at bounding box center [666, 77] width 56 height 8
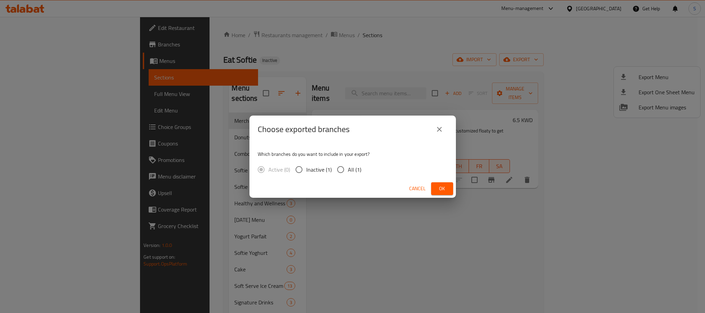
click at [349, 171] on span "All (1)" at bounding box center [354, 169] width 13 height 8
click at [348, 171] on input "All (1)" at bounding box center [340, 169] width 14 height 14
radio input "true"
click at [437, 186] on span "Ok" at bounding box center [442, 188] width 11 height 9
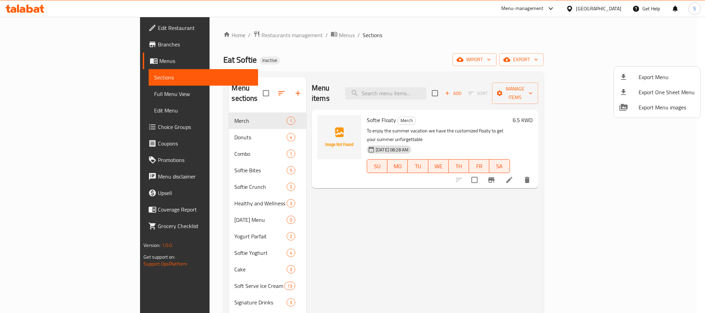
click at [79, 91] on div at bounding box center [352, 156] width 705 height 313
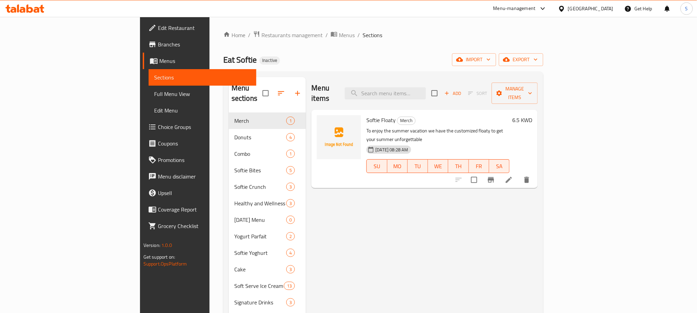
click at [154, 94] on span "Full Menu View" at bounding box center [202, 94] width 97 height 8
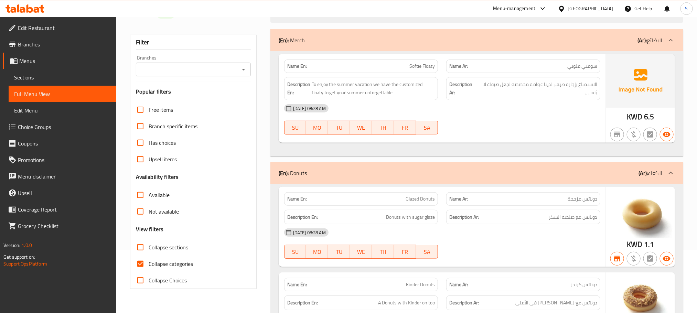
scroll to position [103, 0]
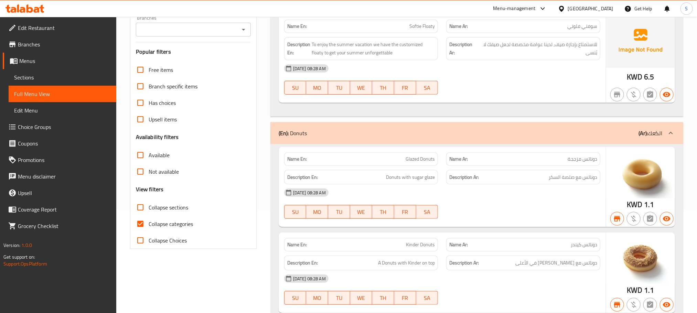
click at [147, 225] on input "Collapse categories" at bounding box center [140, 224] width 17 height 17
checkbox input "false"
click at [436, 221] on div "SU MO TU WE TH FR SA" at bounding box center [361, 212] width 162 height 22
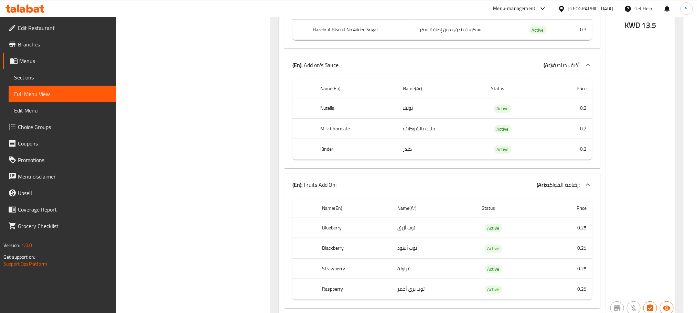
scroll to position [16857, 0]
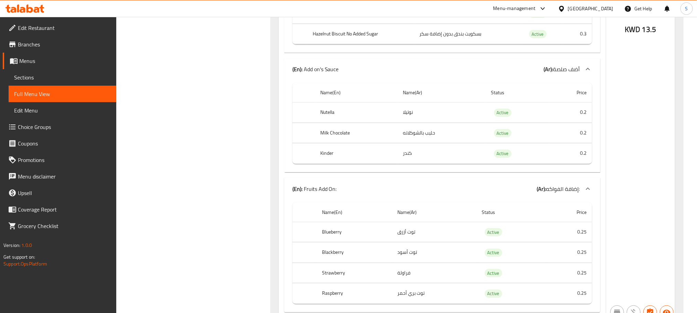
click at [41, 73] on span "Sections" at bounding box center [62, 77] width 97 height 8
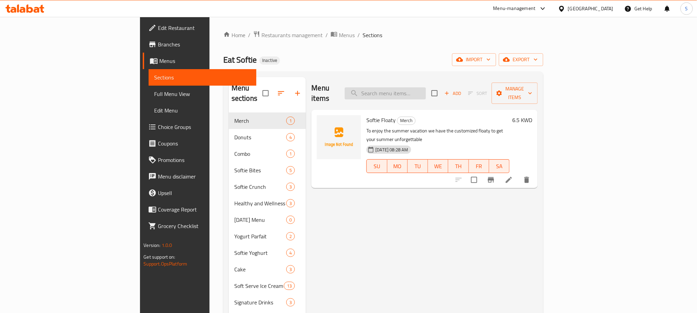
click at [426, 90] on input "search" at bounding box center [385, 93] width 81 height 12
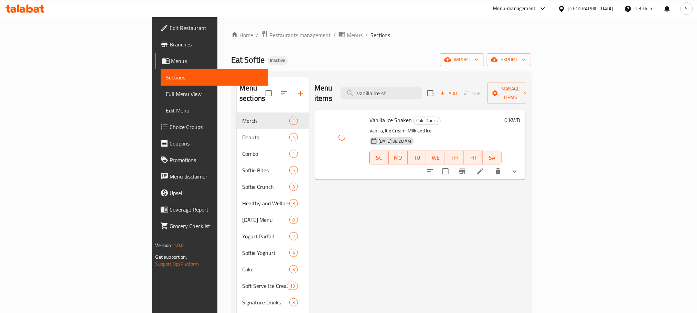
click at [369, 115] on span "Vanilla Ice Shaken" at bounding box center [390, 120] width 42 height 10
copy h6 "Vanilla Ice Shaken"
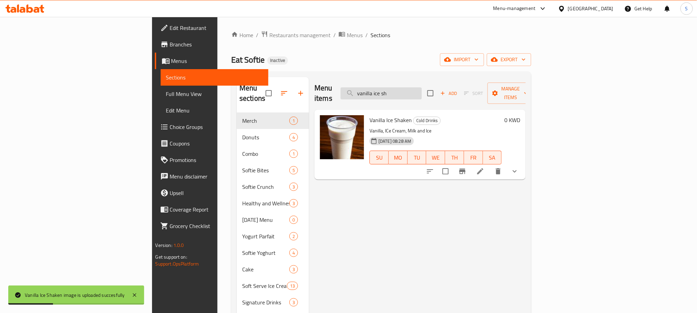
click at [422, 87] on input "vanilla ice sh" at bounding box center [381, 93] width 81 height 12
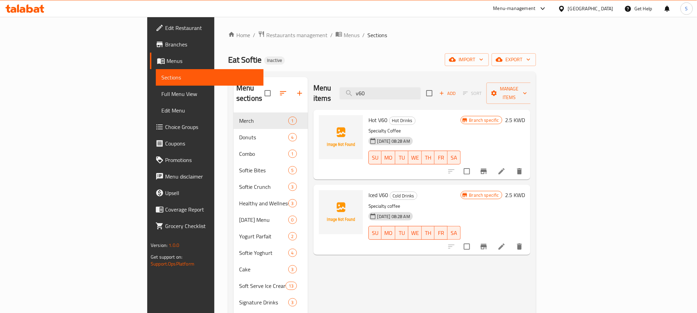
type input "v60"
click at [389, 117] on span "Hot Drinks" at bounding box center [402, 121] width 26 height 8
click at [368, 115] on span "Hot V60" at bounding box center [377, 120] width 19 height 10
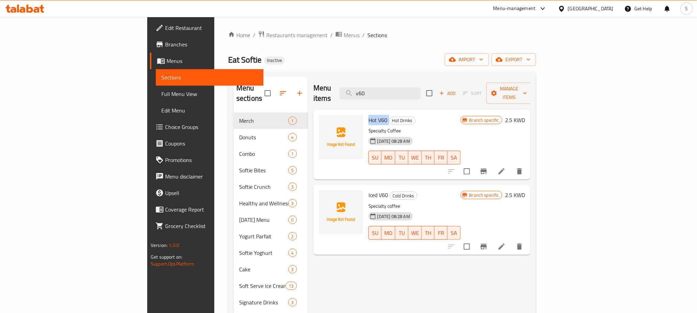
copy h6 "Hot V60"
click at [368, 115] on span "Hot V60" at bounding box center [377, 120] width 19 height 10
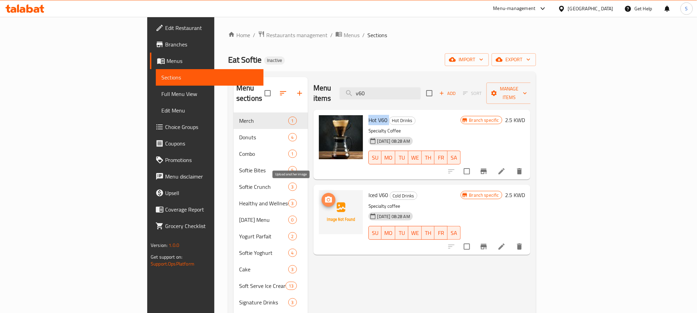
click at [325, 196] on icon "upload picture" at bounding box center [328, 199] width 7 height 6
click at [368, 190] on span "Iced V60" at bounding box center [378, 195] width 20 height 10
copy h6 "Iced V60"
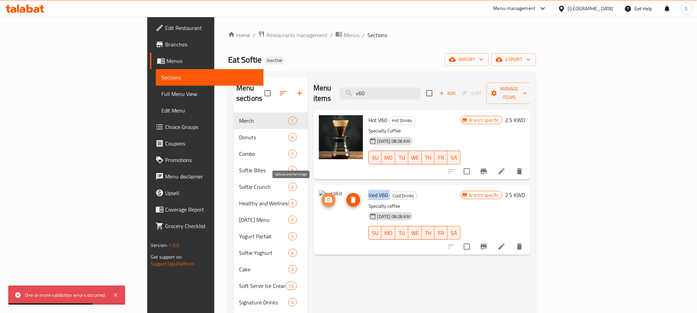
click at [324, 196] on icon "upload picture" at bounding box center [328, 200] width 8 height 8
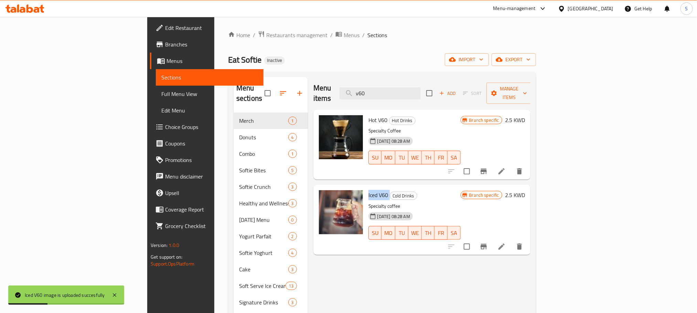
click at [165, 24] on span "Edit Restaurant" at bounding box center [211, 28] width 93 height 8
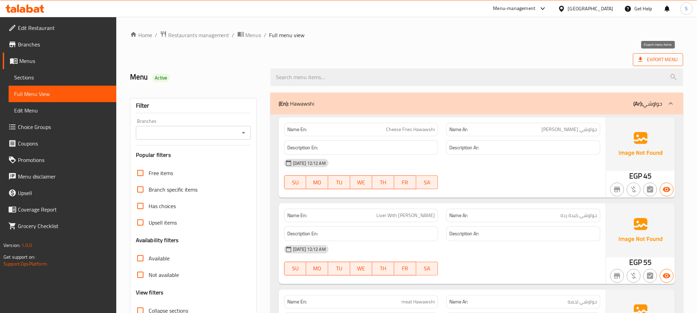
click at [643, 58] on icon at bounding box center [640, 59] width 7 height 7
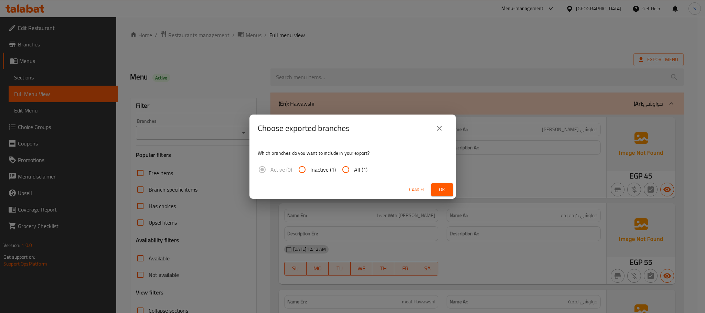
click at [351, 172] on input "All (1)" at bounding box center [345, 169] width 17 height 17
radio input "true"
click at [435, 192] on button "Ok" at bounding box center [442, 189] width 22 height 13
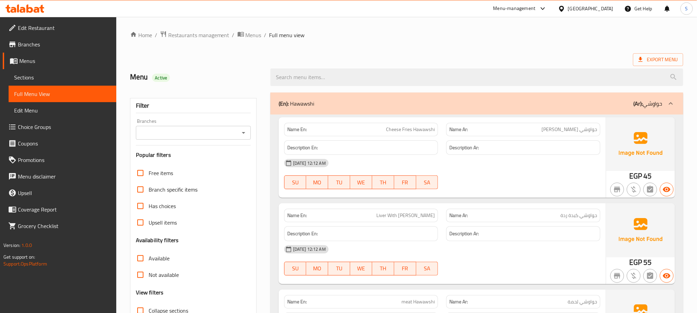
click at [442, 189] on div "SU MO TU WE TH FR SA" at bounding box center [361, 182] width 162 height 22
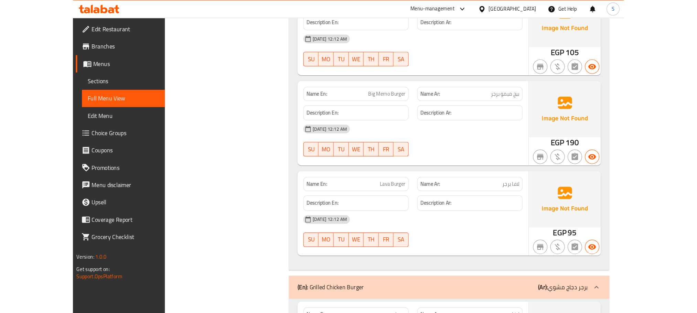
scroll to position [1858, 0]
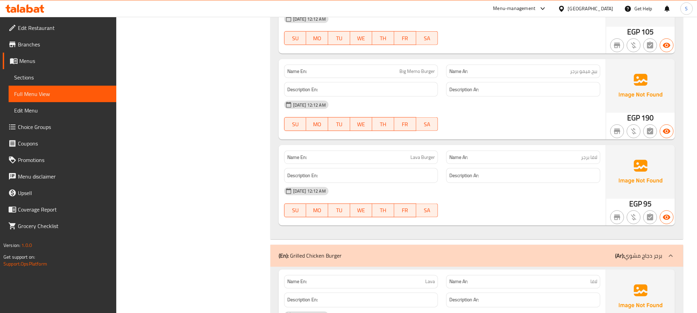
click at [43, 79] on span "Sections" at bounding box center [62, 77] width 97 height 8
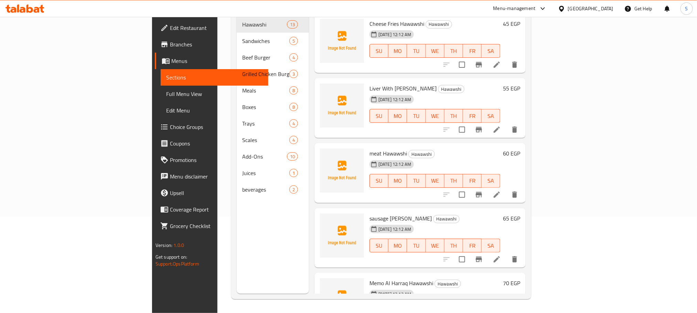
scroll to position [96, 0]
click at [166, 93] on span "Full Menu View" at bounding box center [214, 94] width 97 height 8
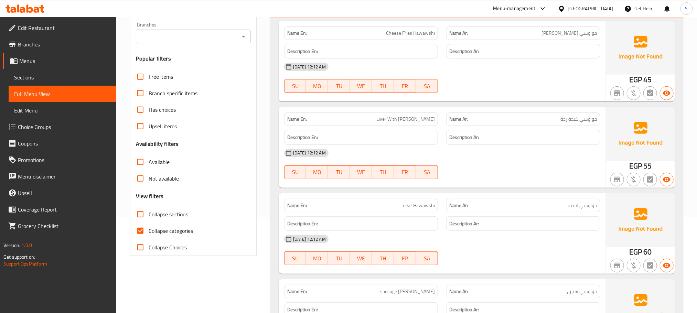
click at [137, 232] on input "Collapse categories" at bounding box center [140, 231] width 17 height 17
checkbox input "false"
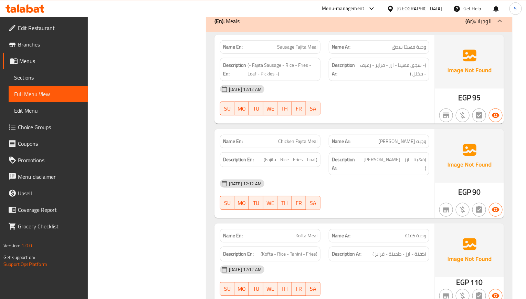
scroll to position [2315, 0]
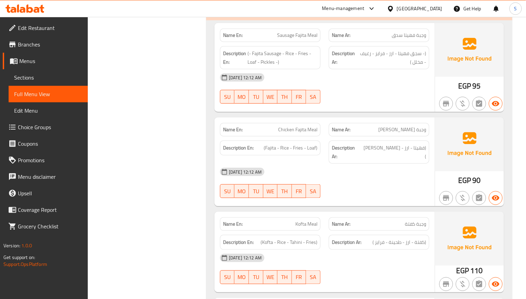
click at [237, 147] on div "Description En: (Fajita - [PERSON_NAME] - Loaf)" at bounding box center [270, 151] width 109 height 31
click at [298, 168] on div "[DATE] 12:12 AM" at bounding box center [324, 171] width 217 height 17
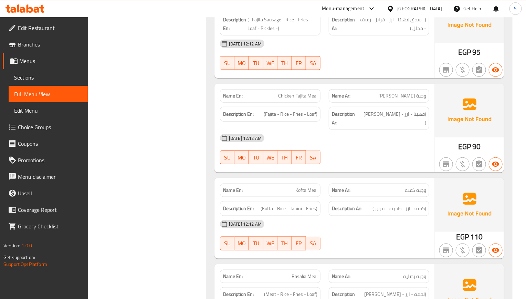
scroll to position [2367, 0]
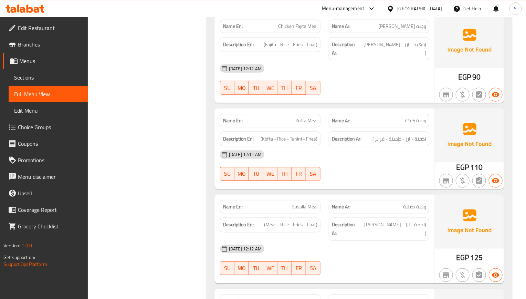
scroll to position [2522, 0]
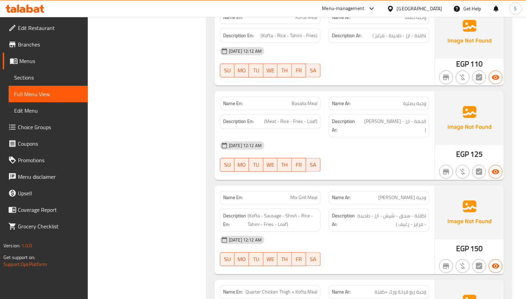
click at [428, 209] on div "Description Ar: (كفتة - سجق - شيش - ارز - طحينة - فرايز - رغيف )" at bounding box center [379, 219] width 100 height 23
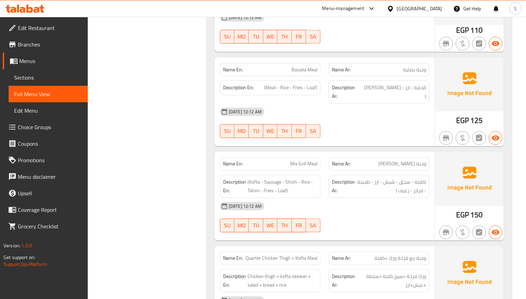
scroll to position [2573, 0]
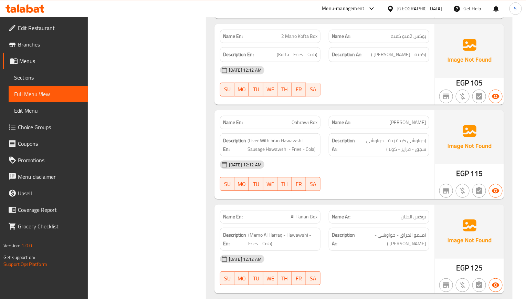
scroll to position [3296, 0]
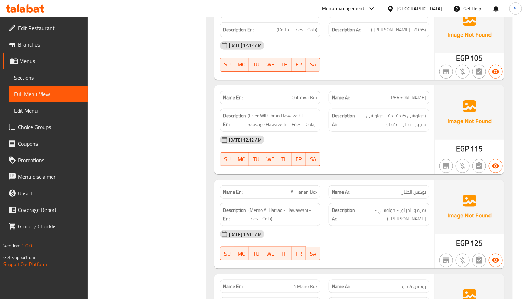
click at [298, 174] on div "Name En: 2 Mano Shish Box Name Ar: بوكس 2منو شيش Description En: (Shish - Fries…" at bounding box center [359, 190] width 306 height 732
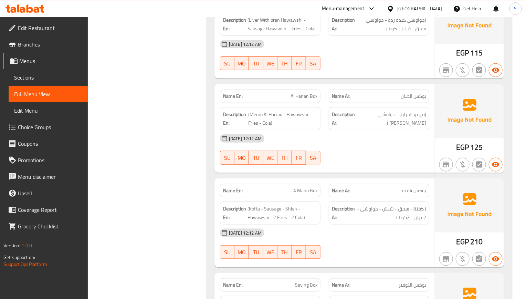
scroll to position [3399, 0]
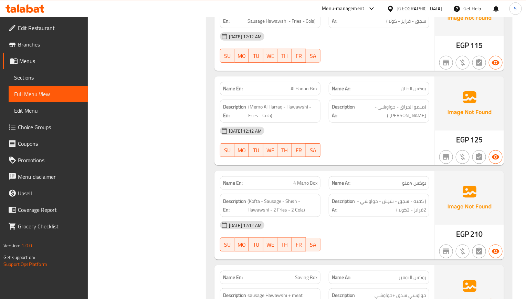
click at [273, 229] on div "[DATE] 12:12 AM" at bounding box center [324, 225] width 217 height 17
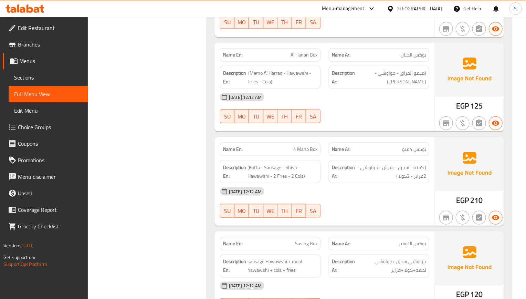
scroll to position [3450, 0]
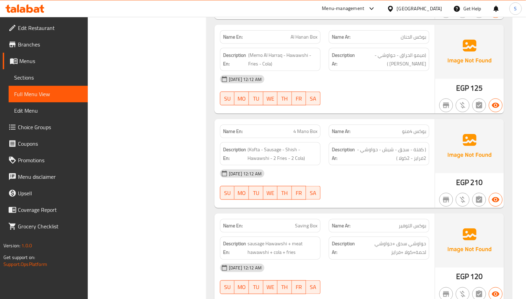
click at [252, 238] on div "Description En: sausage Hawawshi + meat hawawshi + cola + fries" at bounding box center [270, 247] width 100 height 23
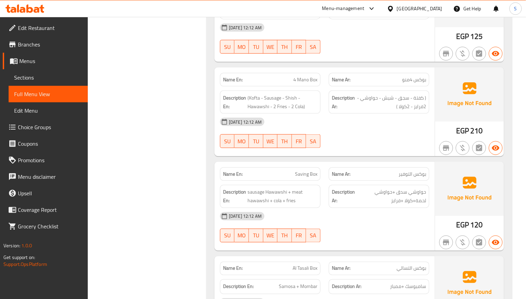
click at [321, 189] on div "Description En: sausage Hawawshi + meat hawawshi + cola + fries" at bounding box center [270, 196] width 109 height 31
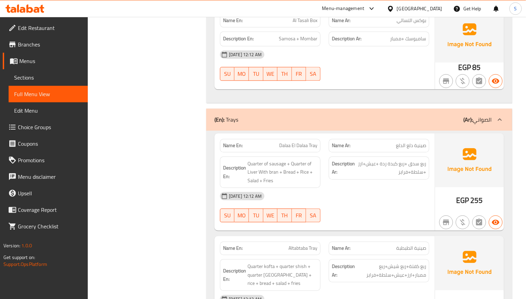
scroll to position [3760, 0]
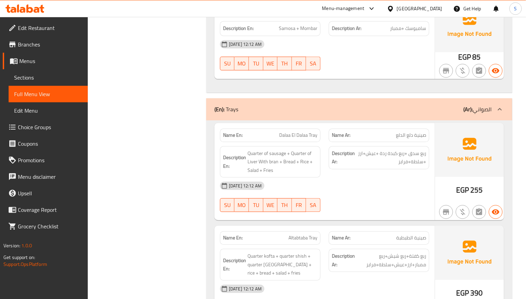
click at [375, 157] on span "ربع سدق +ربع كبدة ردة +عيش+ارز +سلطة+فرايز" at bounding box center [391, 157] width 70 height 17
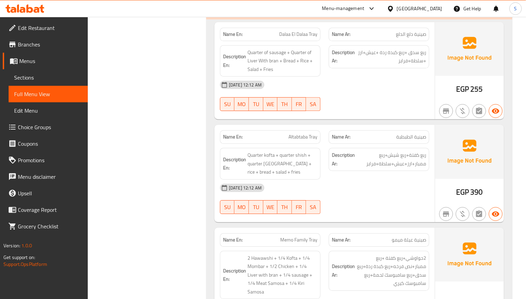
scroll to position [3863, 0]
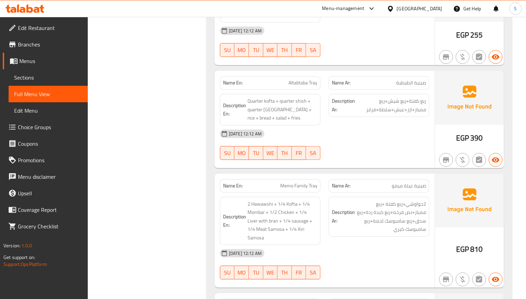
scroll to position [3966, 0]
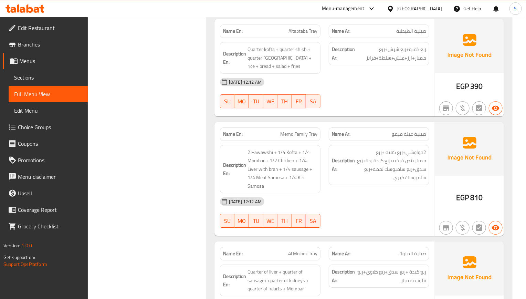
click at [264, 251] on div "Name En: Al Molook Tray" at bounding box center [270, 253] width 100 height 13
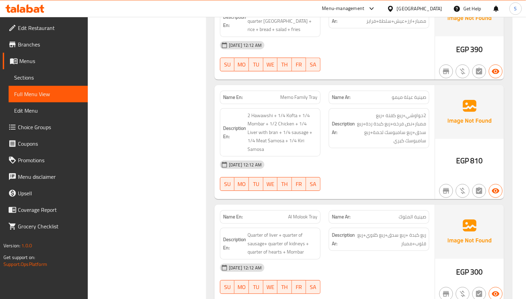
scroll to position [4018, 0]
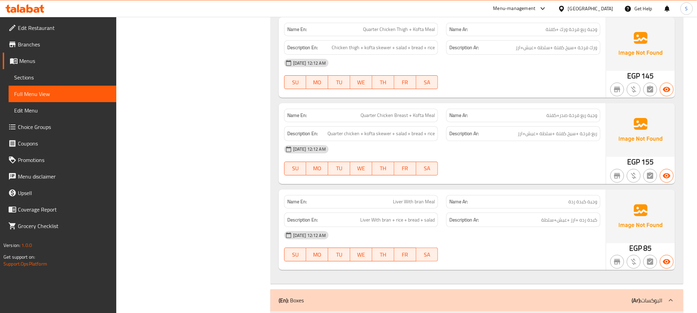
scroll to position [0, 0]
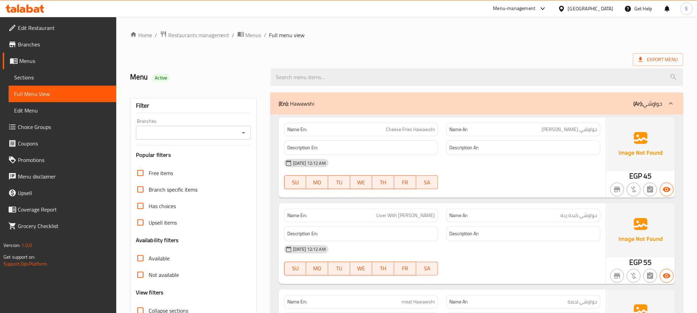
click at [673, 54] on span "Export Menu" at bounding box center [658, 59] width 50 height 13
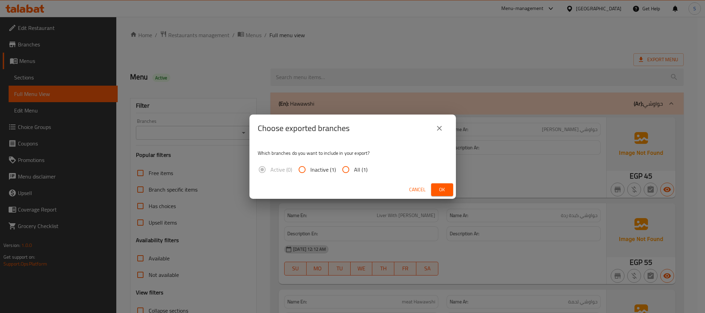
click at [352, 175] on input "All (1)" at bounding box center [345, 169] width 17 height 17
radio input "true"
click at [427, 191] on button "Cancel" at bounding box center [417, 189] width 22 height 13
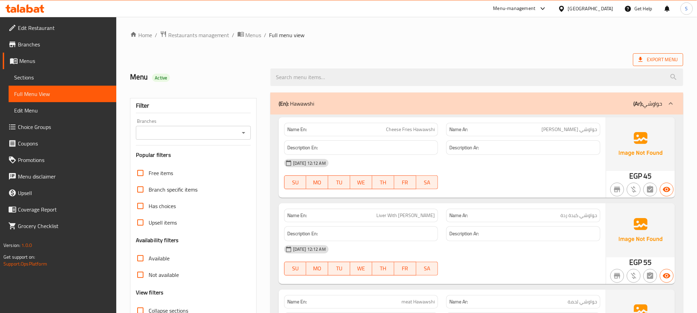
click at [659, 64] on span "Export Menu" at bounding box center [657, 59] width 39 height 9
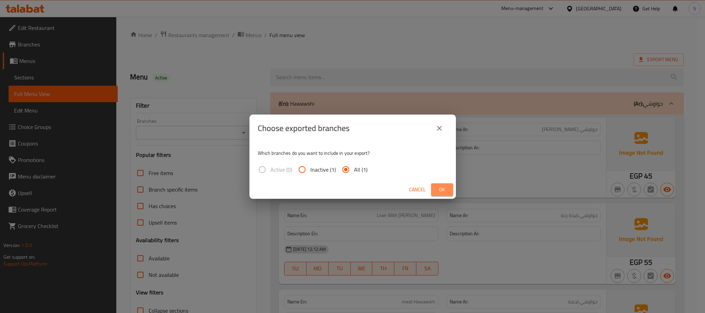
click at [438, 195] on button "Ok" at bounding box center [442, 189] width 22 height 13
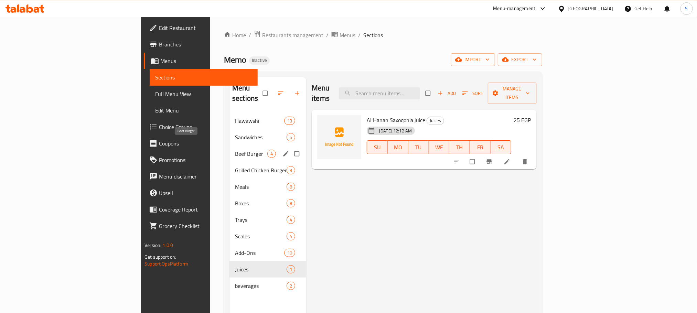
click at [235, 150] on span "Beef Burger" at bounding box center [251, 154] width 32 height 8
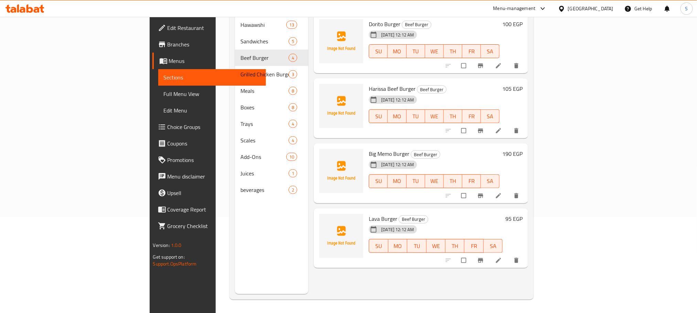
scroll to position [96, 0]
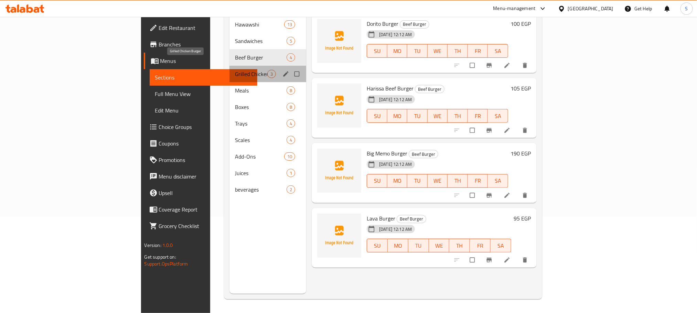
click at [235, 70] on span "Grilled Chicken Burger" at bounding box center [251, 74] width 32 height 8
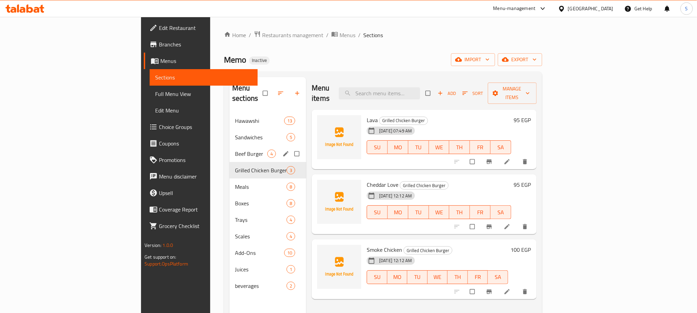
click at [229, 149] on div "Beef Burger 4" at bounding box center [267, 154] width 77 height 17
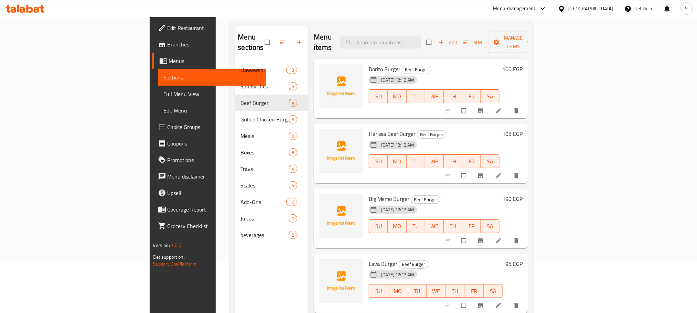
scroll to position [96, 0]
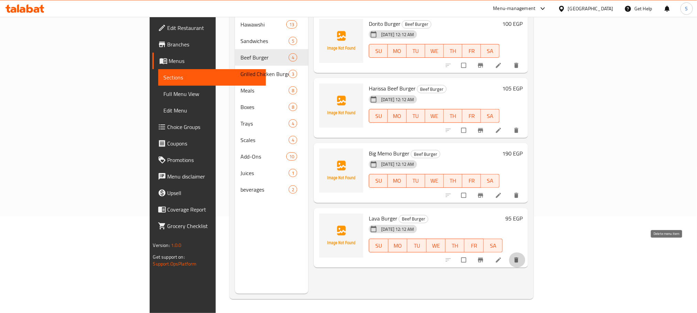
click at [520, 257] on icon "delete" at bounding box center [516, 260] width 7 height 7
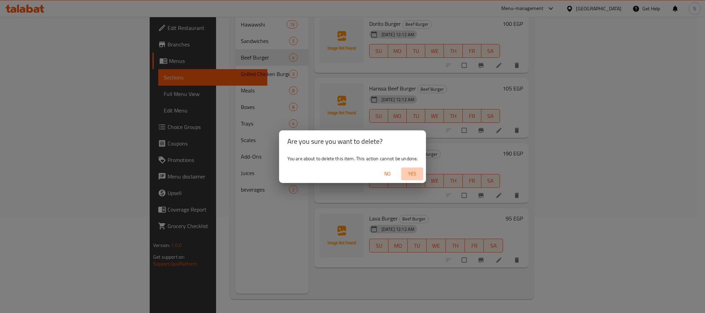
click at [415, 170] on span "Yes" at bounding box center [412, 174] width 17 height 9
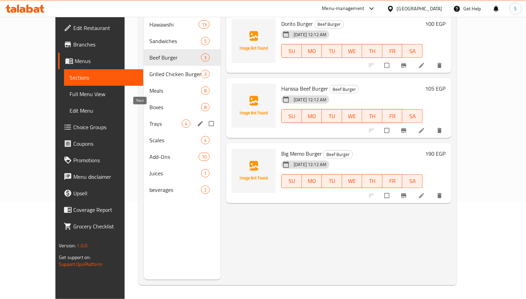
click at [149, 119] on span "Trays" at bounding box center [165, 123] width 32 height 8
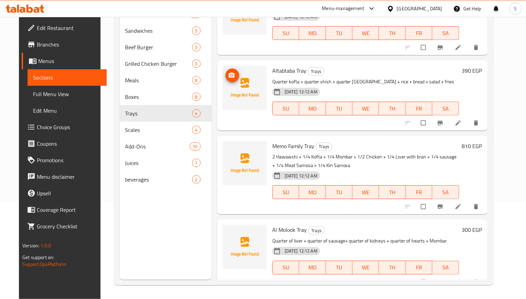
scroll to position [27, 0]
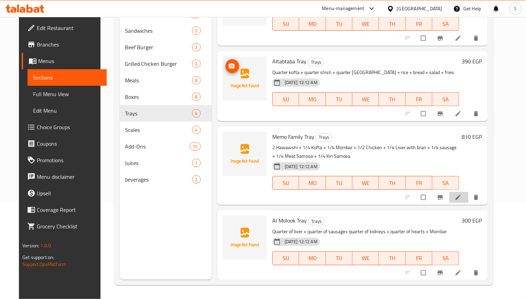
click at [463, 194] on li at bounding box center [458, 197] width 19 height 11
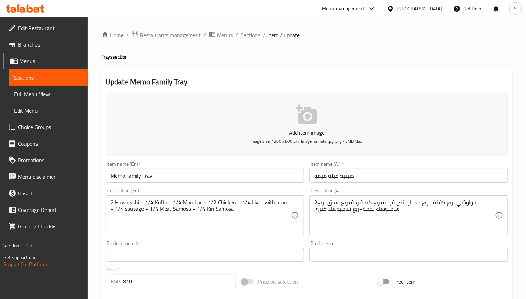
click at [389, 196] on div "2حواوشي+ربع كفتة +ربع ممبار+نص فرخه+ربع كبدة ردة+ربع سدق+ربع سامبوسك لحمة+ربع س…" at bounding box center [408, 215] width 198 height 40
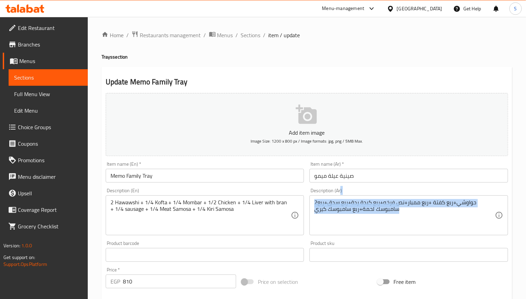
click at [389, 196] on div "2حواوشي+ربع كفتة +ربع ممبار+نص فرخه+ربع كبدة ردة+ربع سدق+ربع سامبوسك لحمة+ربع س…" at bounding box center [408, 215] width 198 height 40
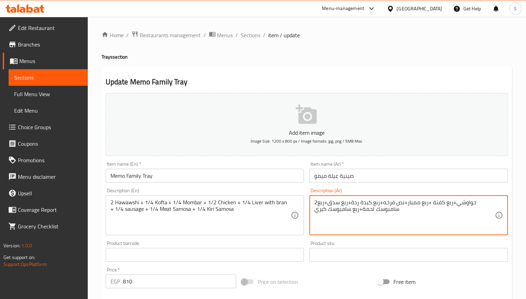
click at [389, 196] on div "2حواوشي+ربع كفتة +ربع ممبار+نص فرخه+ربع كبدة ردة+ربع سدق+ربع سامبوسك لحمة+ربع س…" at bounding box center [408, 215] width 198 height 40
click at [383, 204] on textarea "2حواوشي+ربع كفتة +ربع ممبار+نص فرخه+ربع كبدة ردة+ربع سدق+ربع سامبوسك لحمة+ربع س…" at bounding box center [404, 215] width 181 height 33
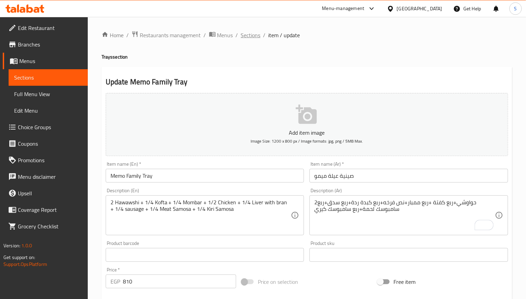
click at [248, 36] on span "Sections" at bounding box center [251, 35] width 20 height 8
